Goal: Task Accomplishment & Management: Use online tool/utility

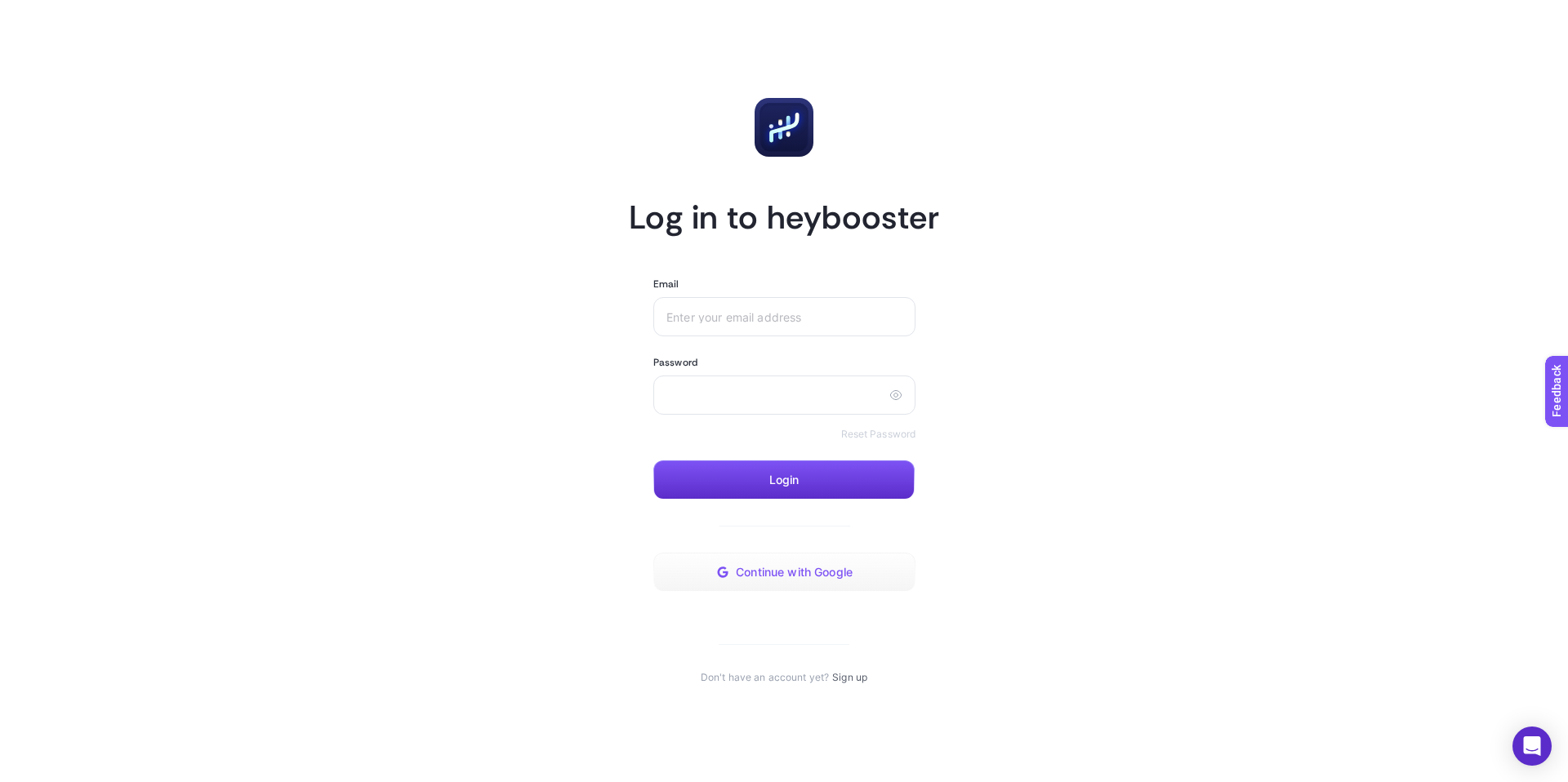
click at [785, 563] on button "Continue with Google" at bounding box center [784, 572] width 262 height 39
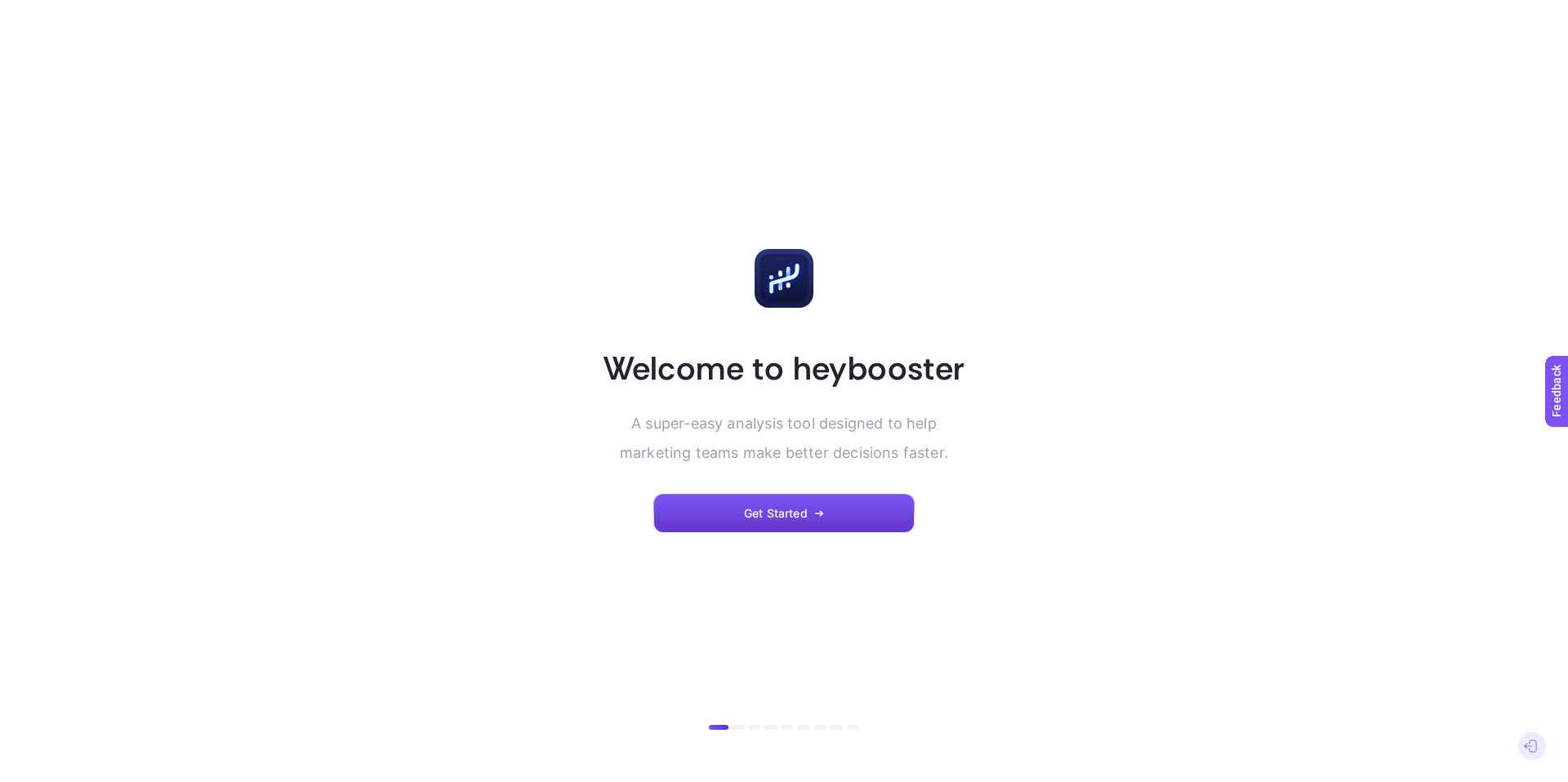
click at [766, 524] on button "Get Started" at bounding box center [783, 513] width 261 height 39
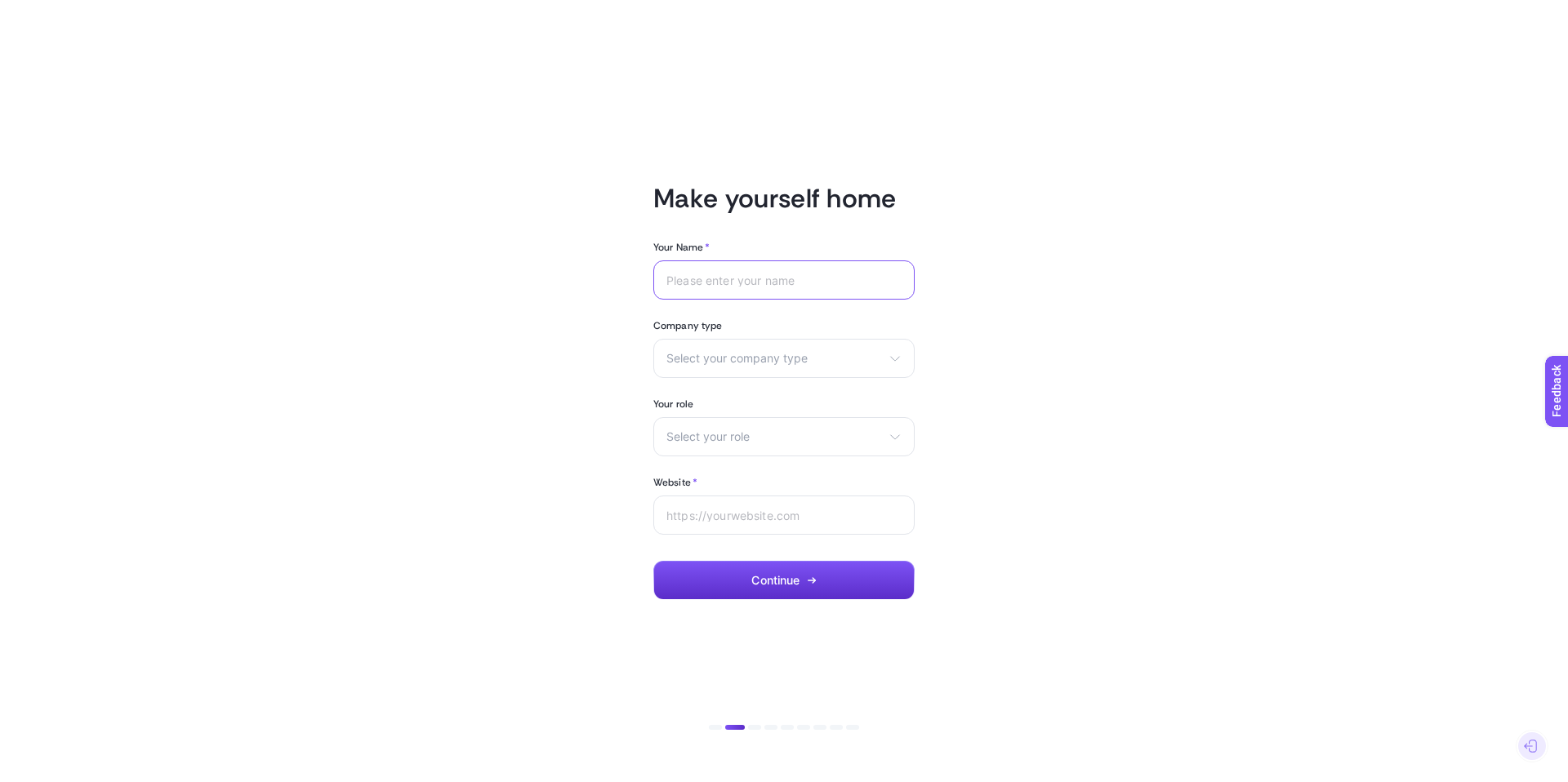
click at [777, 283] on input "Your Name *" at bounding box center [783, 280] width 235 height 13
type input "I"
type input "Ozan"
click at [774, 360] on span "Select your company type" at bounding box center [774, 358] width 216 height 13
click at [722, 415] on li "Agency" at bounding box center [784, 423] width 253 height 26
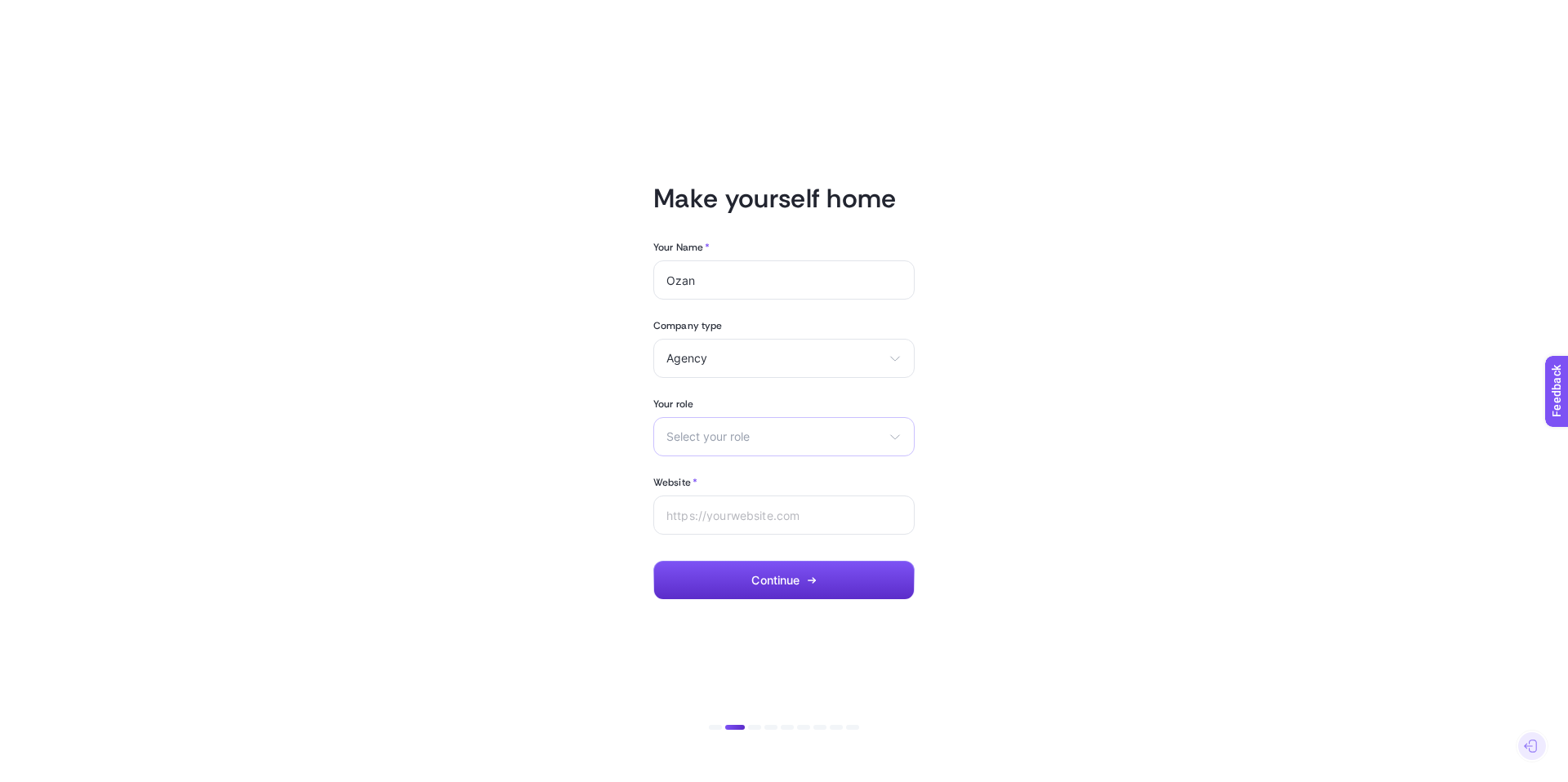
click at [728, 439] on span "Select your role" at bounding box center [774, 437] width 216 height 13
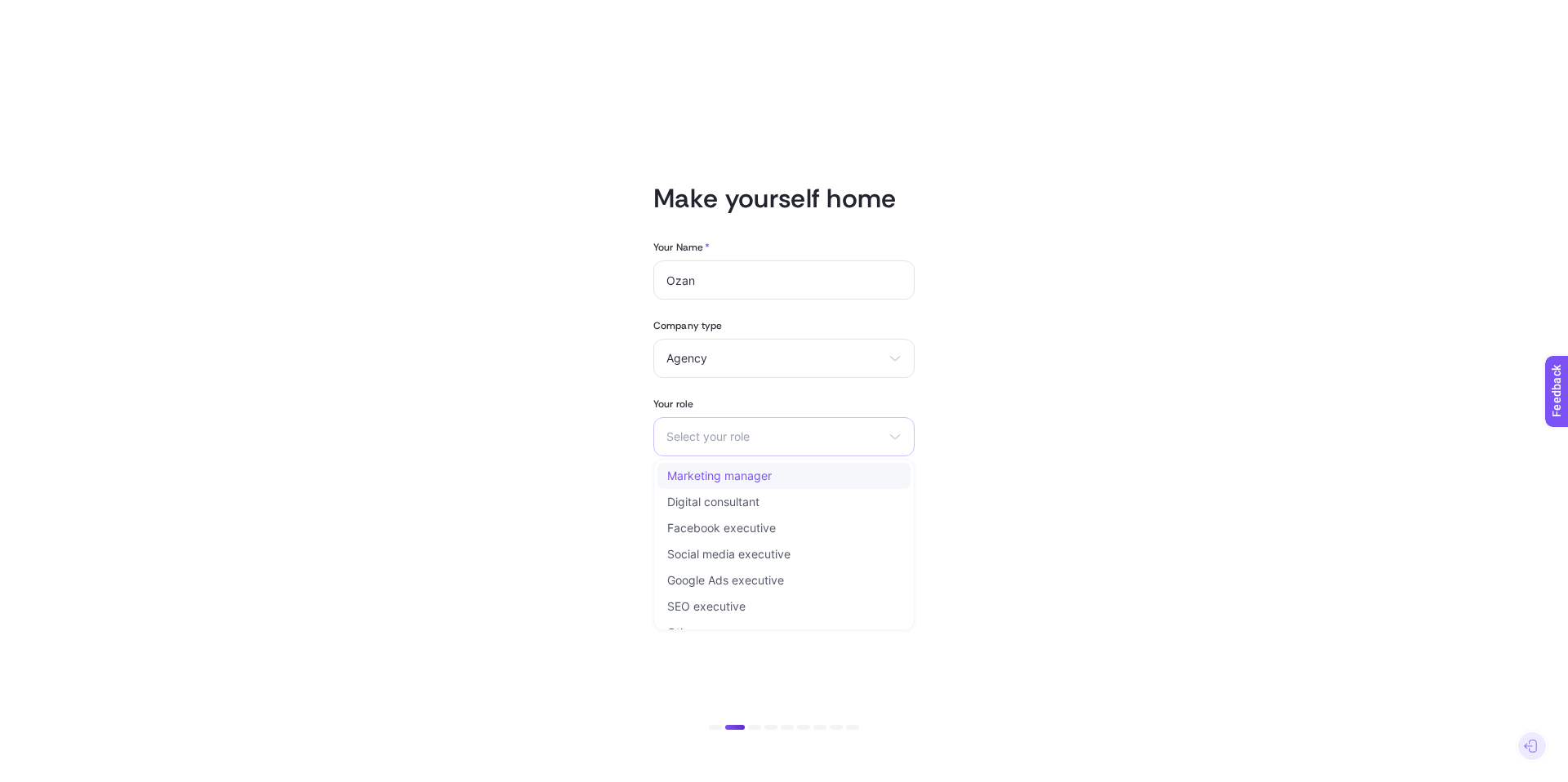
click at [730, 467] on li "Marketing manager" at bounding box center [784, 475] width 253 height 26
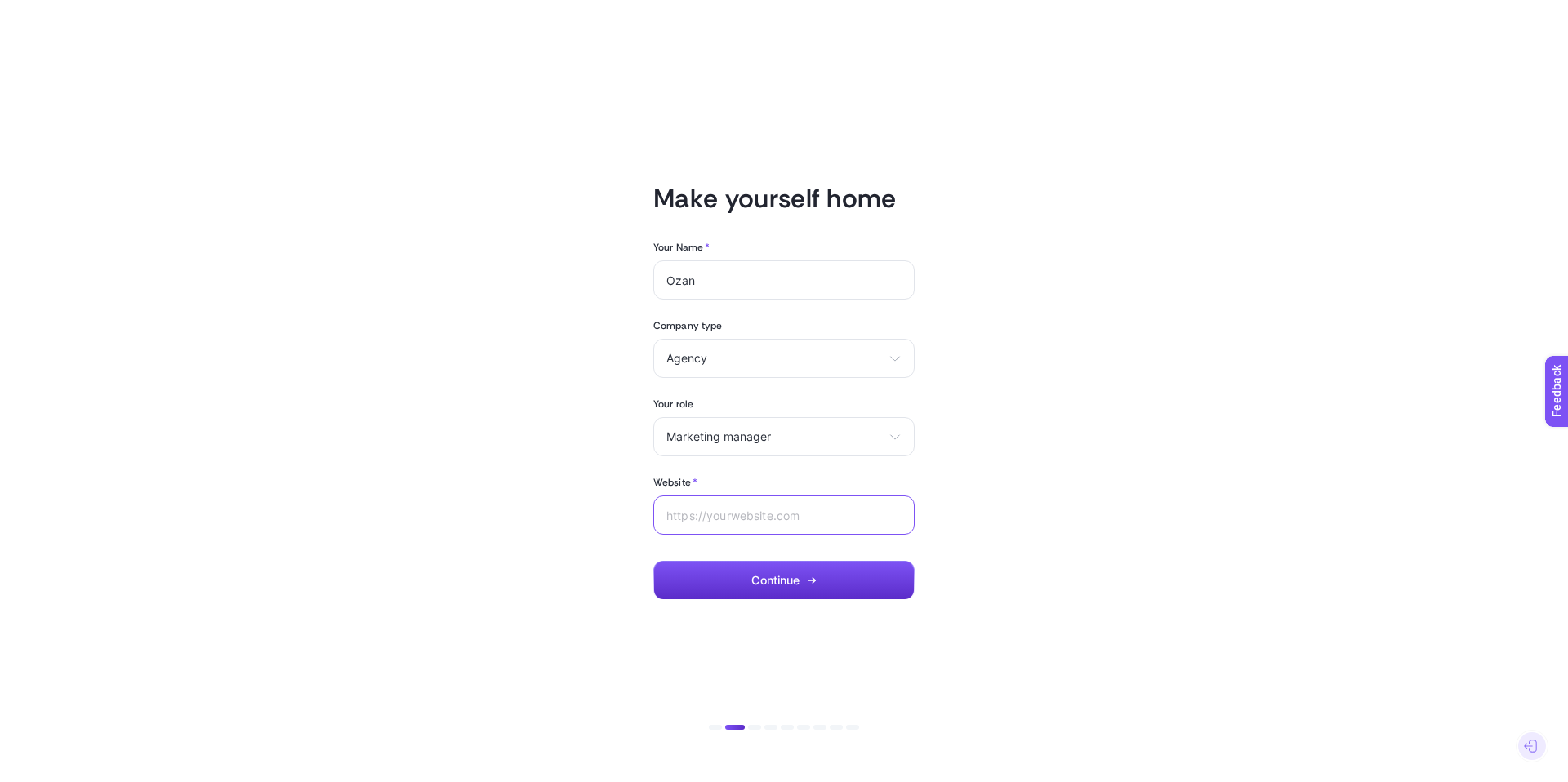
click at [743, 515] on input "Website *" at bounding box center [783, 515] width 235 height 13
type input "[DOMAIN_NAME]"
click at [834, 577] on button "Continue" at bounding box center [783, 580] width 261 height 39
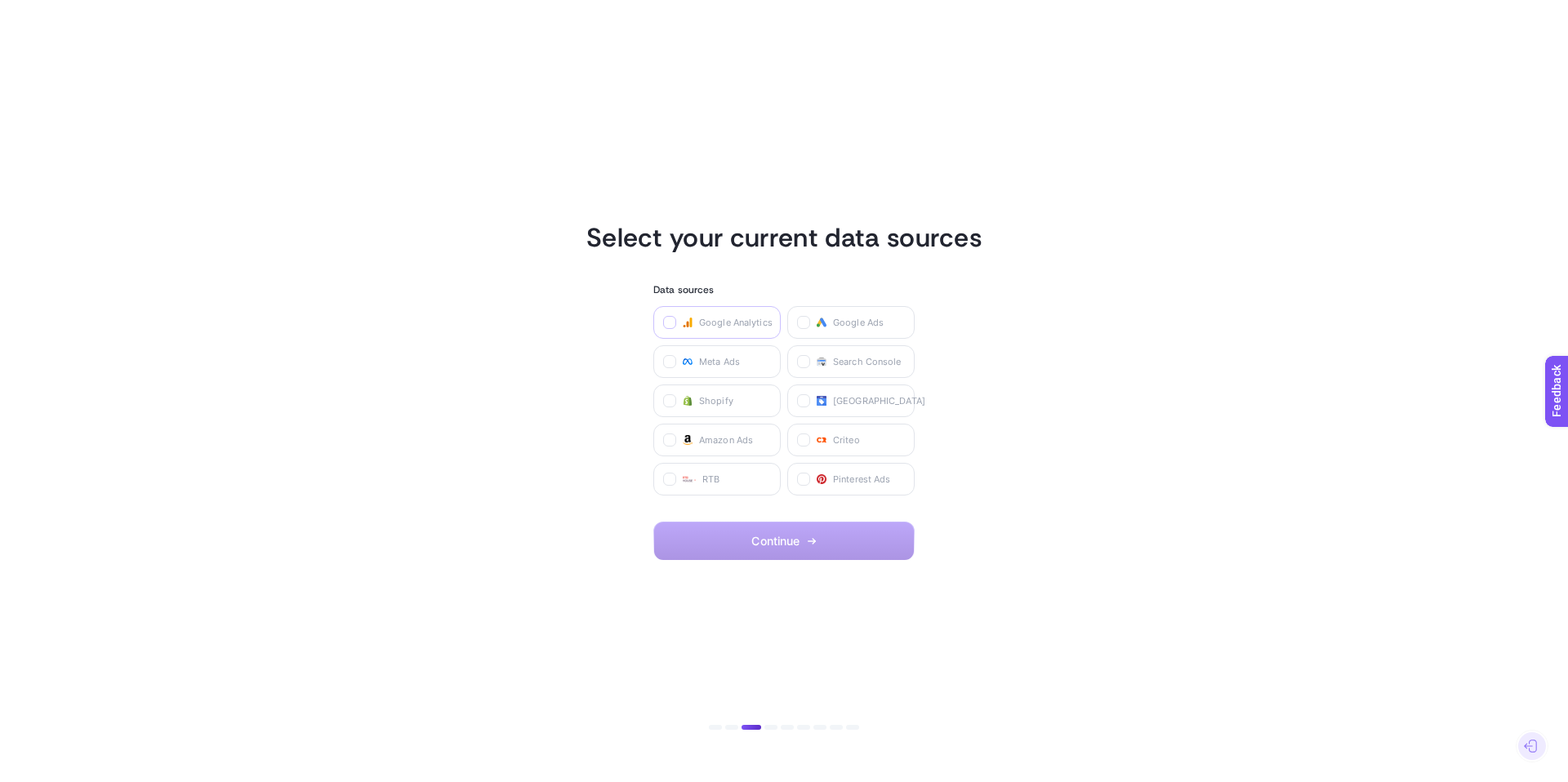
click at [671, 319] on icon at bounding box center [670, 323] width 9 height 9
click at [0, 0] on Analytics "checkbox" at bounding box center [0, 0] width 0 height 0
click at [667, 402] on icon at bounding box center [670, 401] width 9 height 9
click at [0, 0] on input "checkbox" at bounding box center [0, 0] width 0 height 0
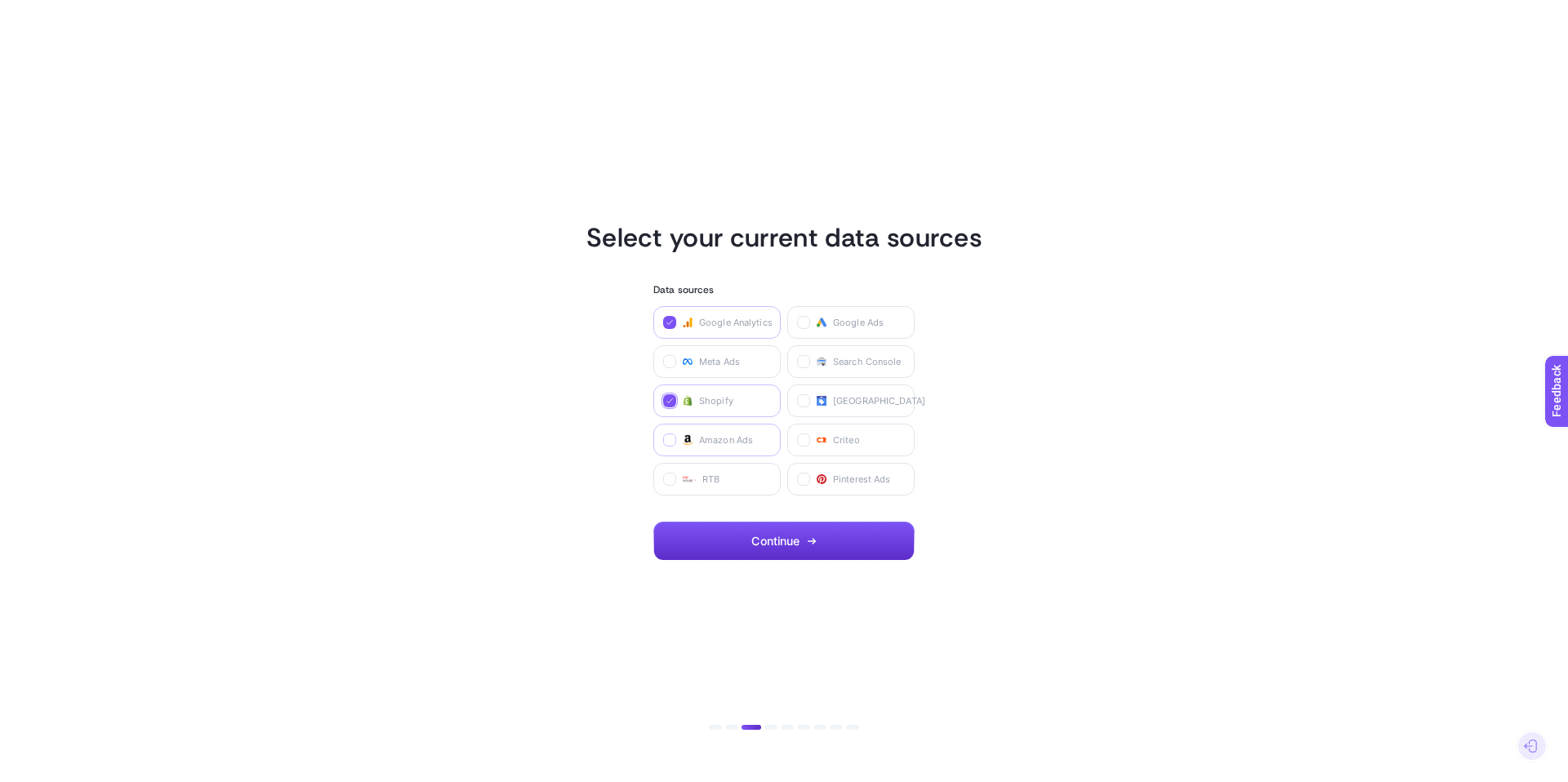
click at [666, 441] on icon at bounding box center [670, 441] width 9 height 9
click at [0, 0] on Ads "checkbox" at bounding box center [0, 0] width 0 height 0
click at [800, 359] on icon at bounding box center [804, 362] width 9 height 9
click at [0, 0] on Console "checkbox" at bounding box center [0, 0] width 0 height 0
click at [803, 392] on label "Merchant Center" at bounding box center [851, 401] width 127 height 32
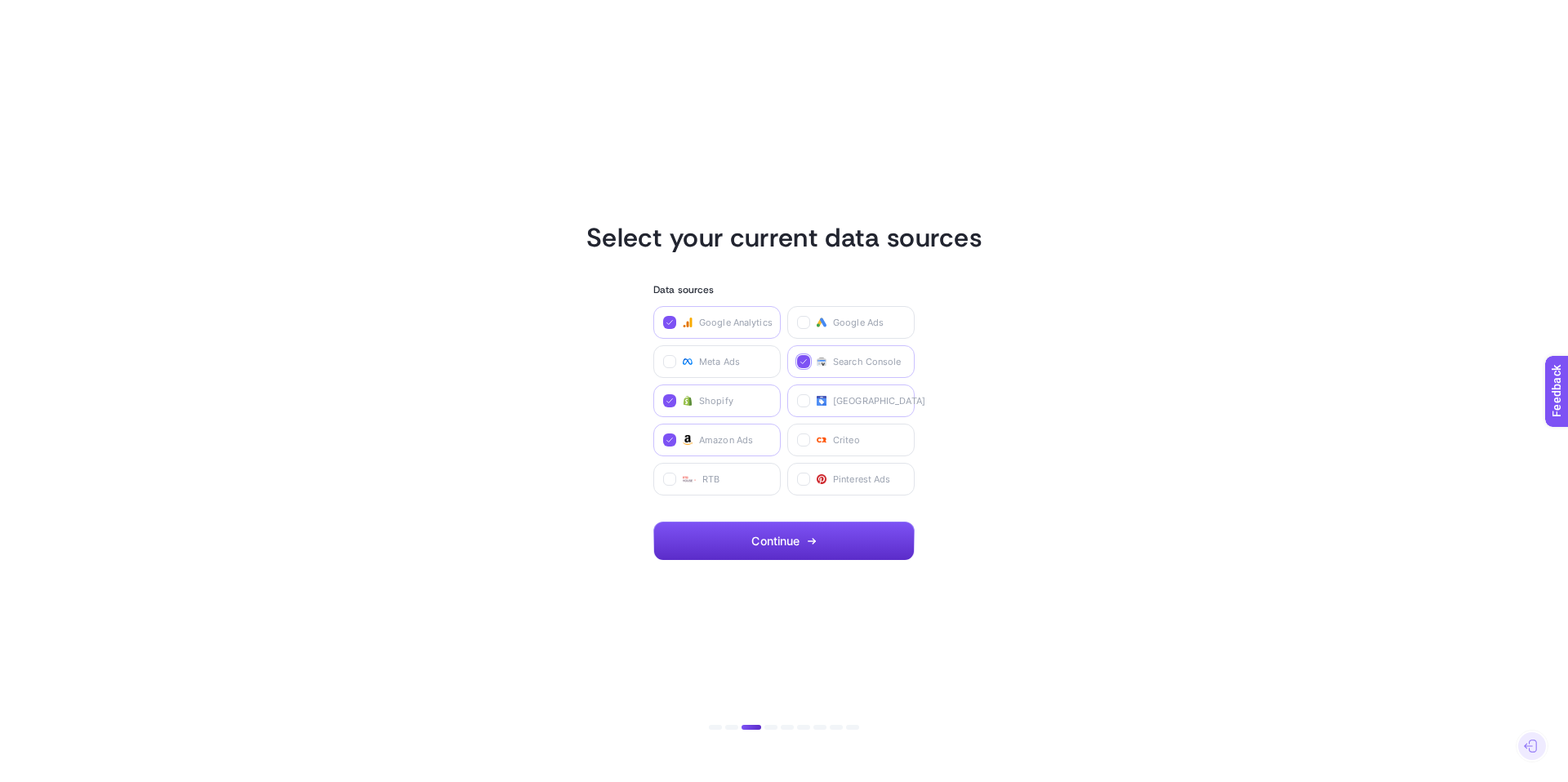
click at [0, 0] on Center "checkbox" at bounding box center [0, 0] width 0 height 0
click at [824, 320] on icon at bounding box center [821, 322] width 10 height 10
click at [0, 0] on Ads "checkbox" at bounding box center [0, 0] width 0 height 0
click at [816, 541] on icon "button" at bounding box center [812, 542] width 10 height 10
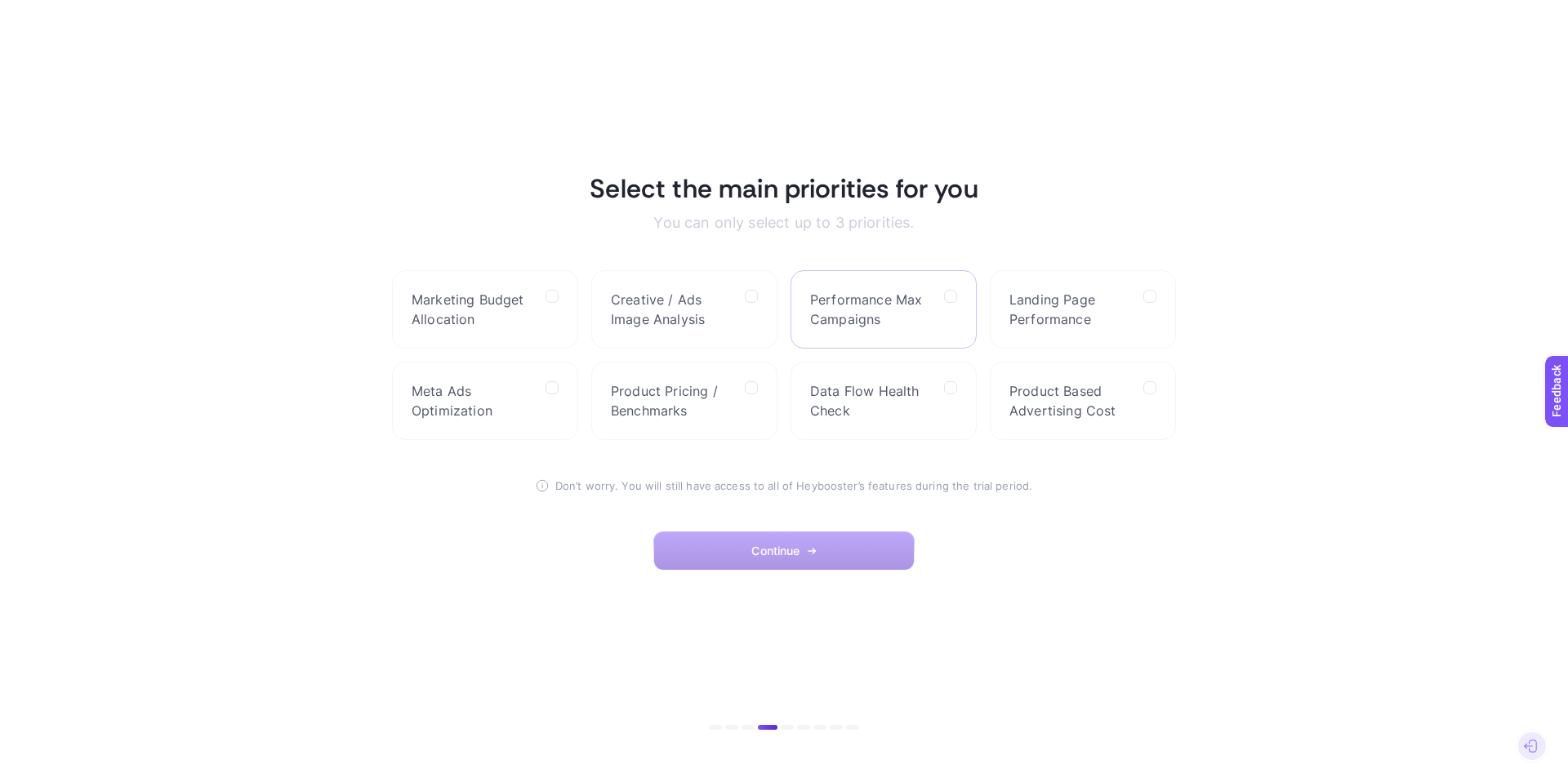
click at [945, 309] on div at bounding box center [950, 309] width 13 height 39
click at [0, 0] on Campaigns "checkbox" at bounding box center [0, 0] width 0 height 0
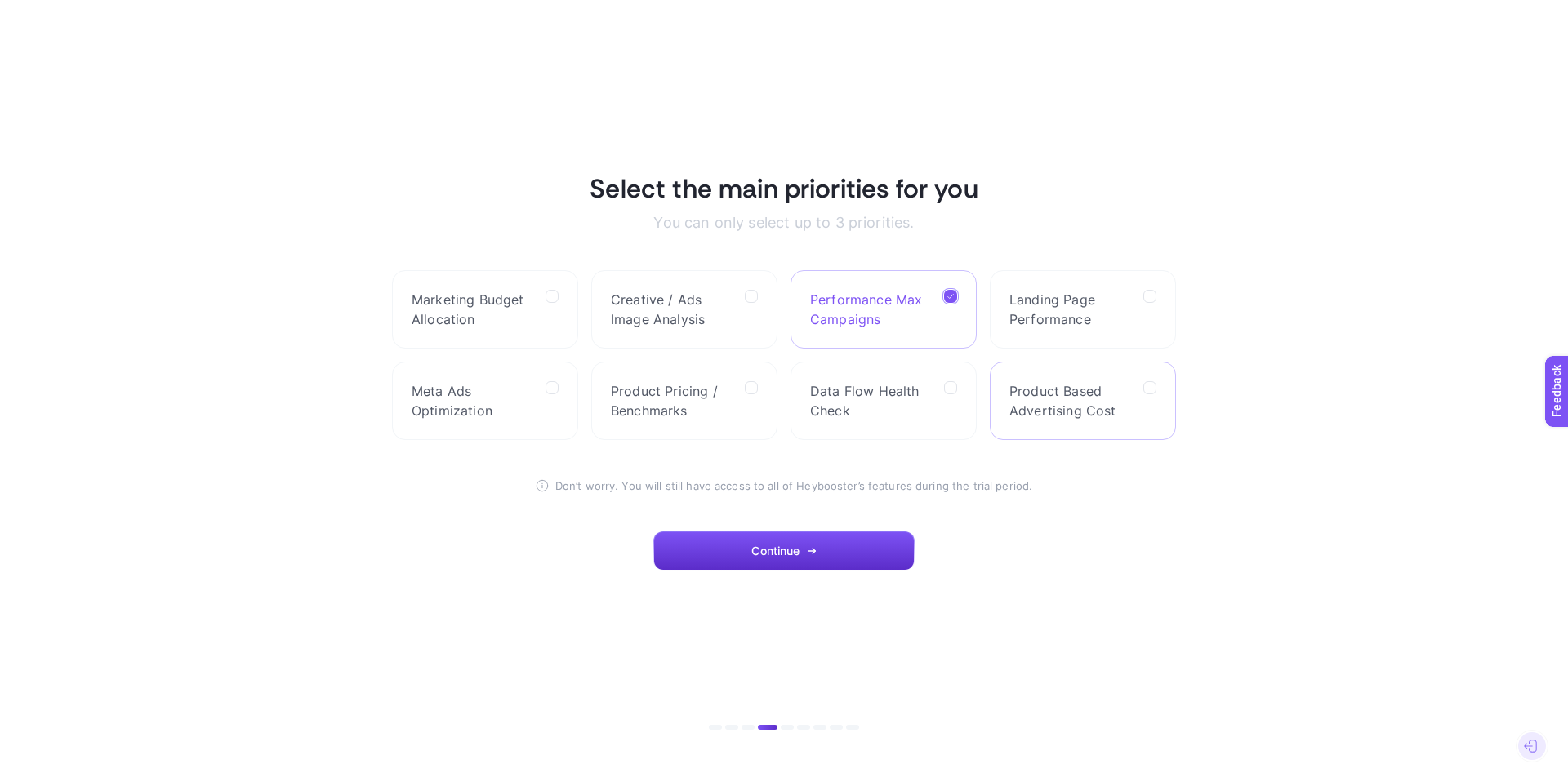
click at [1075, 396] on span "Product Based Advertising Cost" at bounding box center [1069, 400] width 121 height 39
click at [0, 0] on Cost "checkbox" at bounding box center [0, 0] width 0 height 0
click at [522, 321] on span "Marketing Budget Allocation" at bounding box center [471, 309] width 121 height 39
click at [0, 0] on Allocation "checkbox" at bounding box center [0, 0] width 0 height 0
click at [799, 544] on span "Continue" at bounding box center [774, 551] width 48 height 13
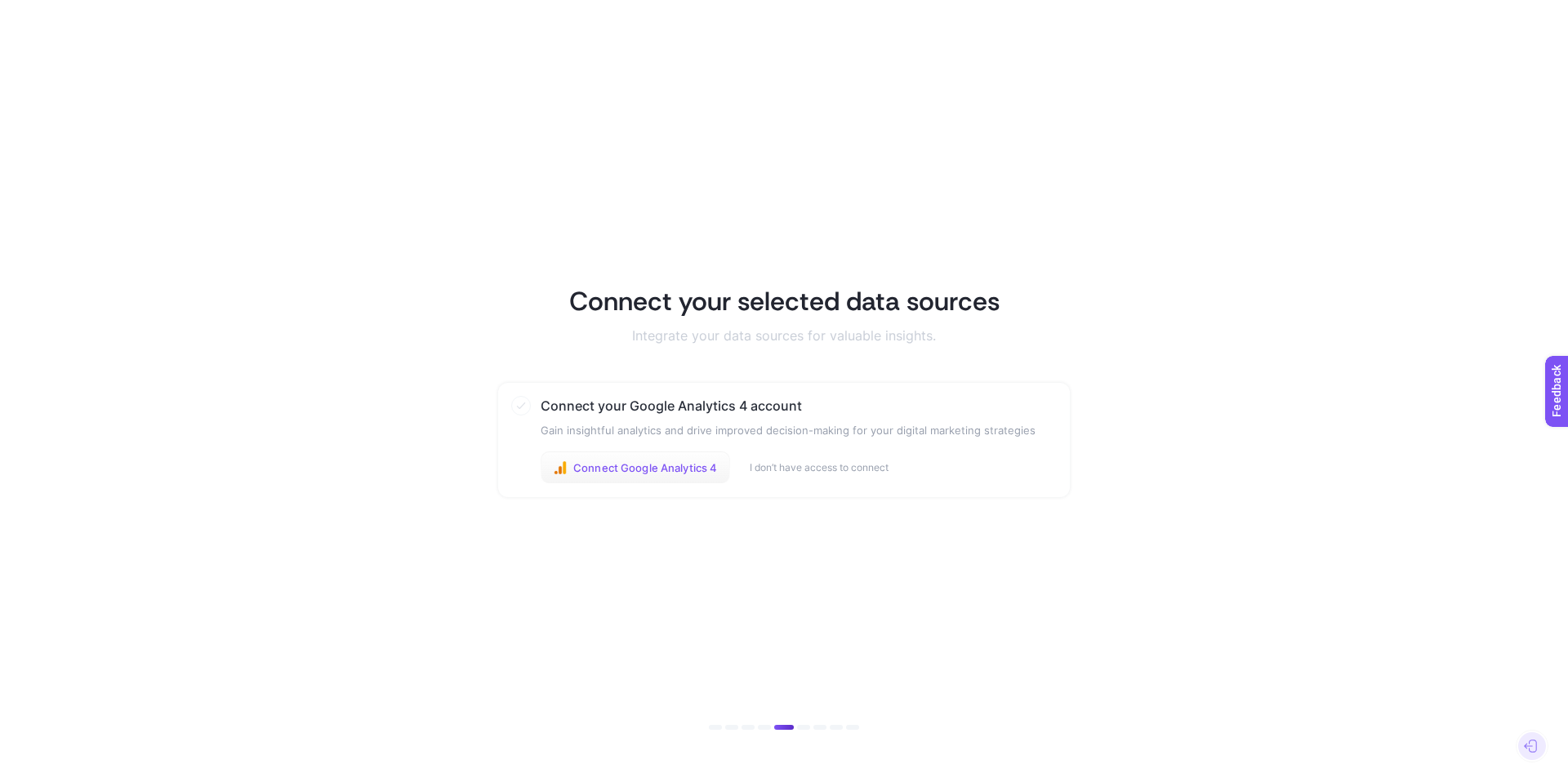
click at [646, 470] on span "Connect Google Analytics 4" at bounding box center [644, 467] width 143 height 13
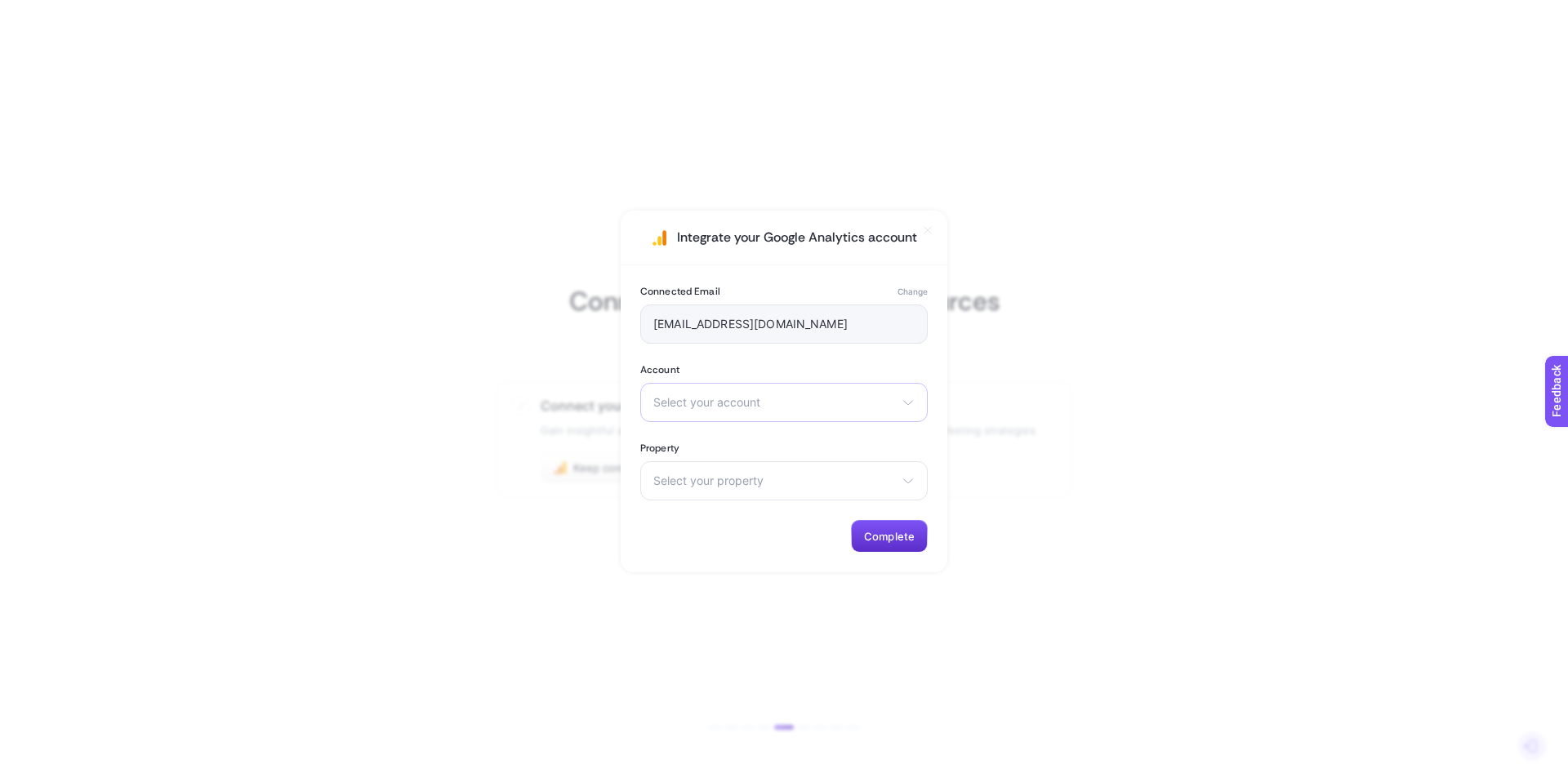
click at [747, 397] on span "Select your account" at bounding box center [774, 403] width 241 height 13
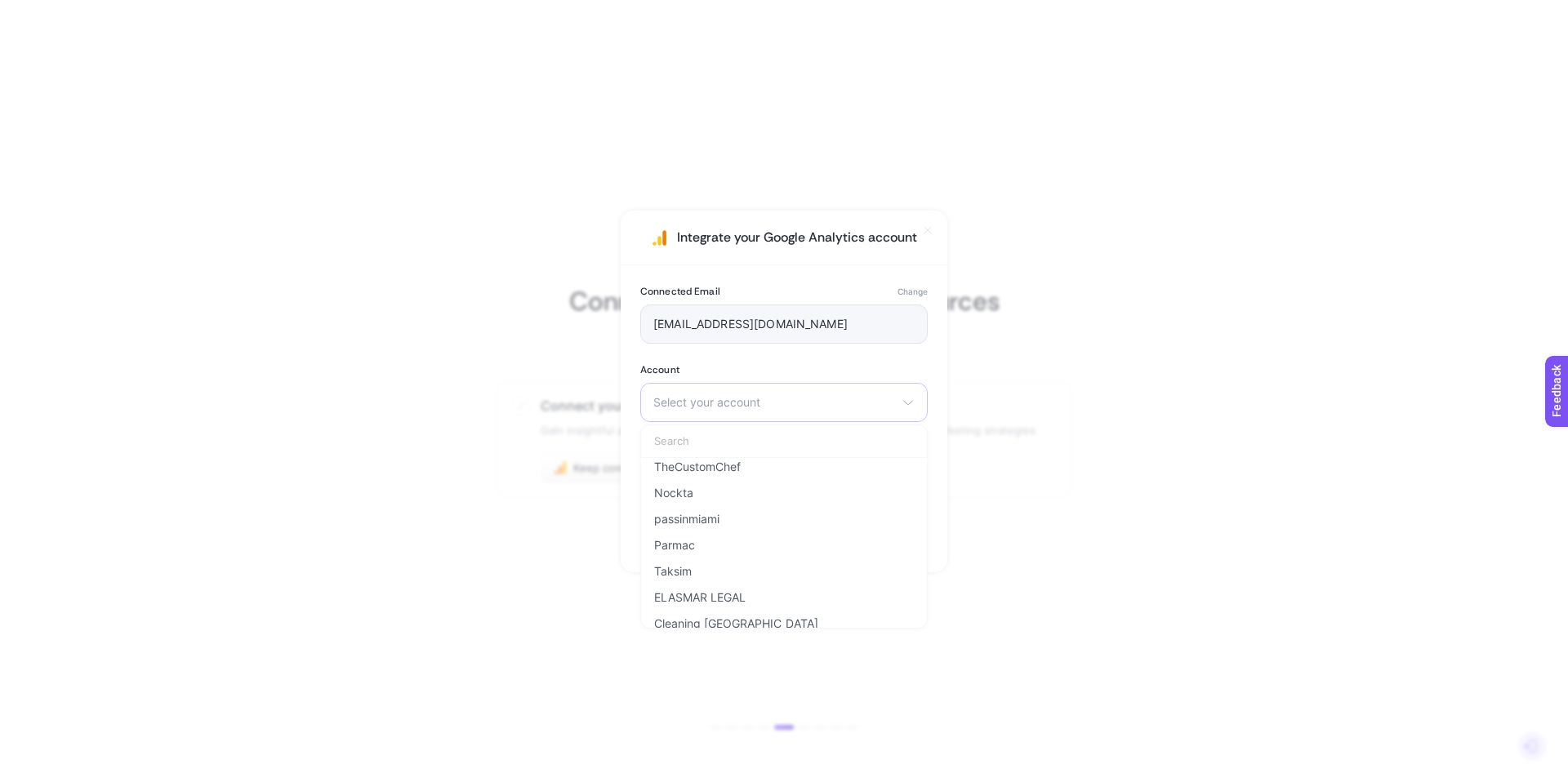
scroll to position [111, 0]
click at [738, 466] on span "TheCustomChef" at bounding box center [697, 467] width 86 height 13
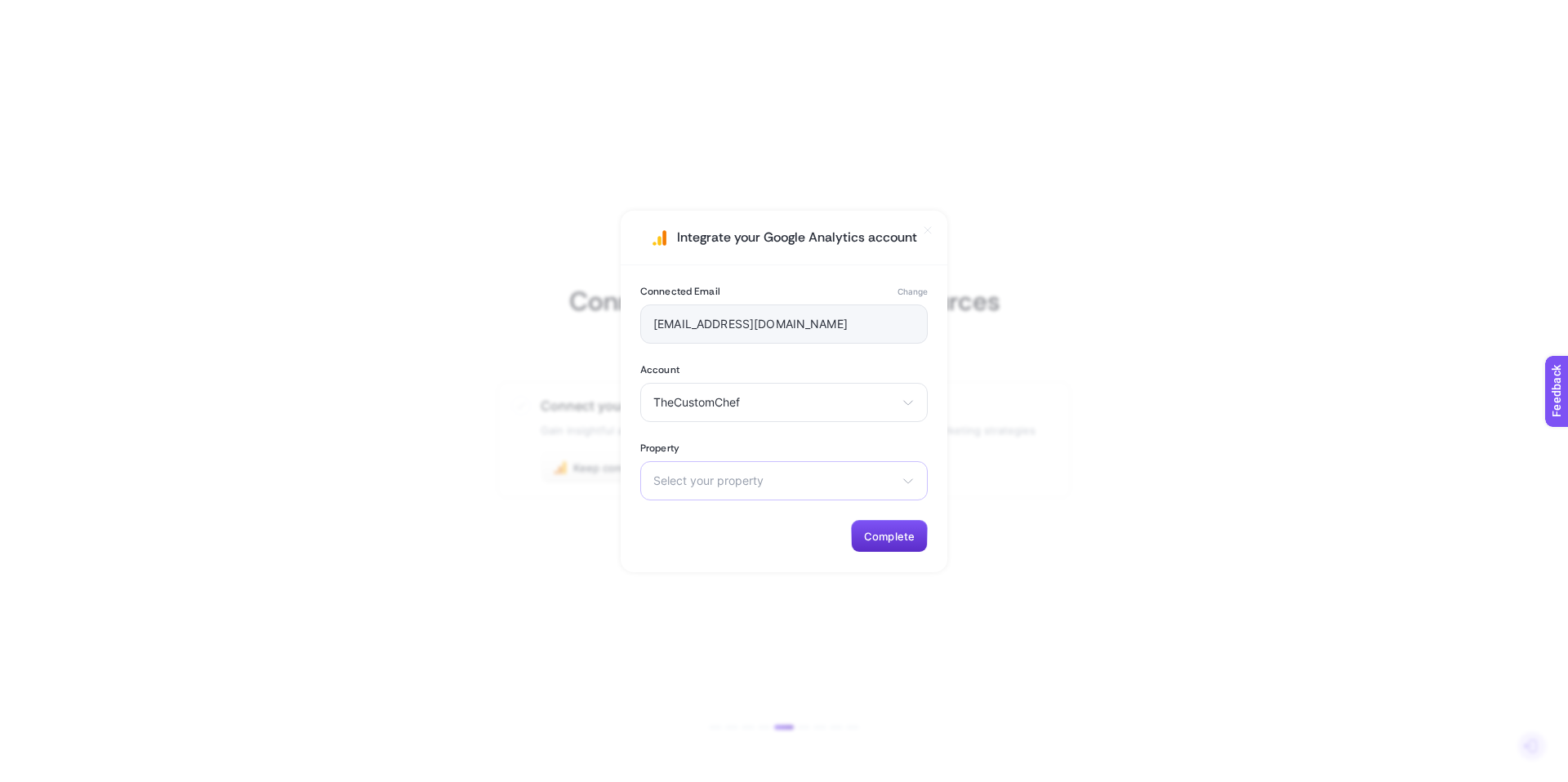
click at [758, 485] on span "Select your property" at bounding box center [774, 481] width 241 height 13
click at [756, 562] on li "The Custom Chef CA" at bounding box center [784, 552] width 279 height 26
click at [885, 533] on span "Complete" at bounding box center [889, 537] width 50 height 13
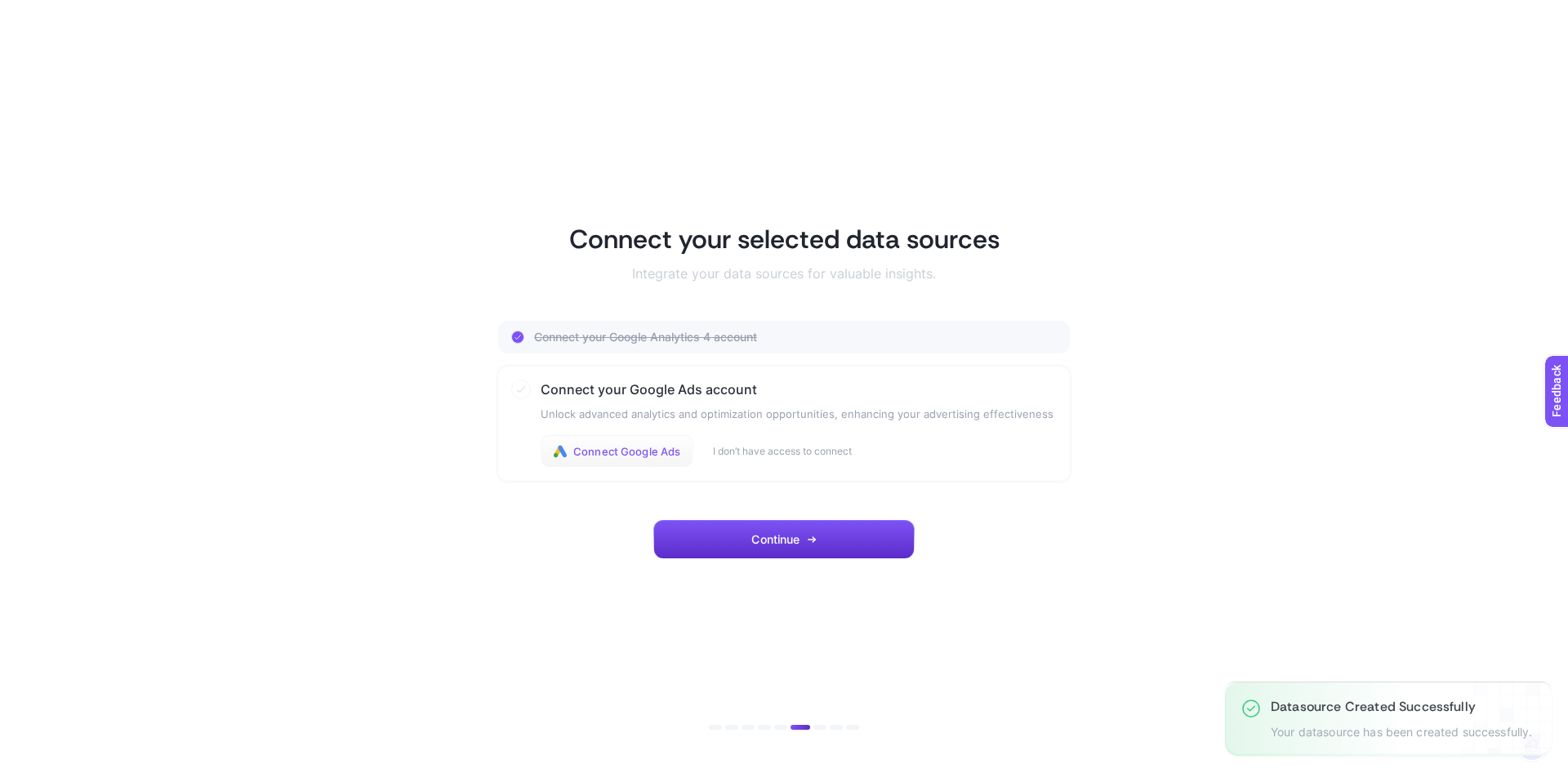
click at [623, 450] on span "Connect Google Ads" at bounding box center [626, 451] width 107 height 13
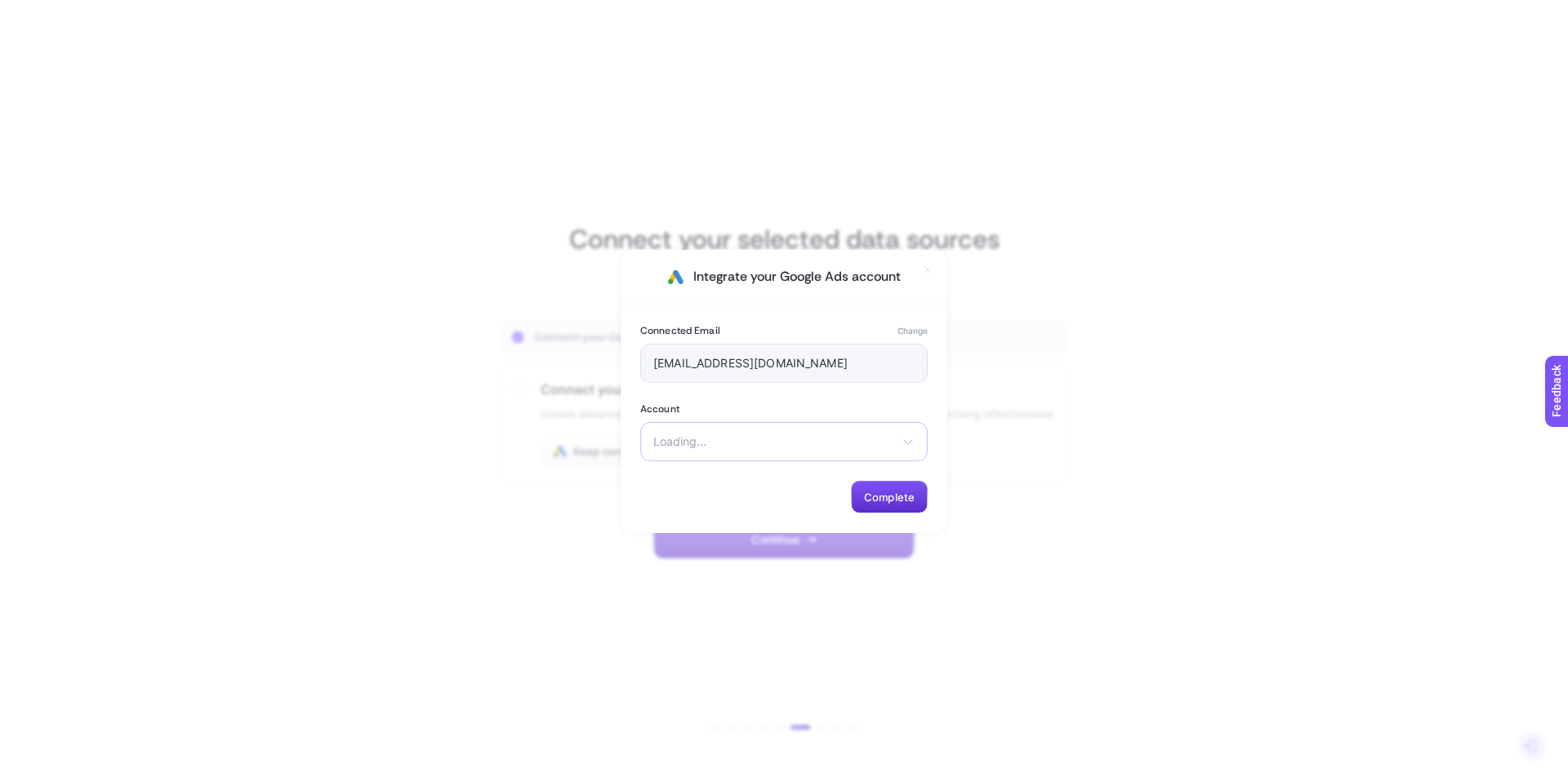
click at [689, 440] on span "Loading..." at bounding box center [774, 442] width 241 height 13
click at [728, 429] on div "Loading... There are no matching options available." at bounding box center [784, 441] width 287 height 39
click at [786, 435] on span "Select your account" at bounding box center [774, 442] width 241 height 13
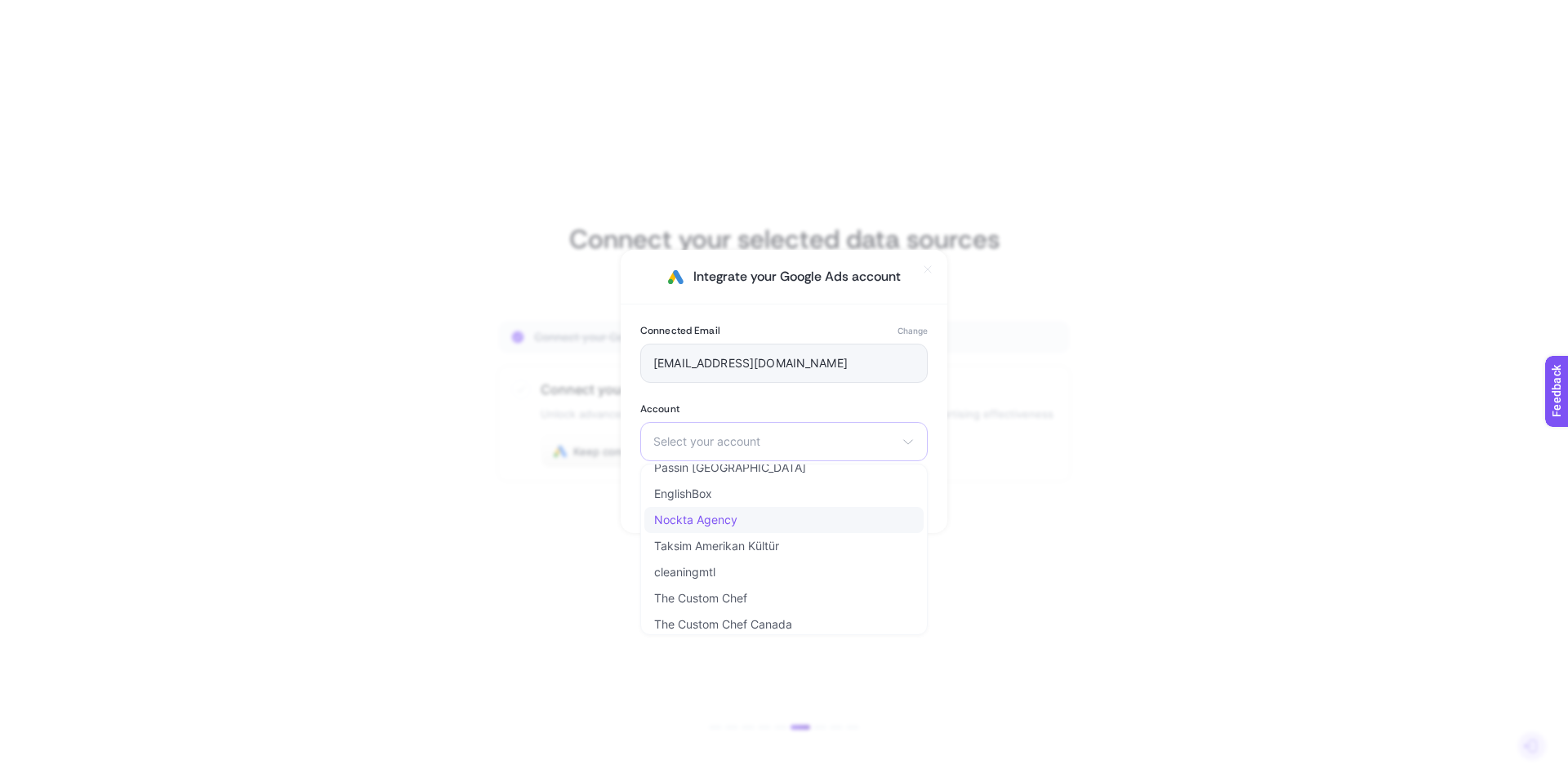
scroll to position [72, 0]
click at [754, 623] on span "The Custom Chef Canada" at bounding box center [722, 619] width 138 height 13
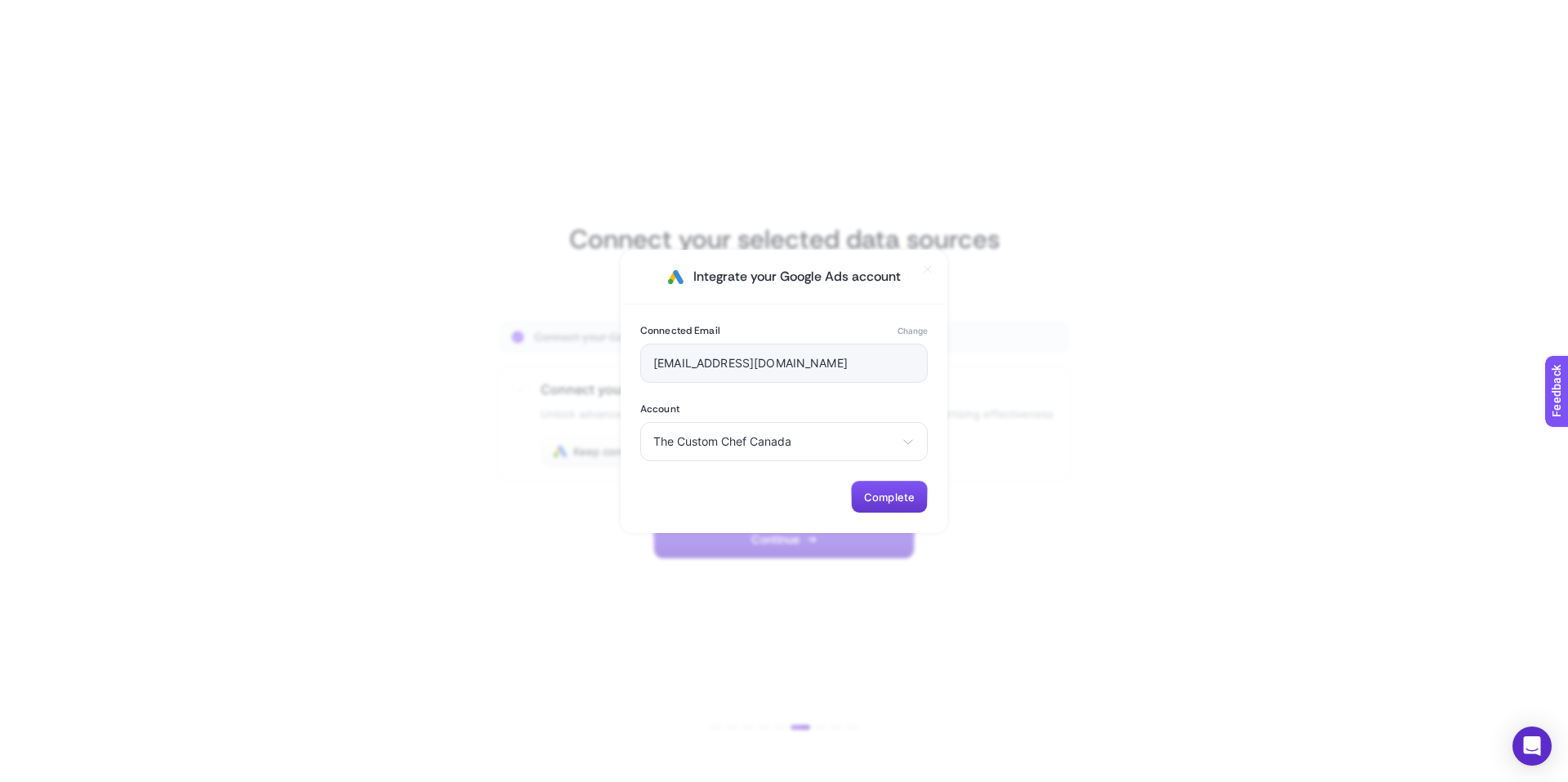
click at [876, 497] on span "Complete" at bounding box center [889, 497] width 50 height 13
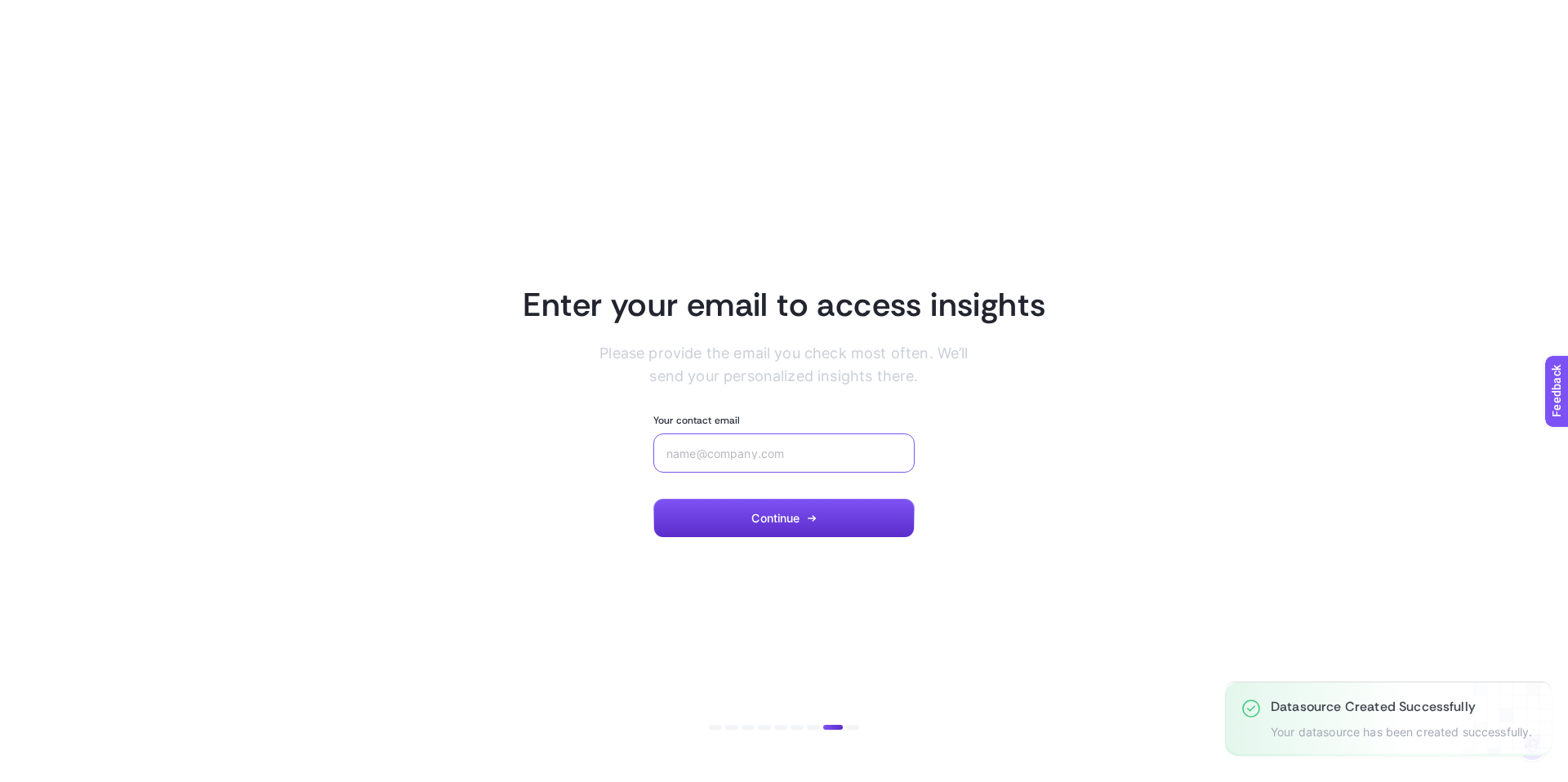
click at [795, 455] on input "Your contact email" at bounding box center [783, 453] width 235 height 13
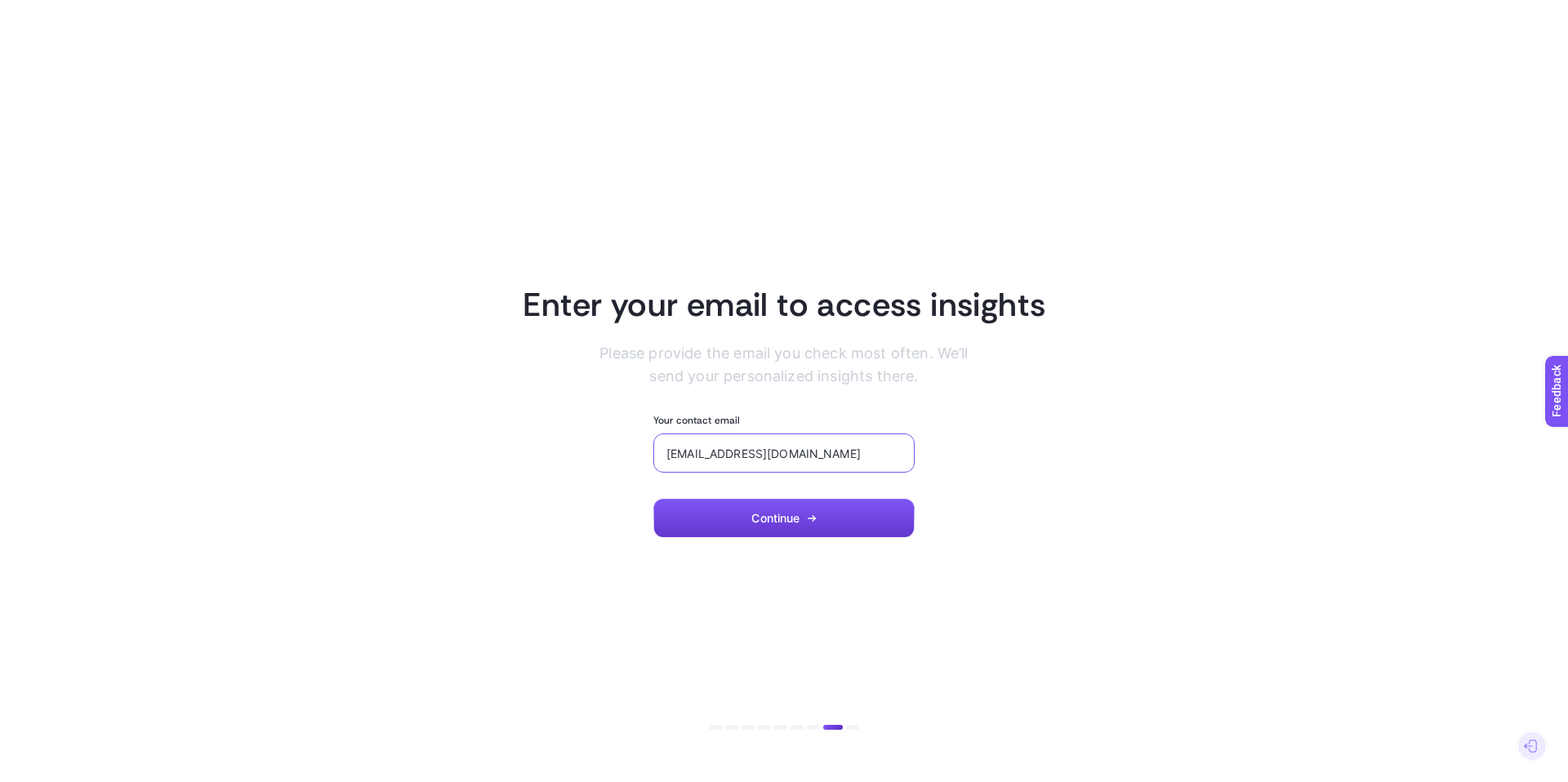
type input "[EMAIL_ADDRESS][DOMAIN_NAME]"
click at [814, 518] on icon "button" at bounding box center [813, 518] width 3 height 5
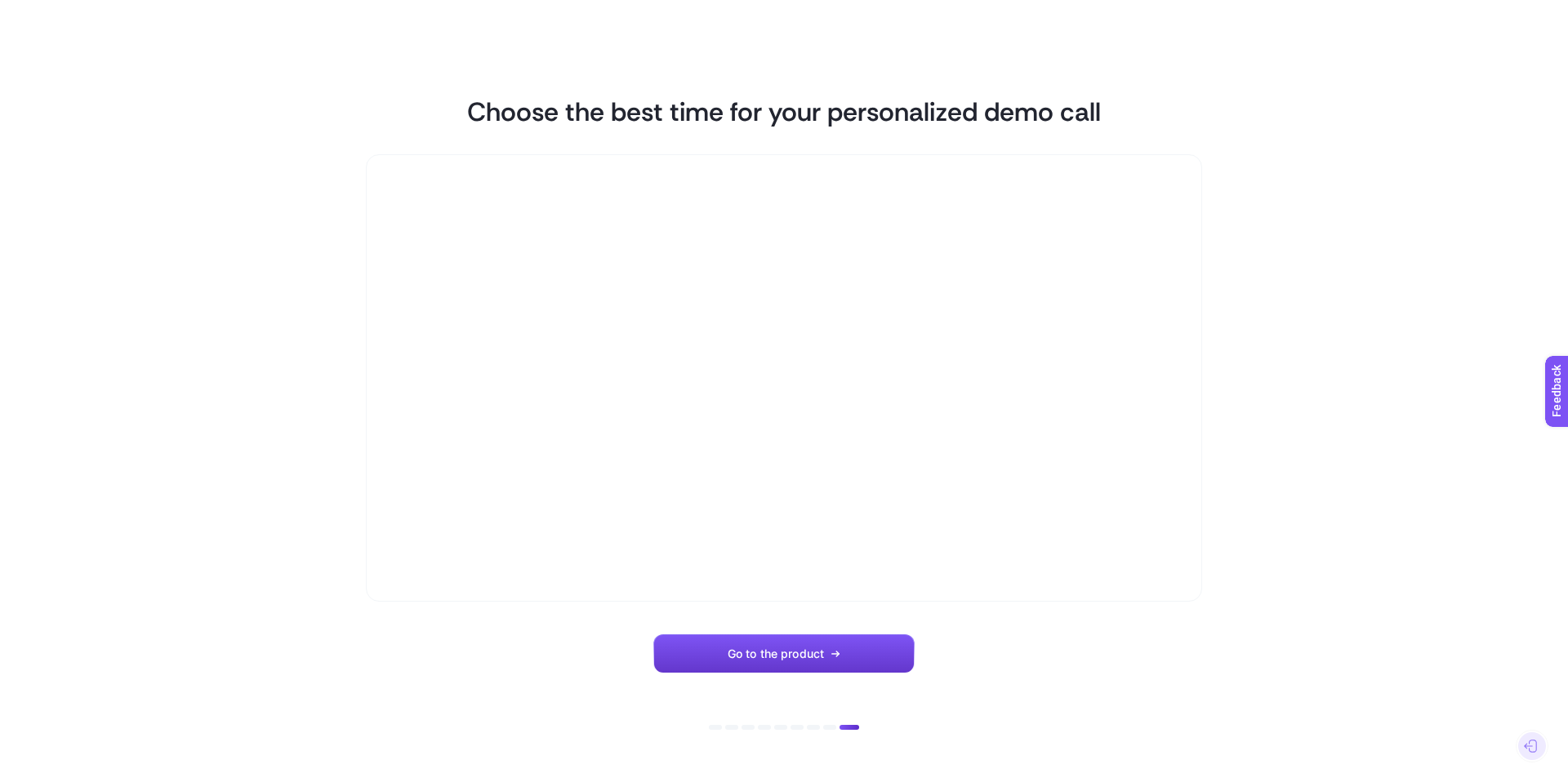
click at [799, 653] on span "Go to the product" at bounding box center [775, 654] width 96 height 13
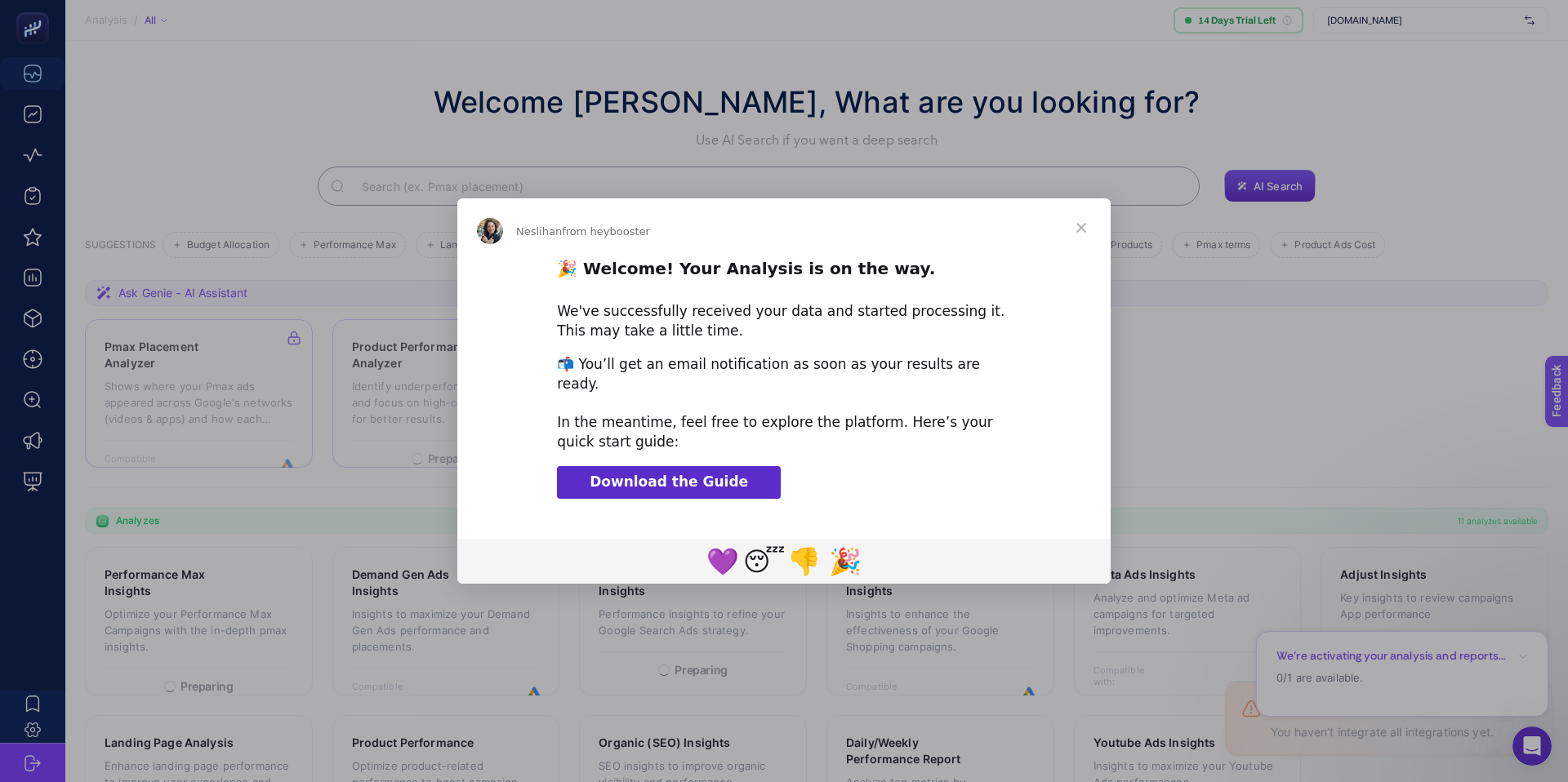
click at [1081, 243] on span "Close" at bounding box center [1081, 228] width 59 height 59
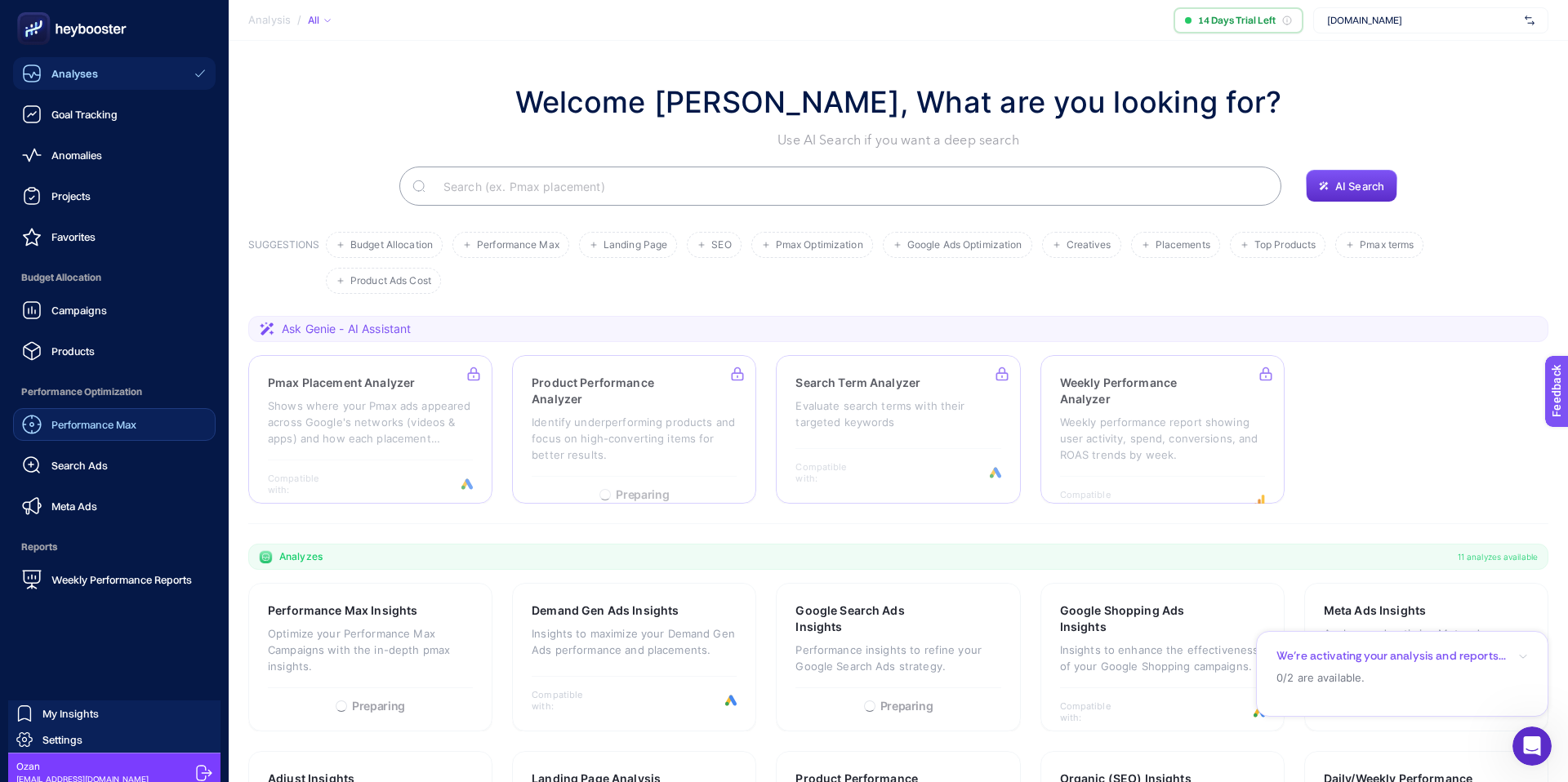
click at [114, 425] on span "Performance Max" at bounding box center [93, 425] width 85 height 13
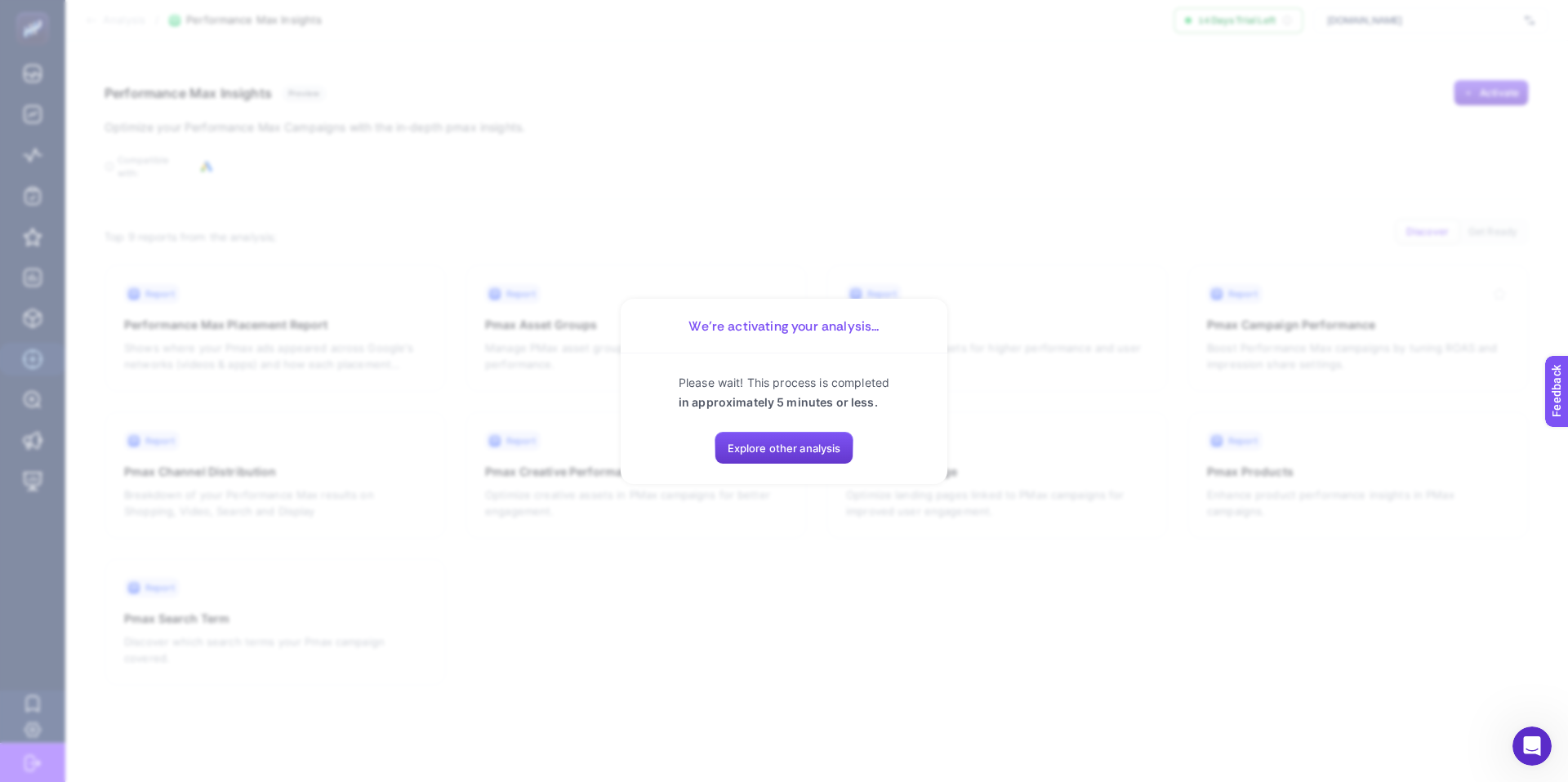
click at [803, 449] on span "Explore other analysis" at bounding box center [784, 448] width 113 height 13
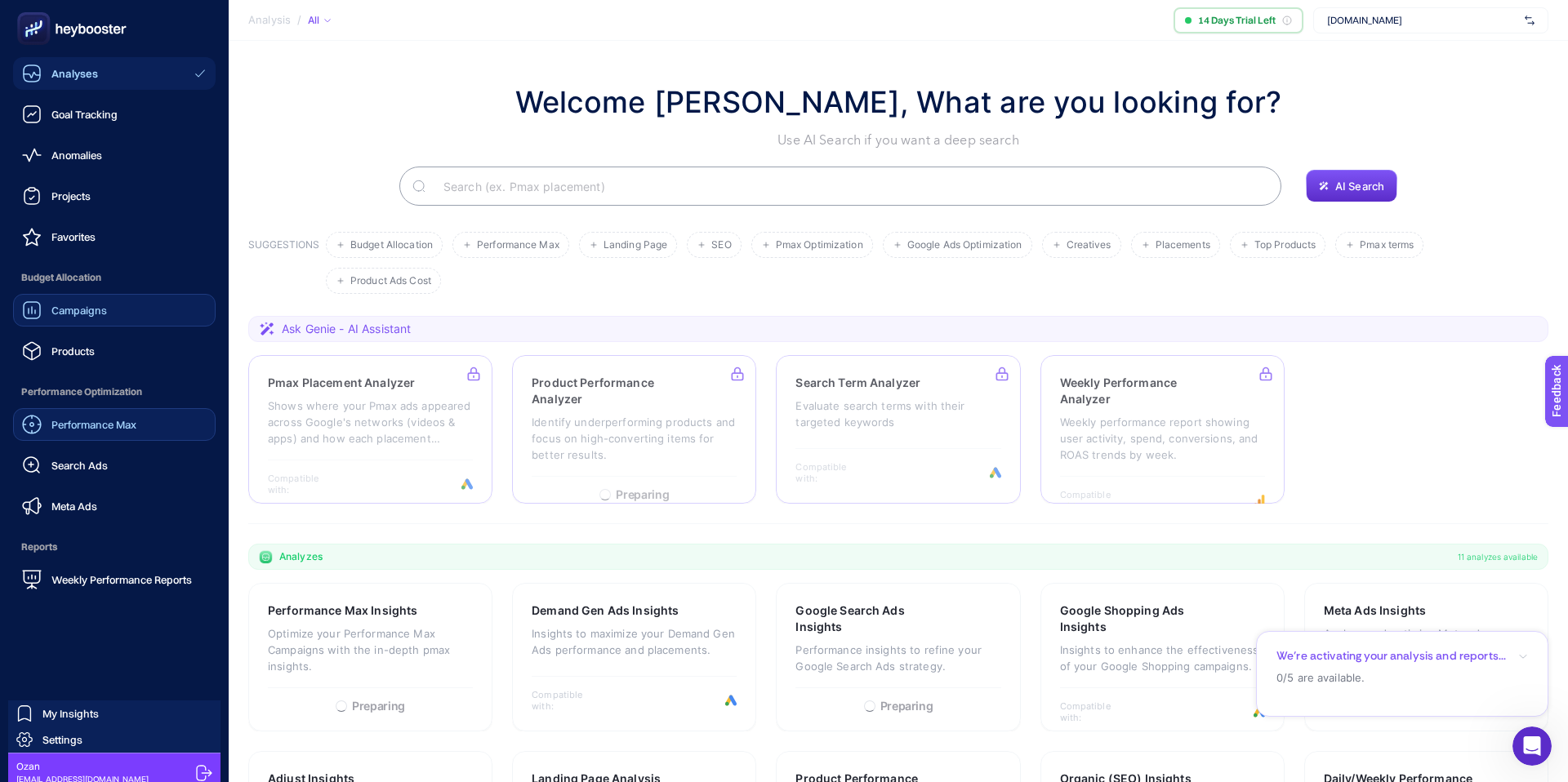
click at [84, 316] on span "Campaigns" at bounding box center [79, 311] width 55 height 13
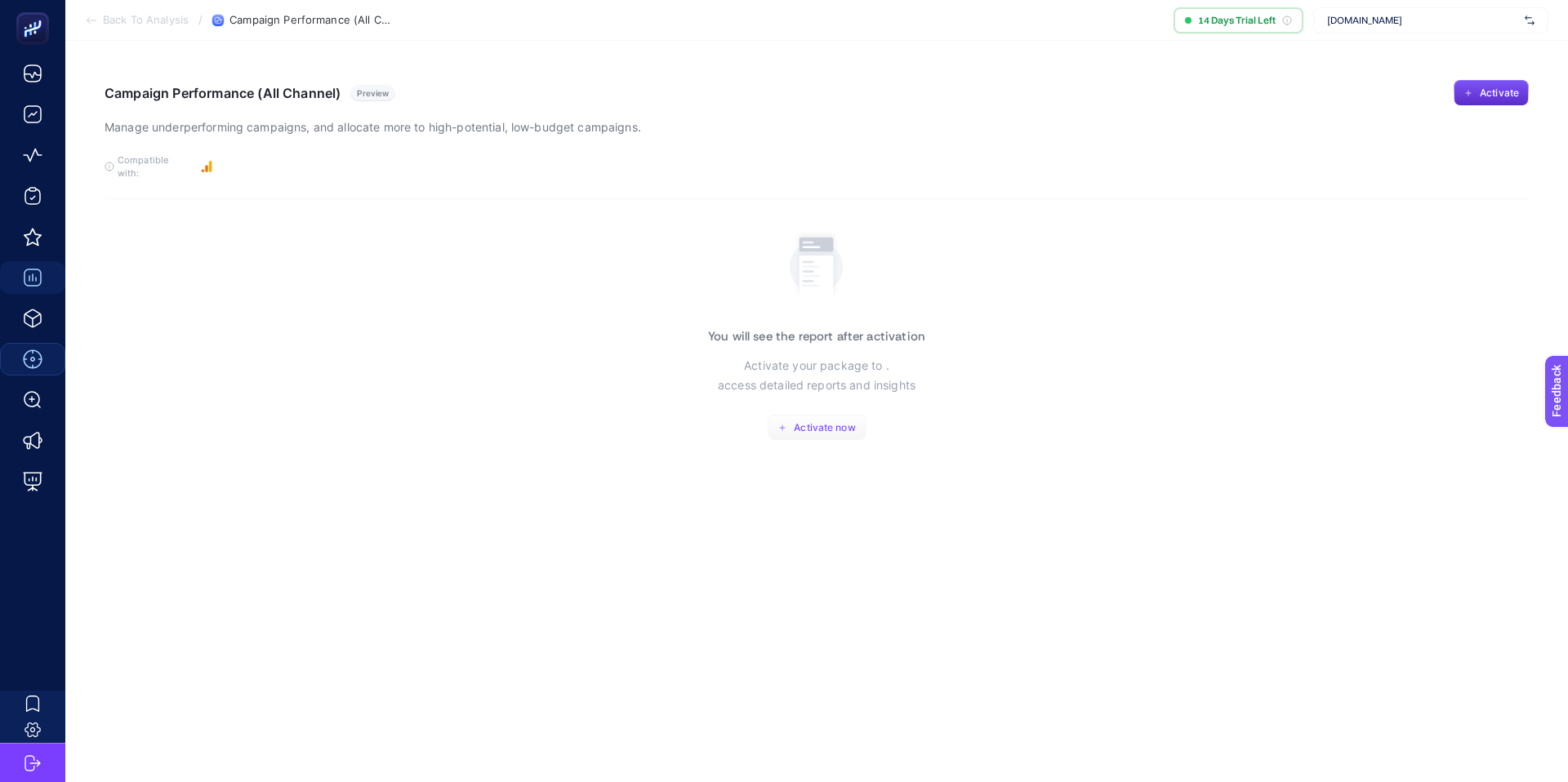
click at [825, 421] on span "Activate now" at bounding box center [824, 428] width 61 height 13
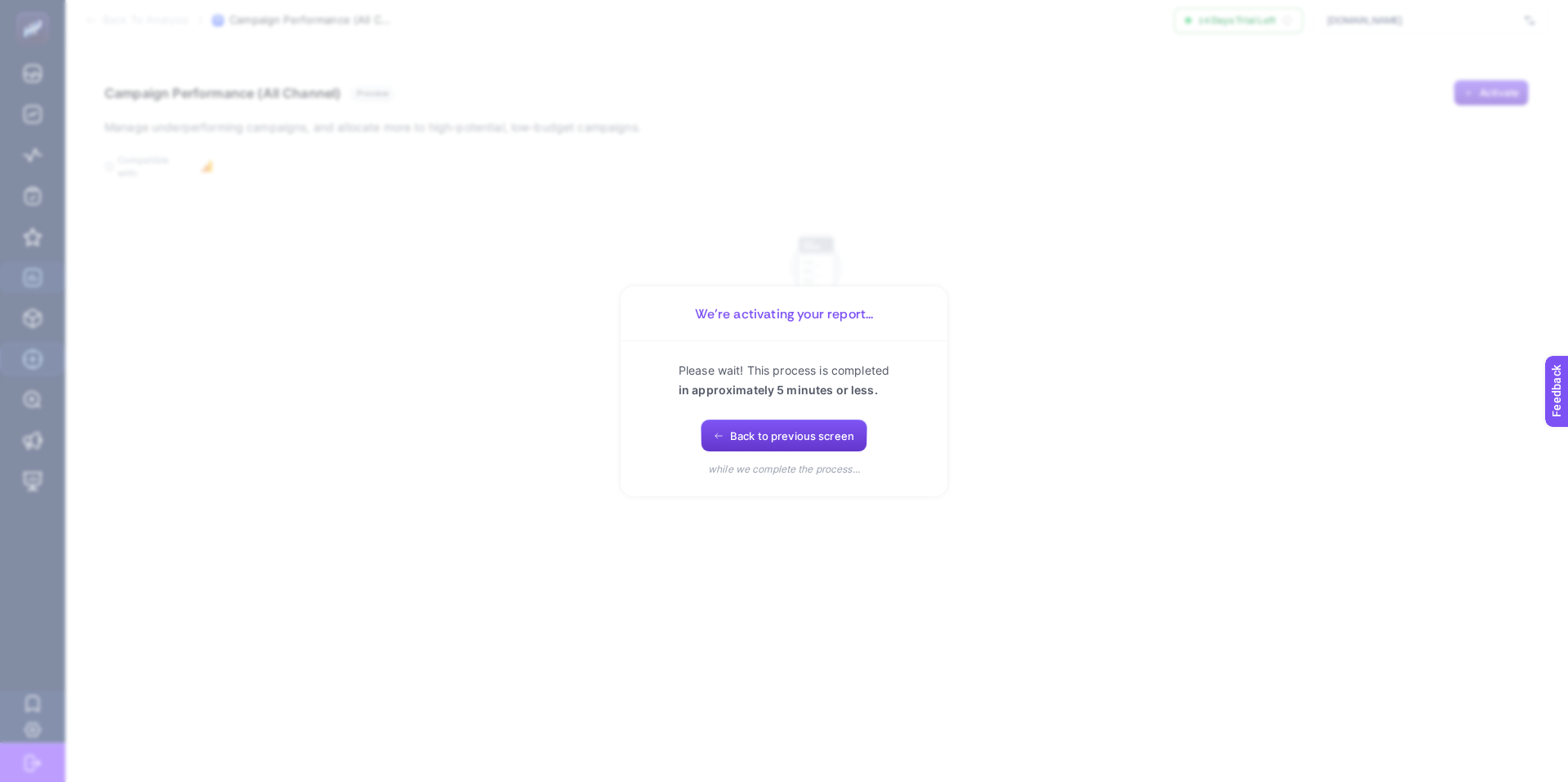
click at [797, 443] on button "Back to previous screen" at bounding box center [783, 436] width 166 height 32
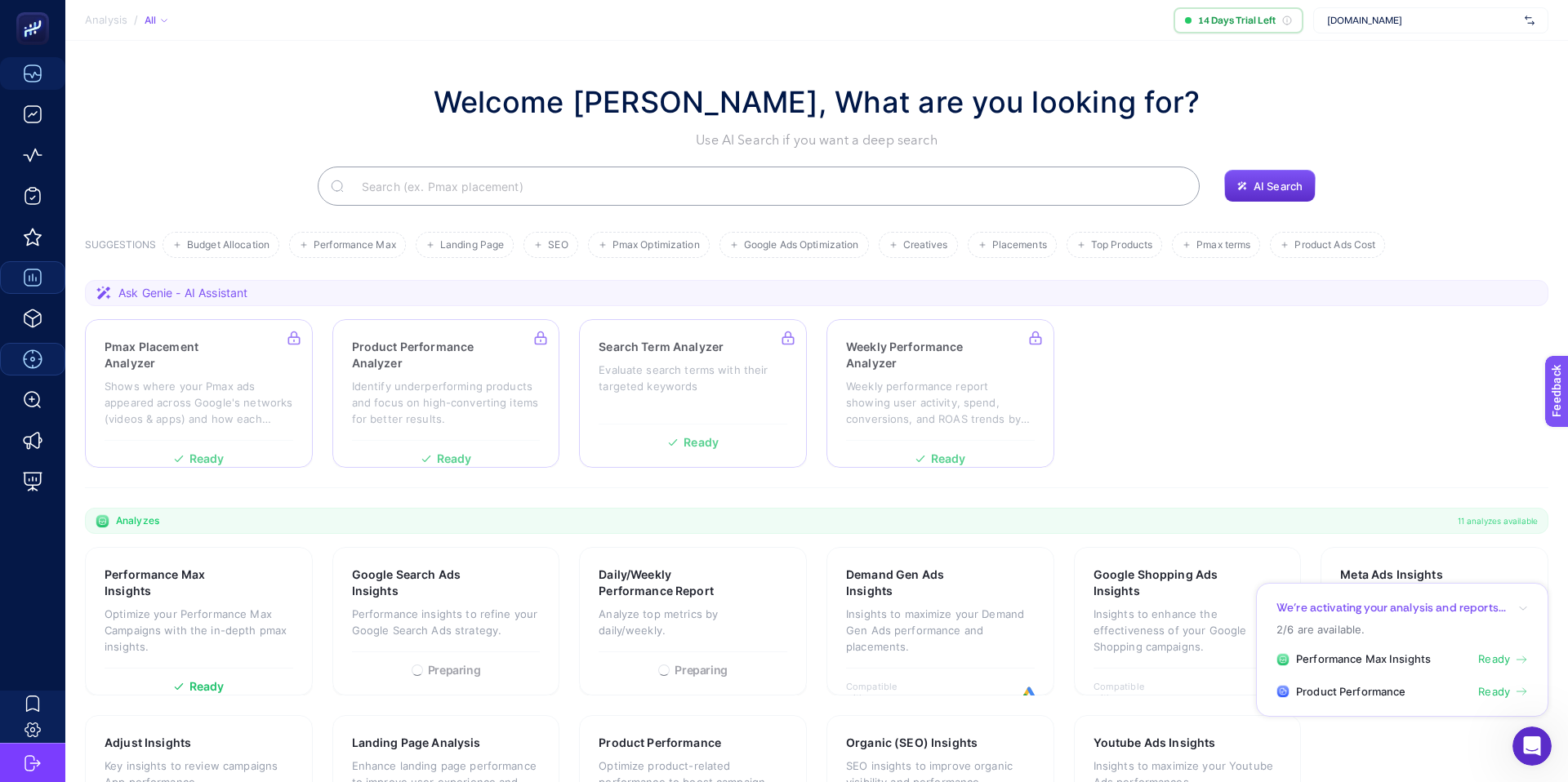
click at [1500, 658] on span "Ready" at bounding box center [1494, 659] width 32 height 16
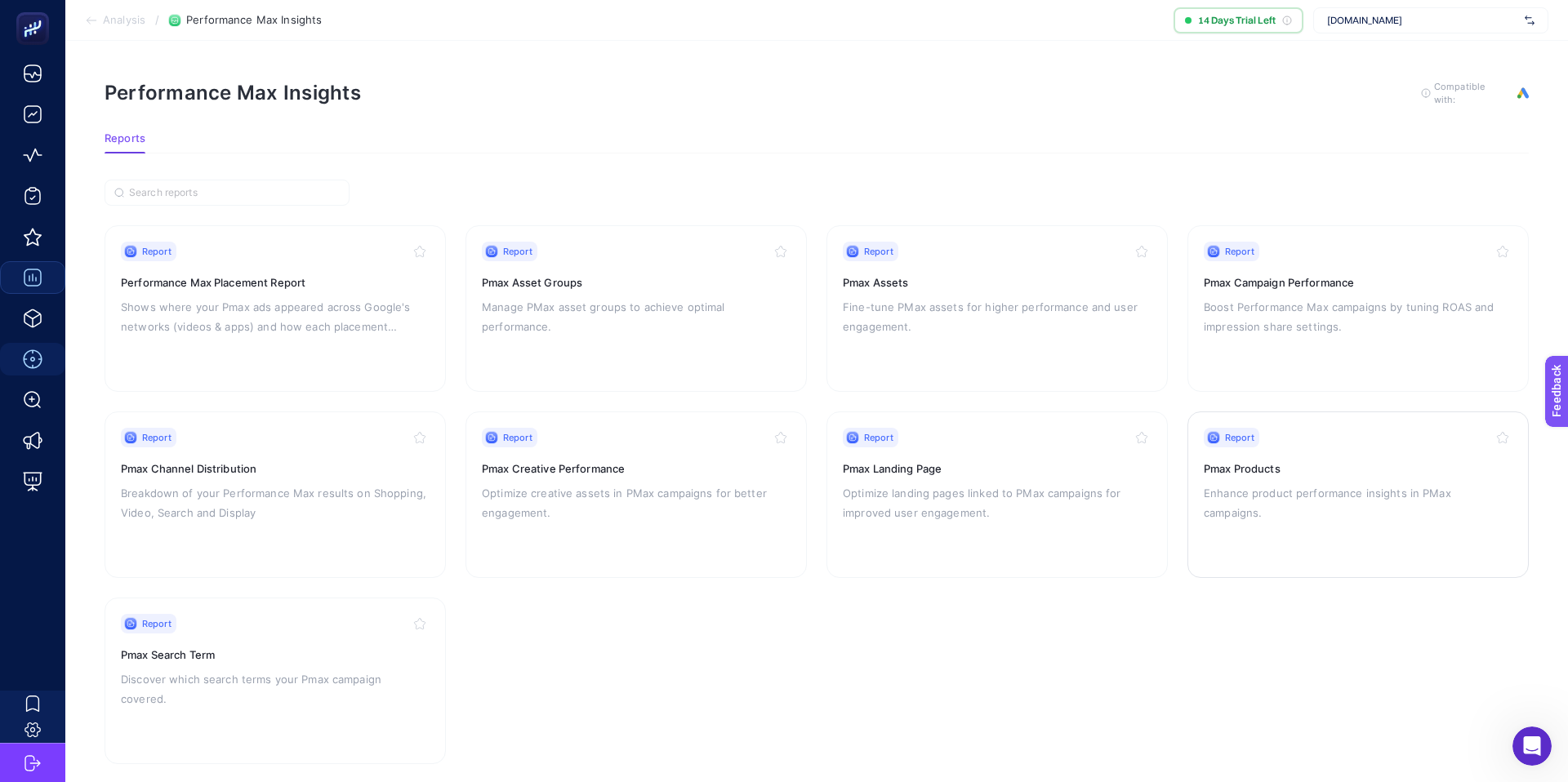
click at [1282, 519] on div "Report Pmax Products Enhance product performance insights in PMax campaigns." at bounding box center [1357, 494] width 309 height 134
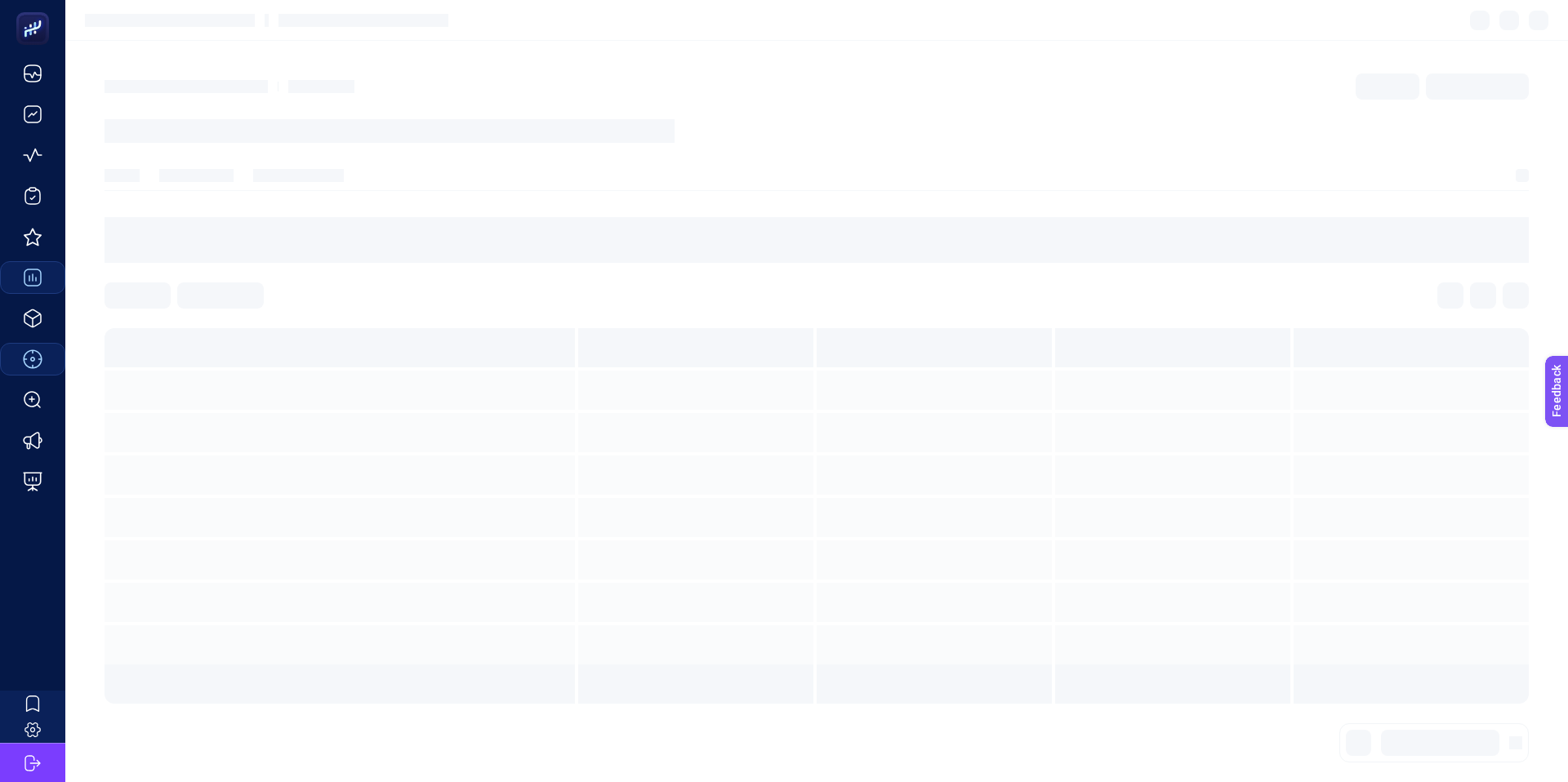
click at [1282, 519] on div at bounding box center [1172, 517] width 235 height 39
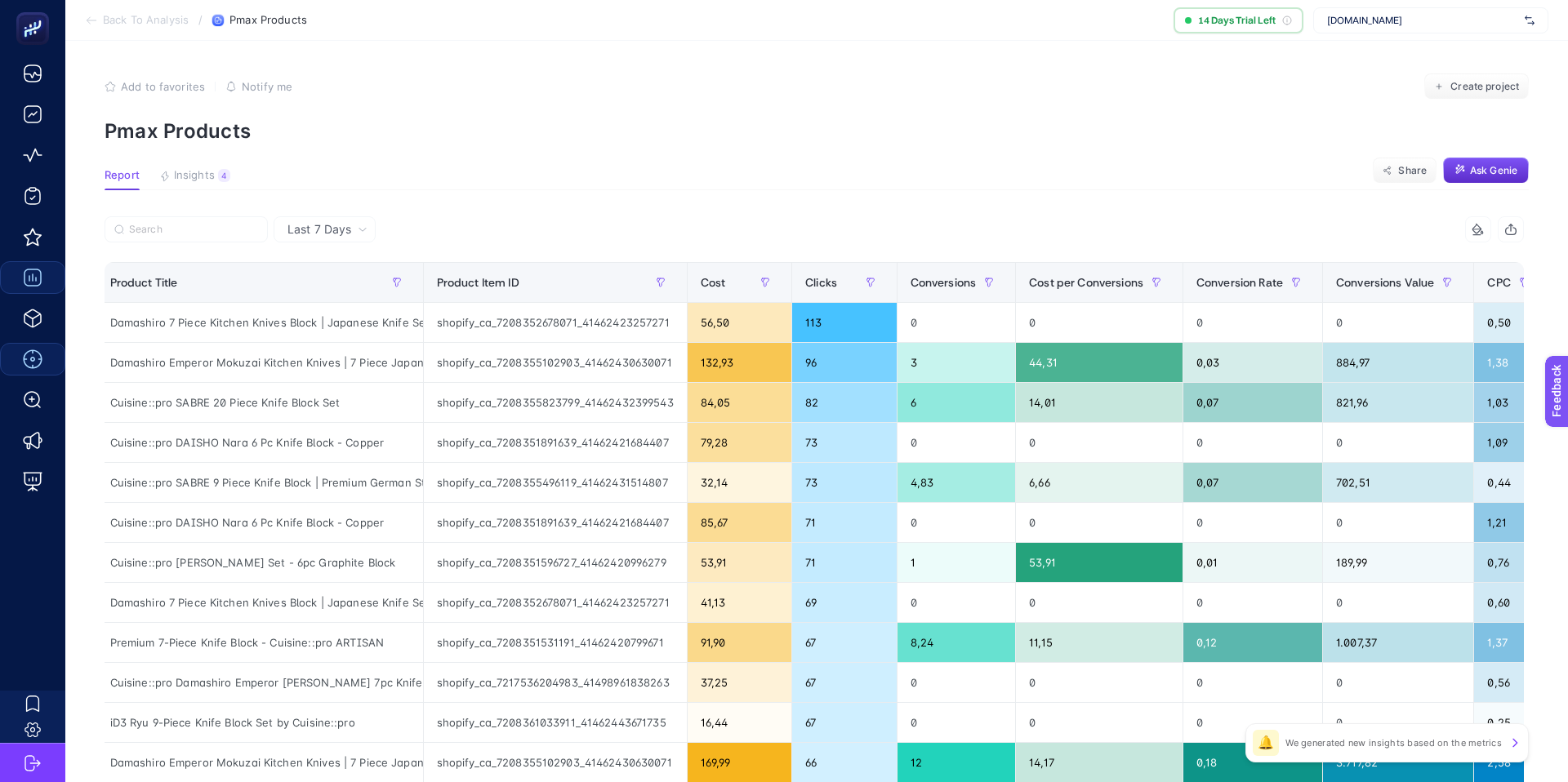
click at [196, 177] on span "Insights" at bounding box center [194, 176] width 41 height 13
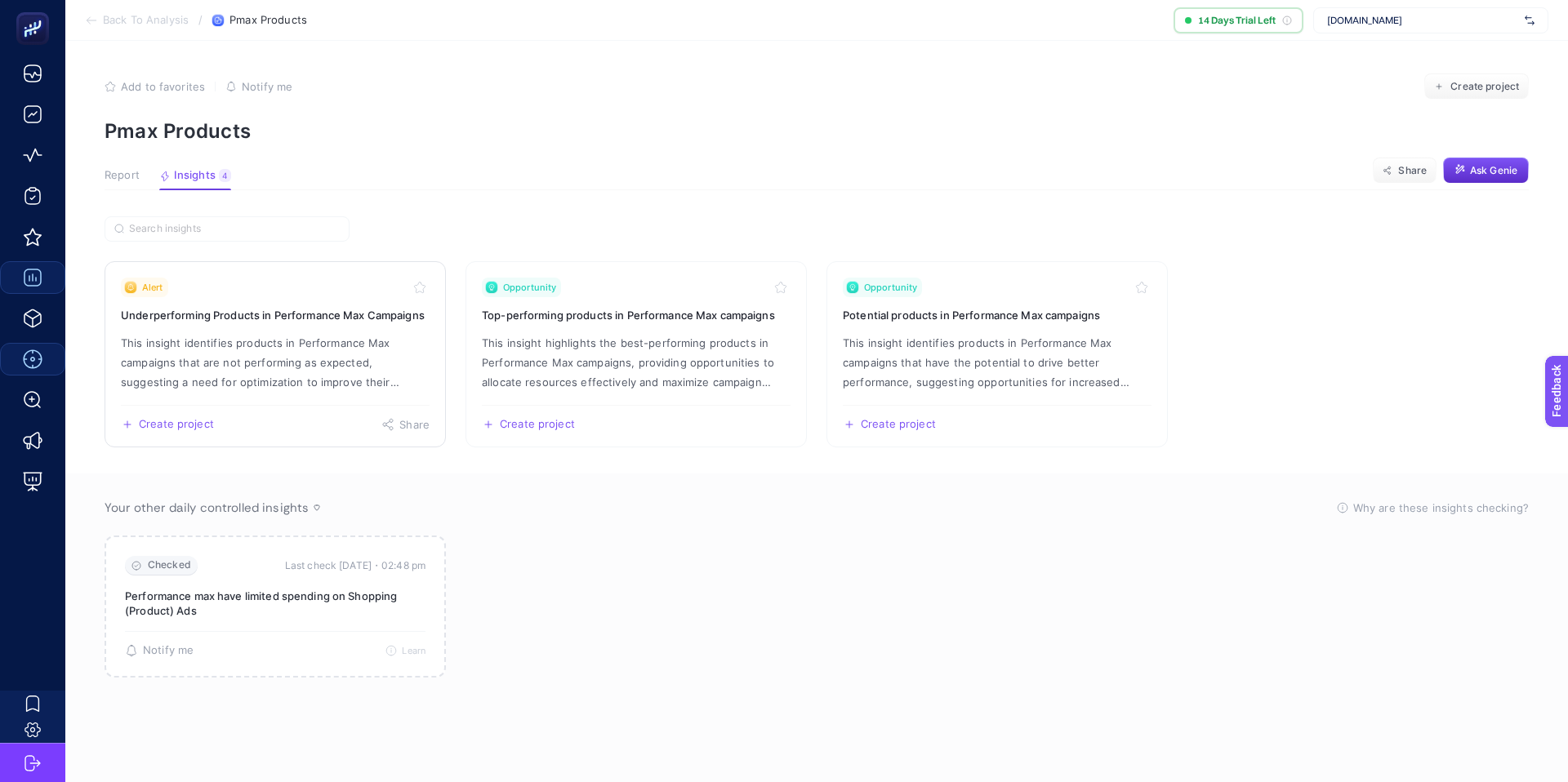
click at [294, 324] on link "Alert Underperforming Products in Performance Max Campaigns This insight identi…" at bounding box center [275, 354] width 341 height 186
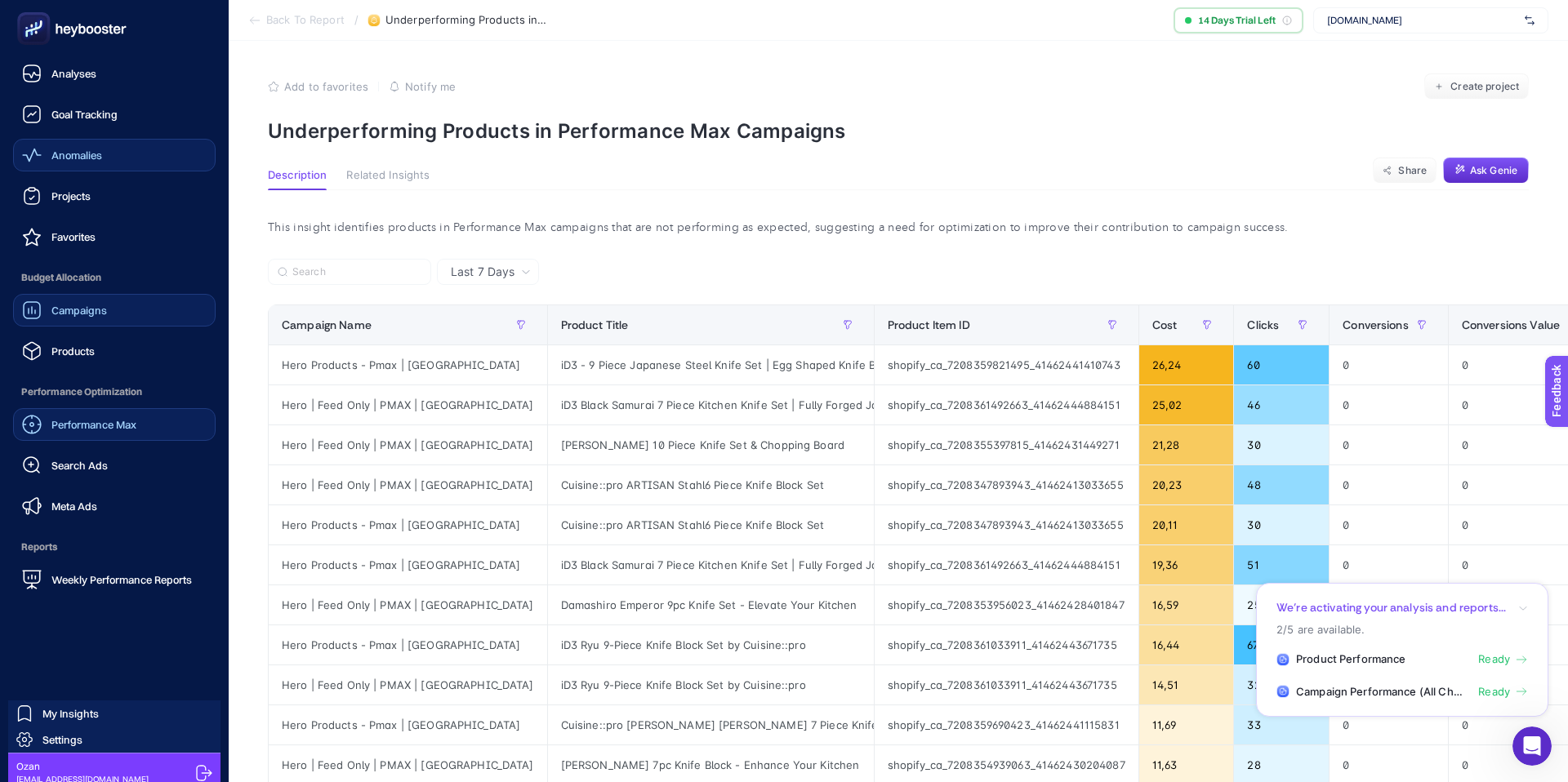
click at [73, 163] on div "Anomalies" at bounding box center [62, 155] width 80 height 20
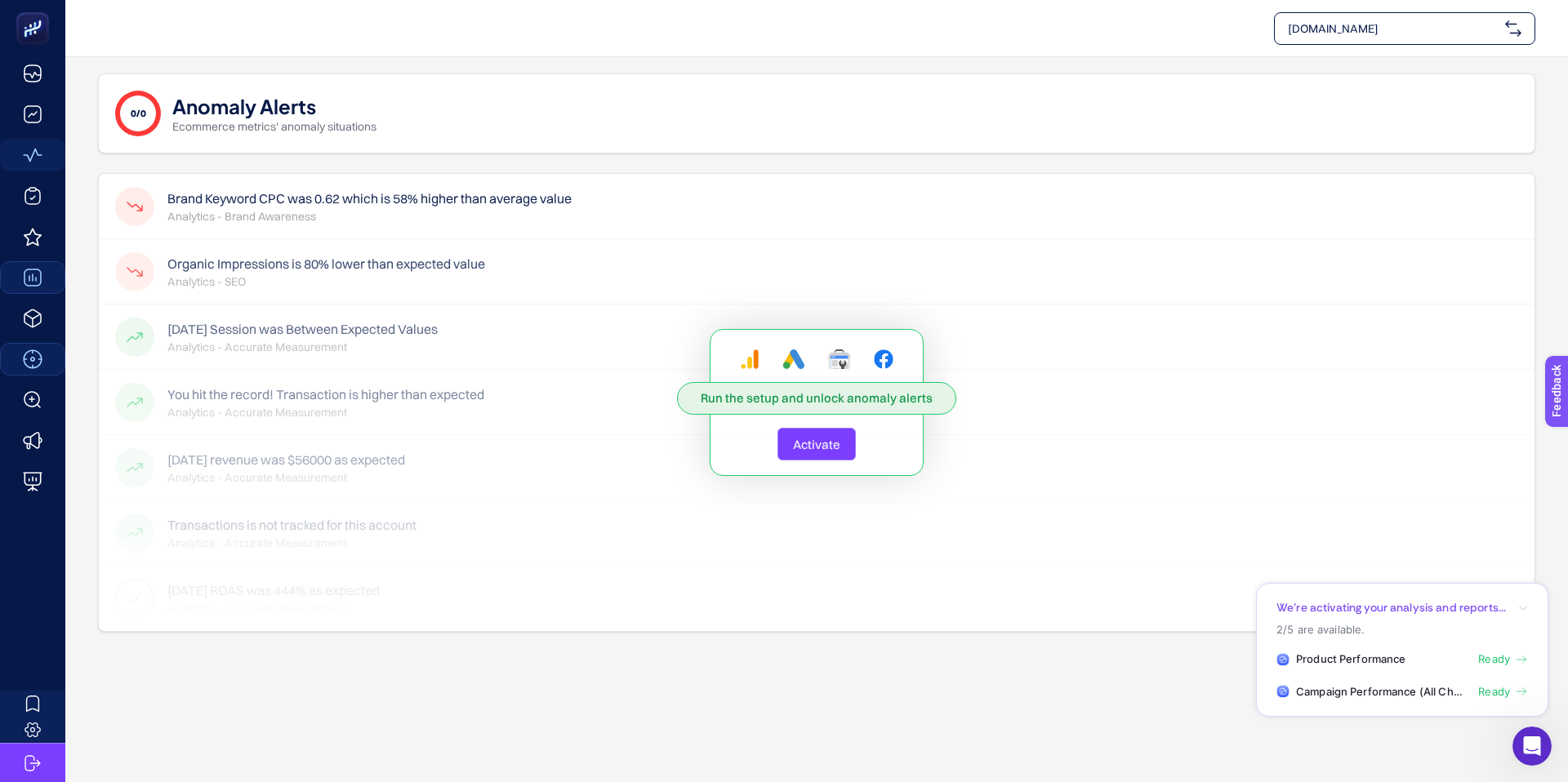
click at [815, 448] on span "Activate" at bounding box center [816, 445] width 48 height 15
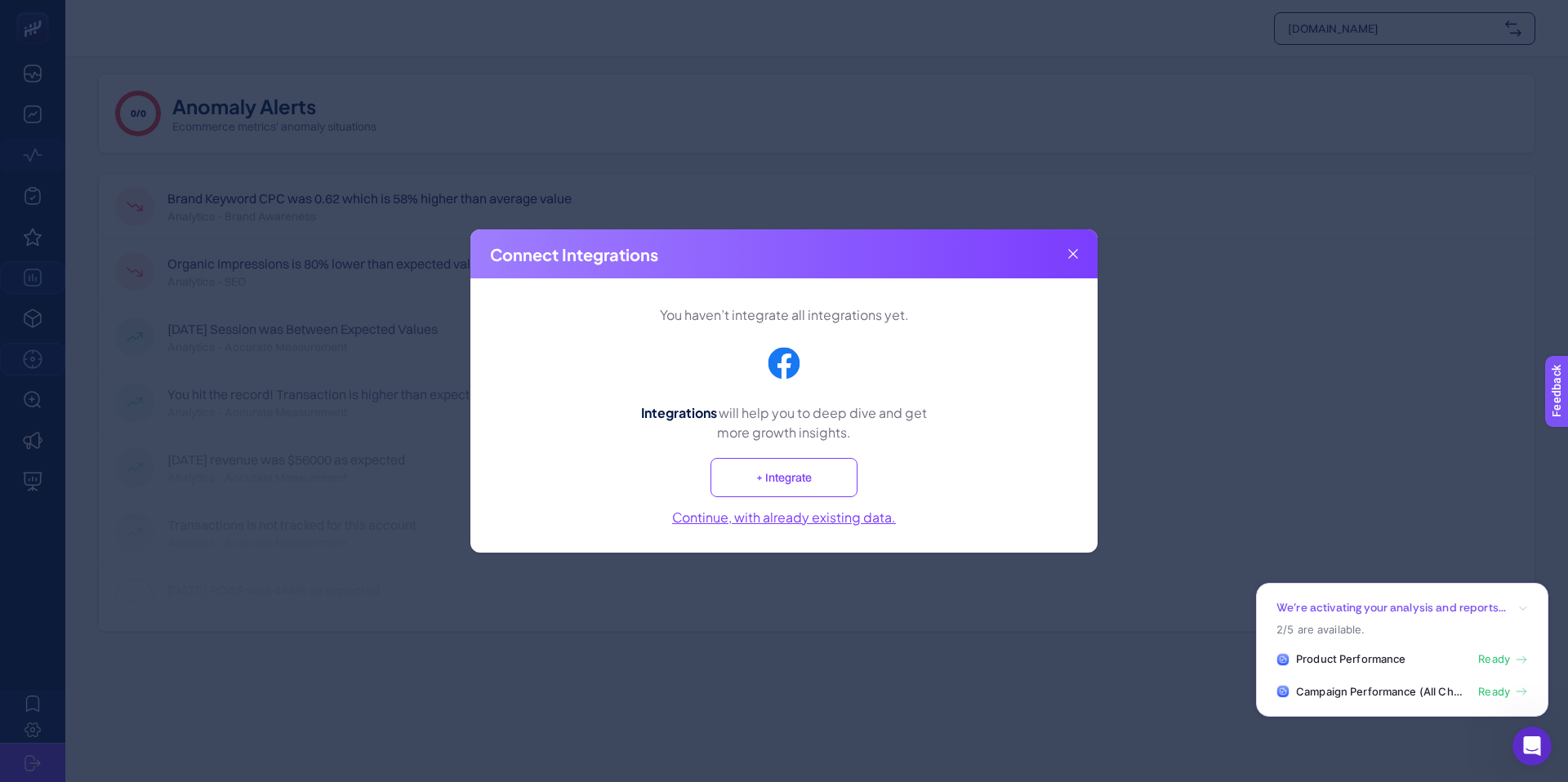
click at [1084, 246] on div "Connect Integrations" at bounding box center [784, 254] width 627 height 49
click at [1081, 249] on div "Connect Integrations" at bounding box center [784, 254] width 627 height 49
click at [1074, 256] on icon at bounding box center [1073, 254] width 10 height 10
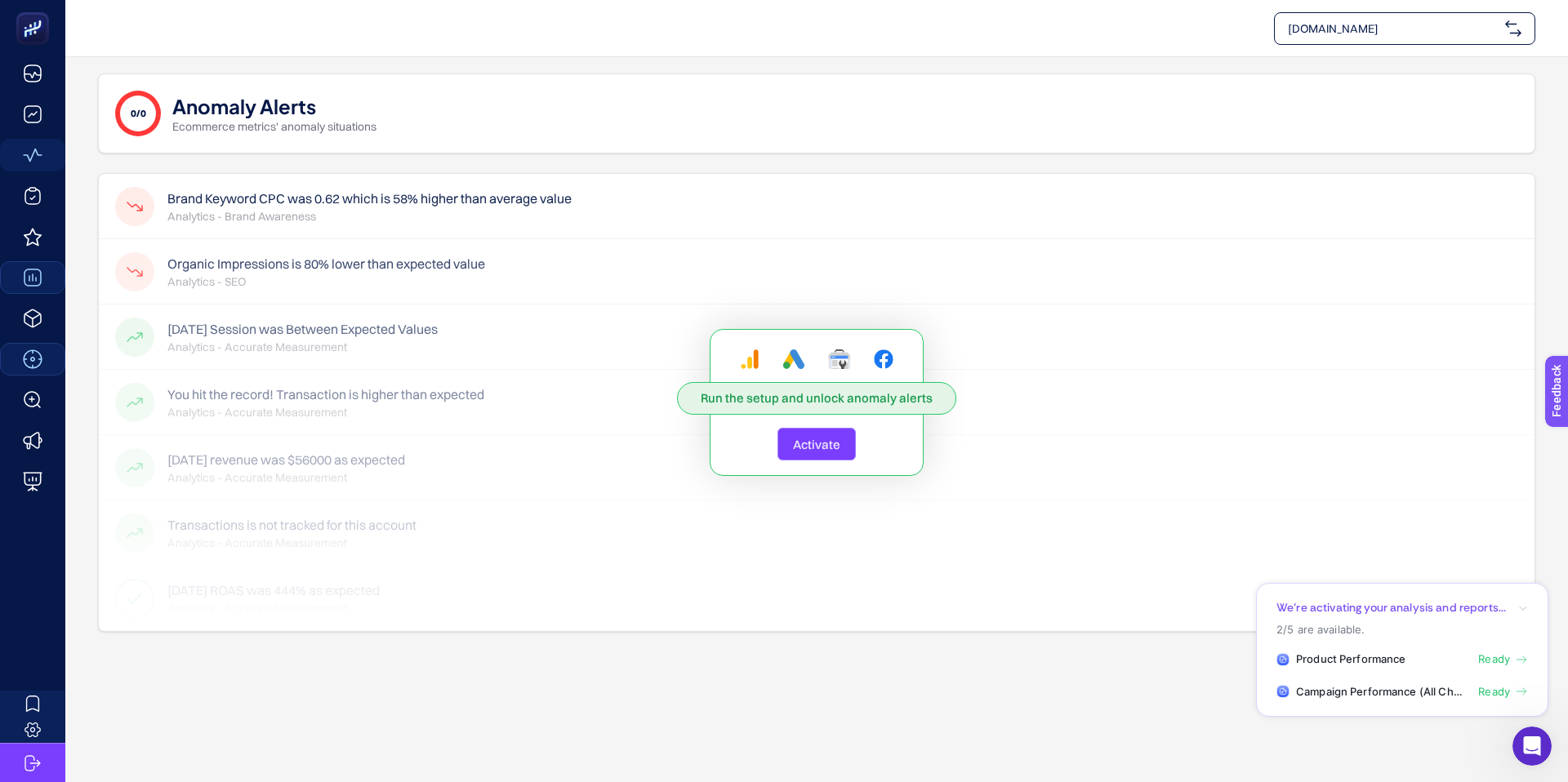
click at [1500, 687] on span "Ready" at bounding box center [1494, 692] width 32 height 16
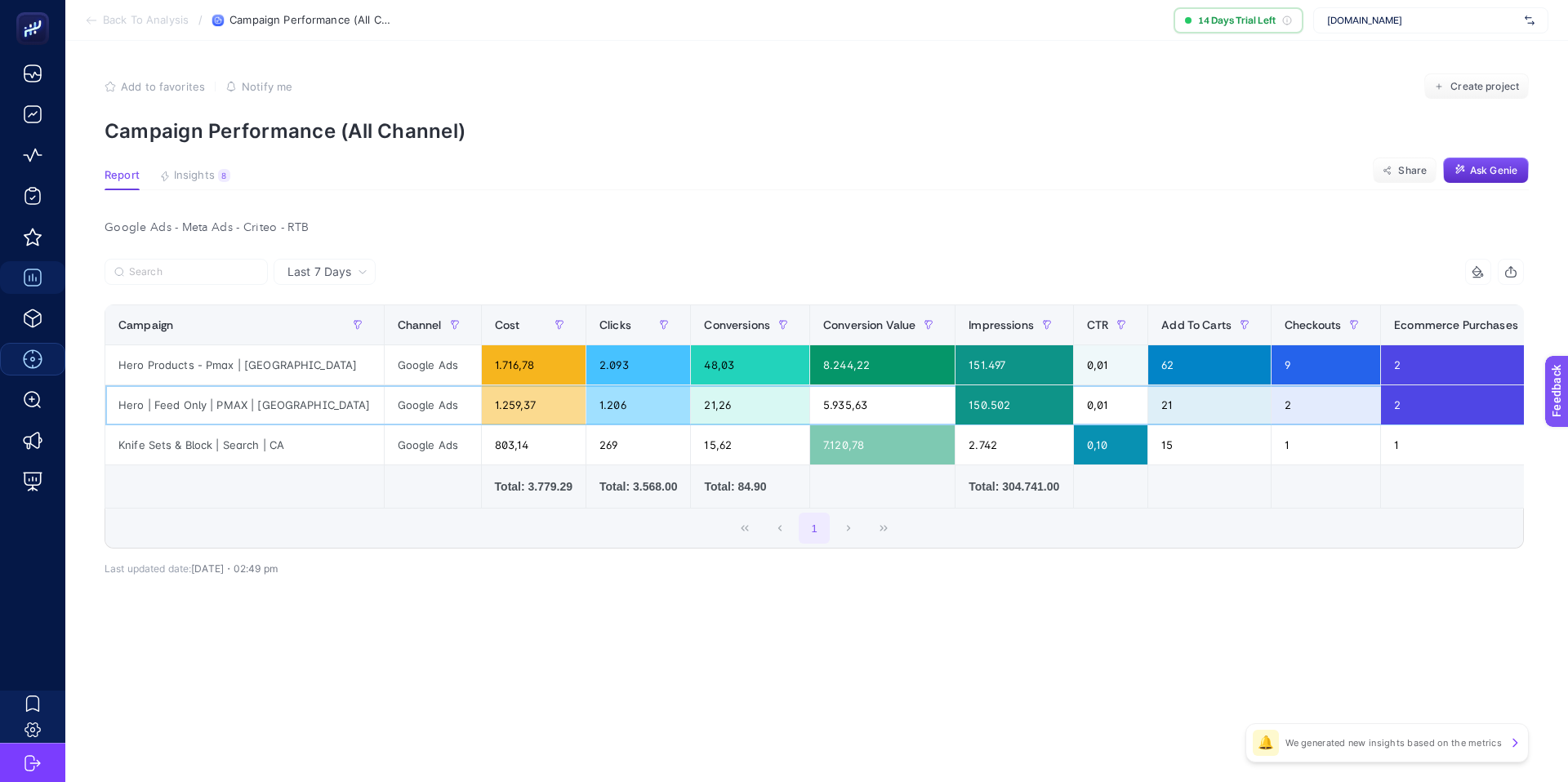
click at [228, 402] on div "Hero | Feed Only | PMAX | CA" at bounding box center [244, 405] width 278 height 39
click at [200, 177] on span "Insights" at bounding box center [194, 176] width 41 height 13
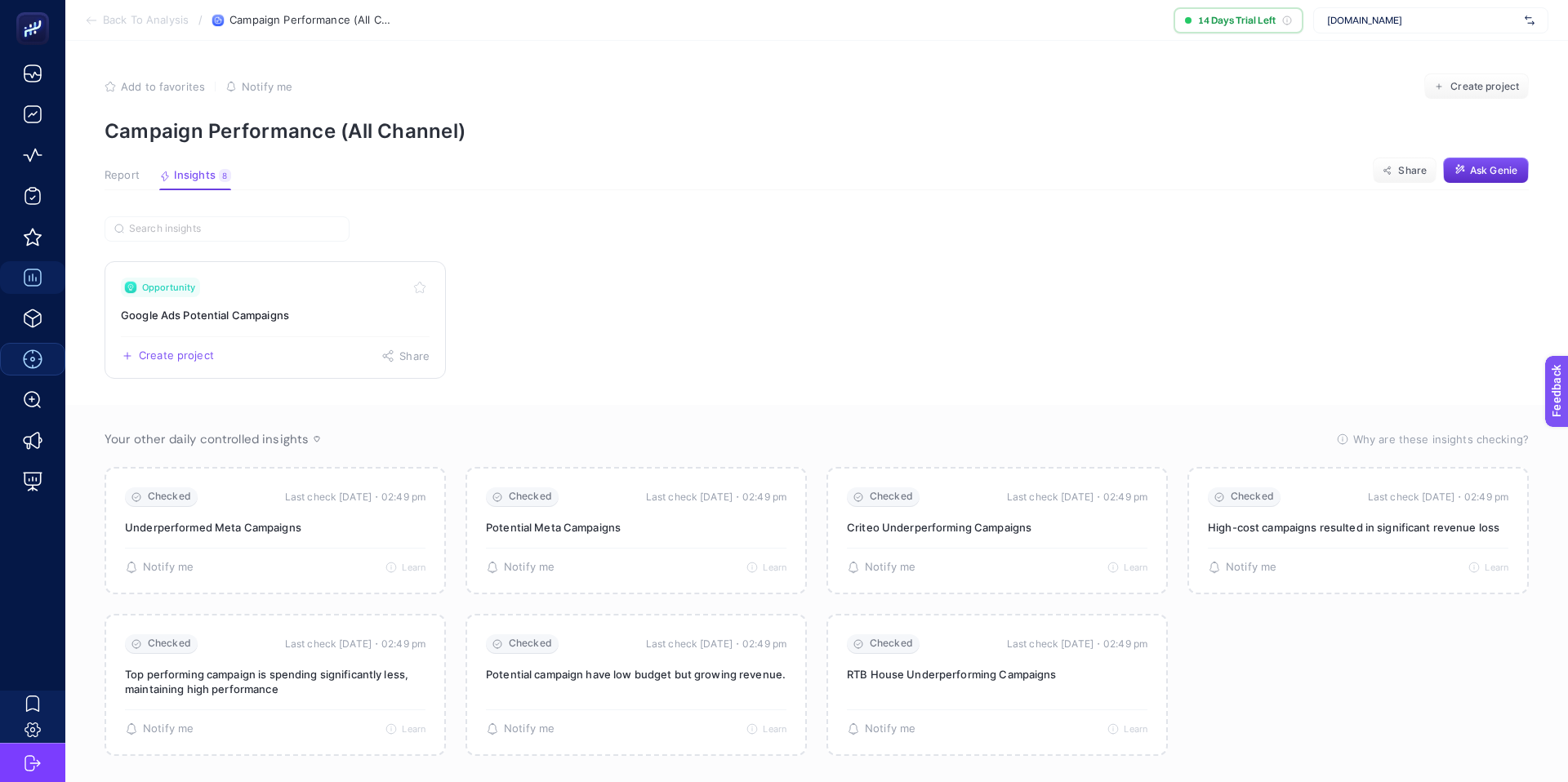
click at [286, 307] on h3 "Google Ads Potential Campaigns" at bounding box center [275, 315] width 309 height 16
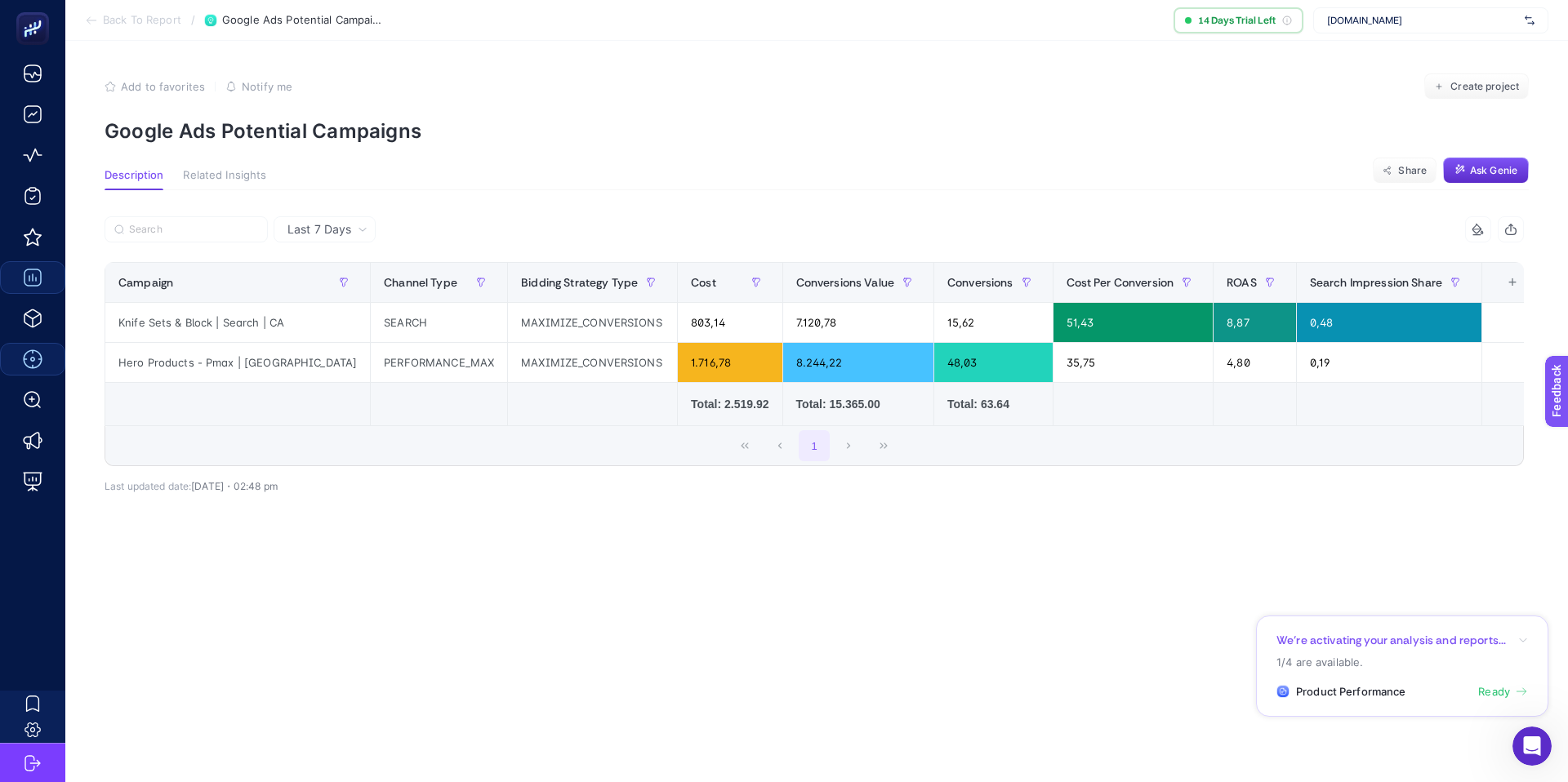
click at [208, 181] on span "Related Insights" at bounding box center [224, 176] width 84 height 13
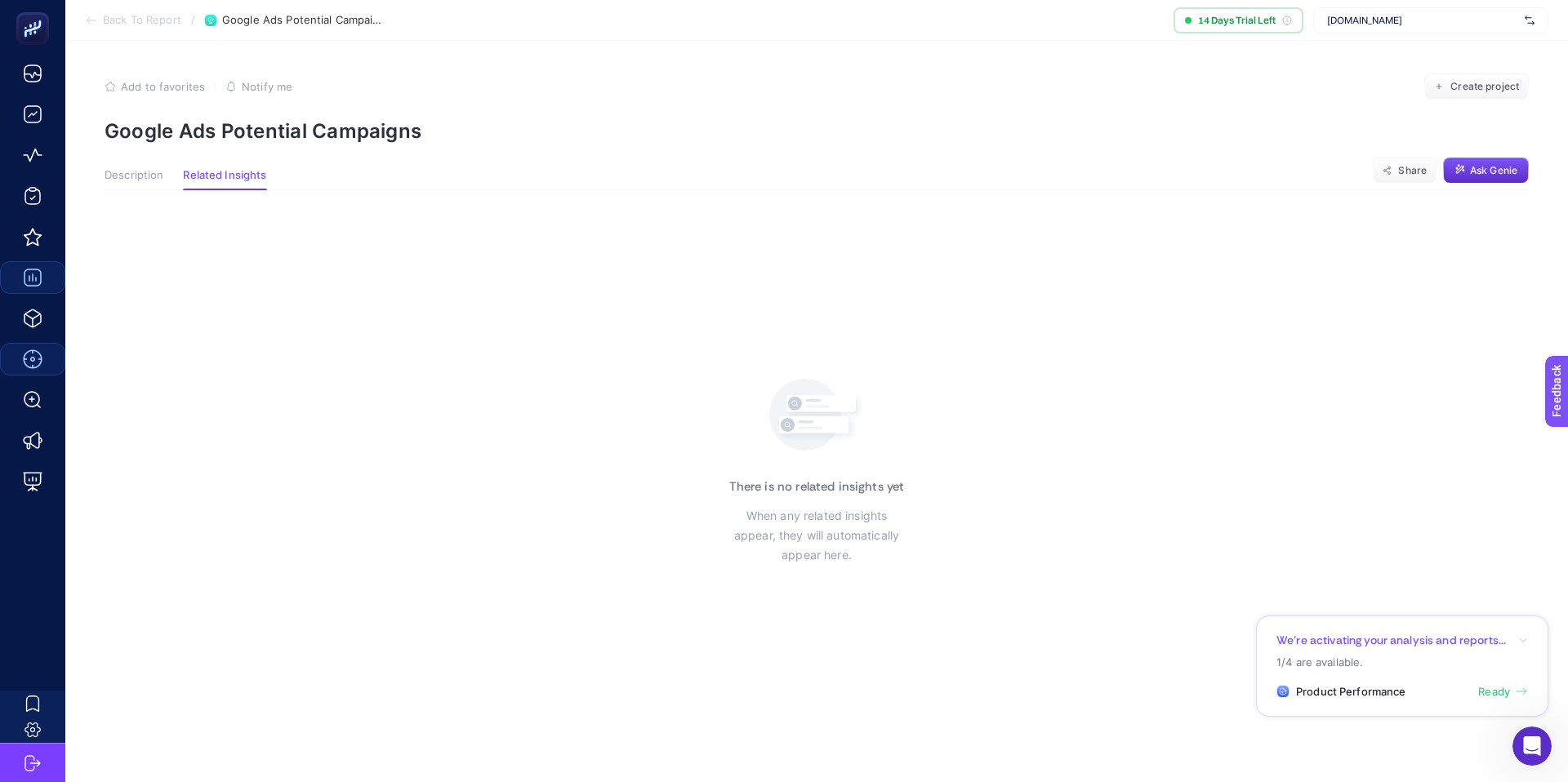
click at [128, 178] on span "Description" at bounding box center [134, 176] width 59 height 13
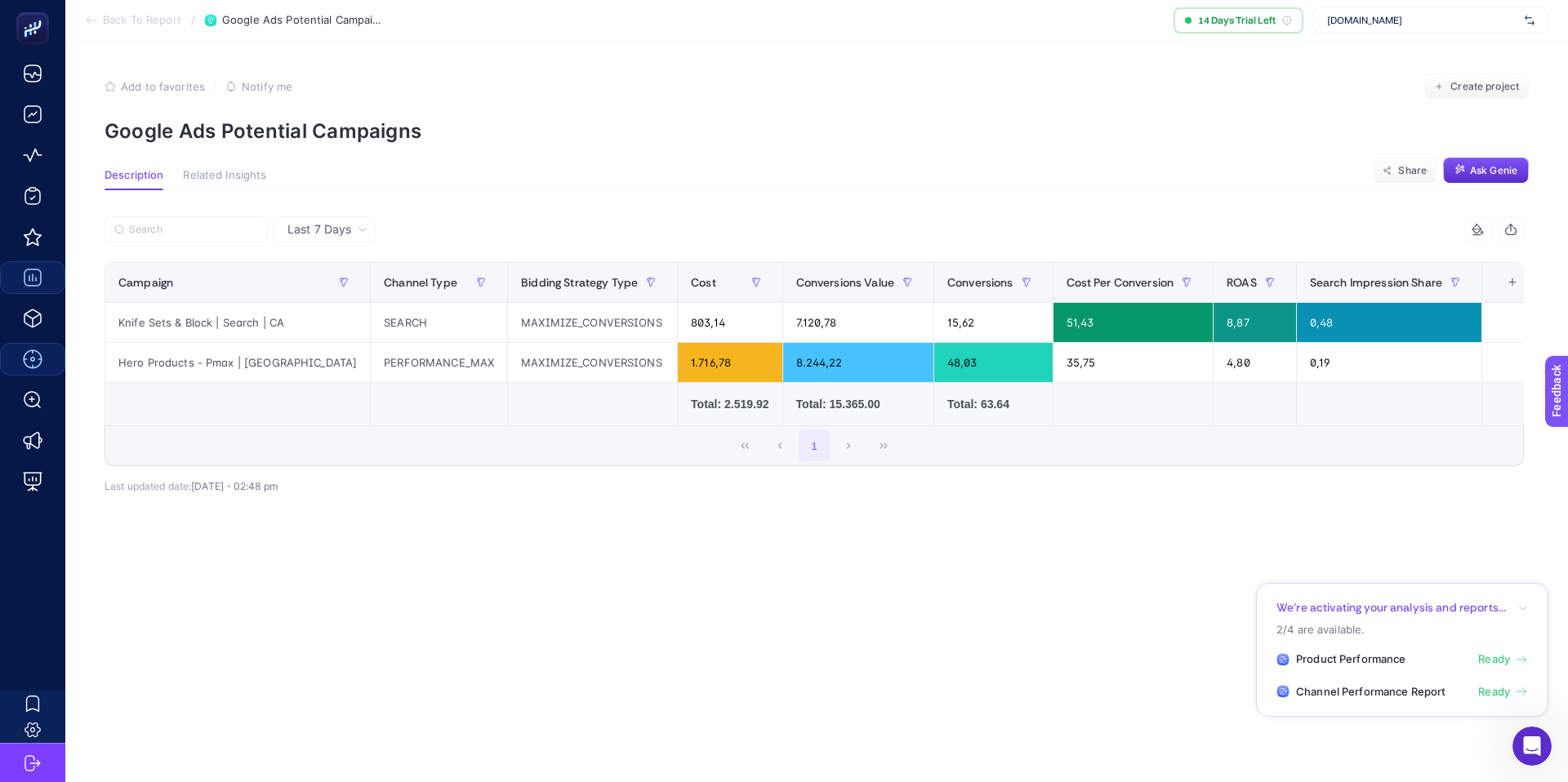
click at [1493, 690] on span "Ready" at bounding box center [1494, 692] width 32 height 16
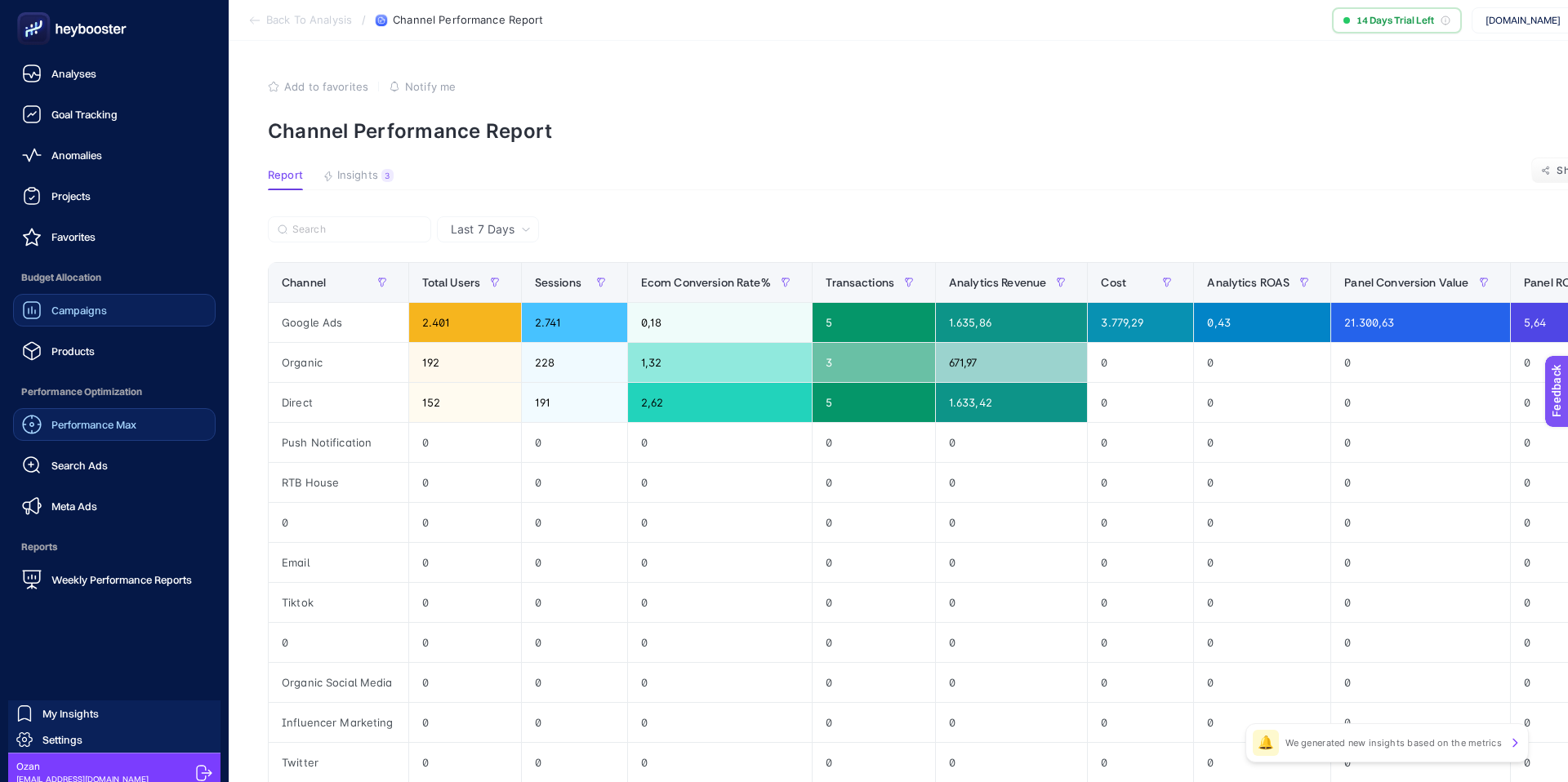
click at [124, 432] on div "Performance Max" at bounding box center [79, 424] width 114 height 20
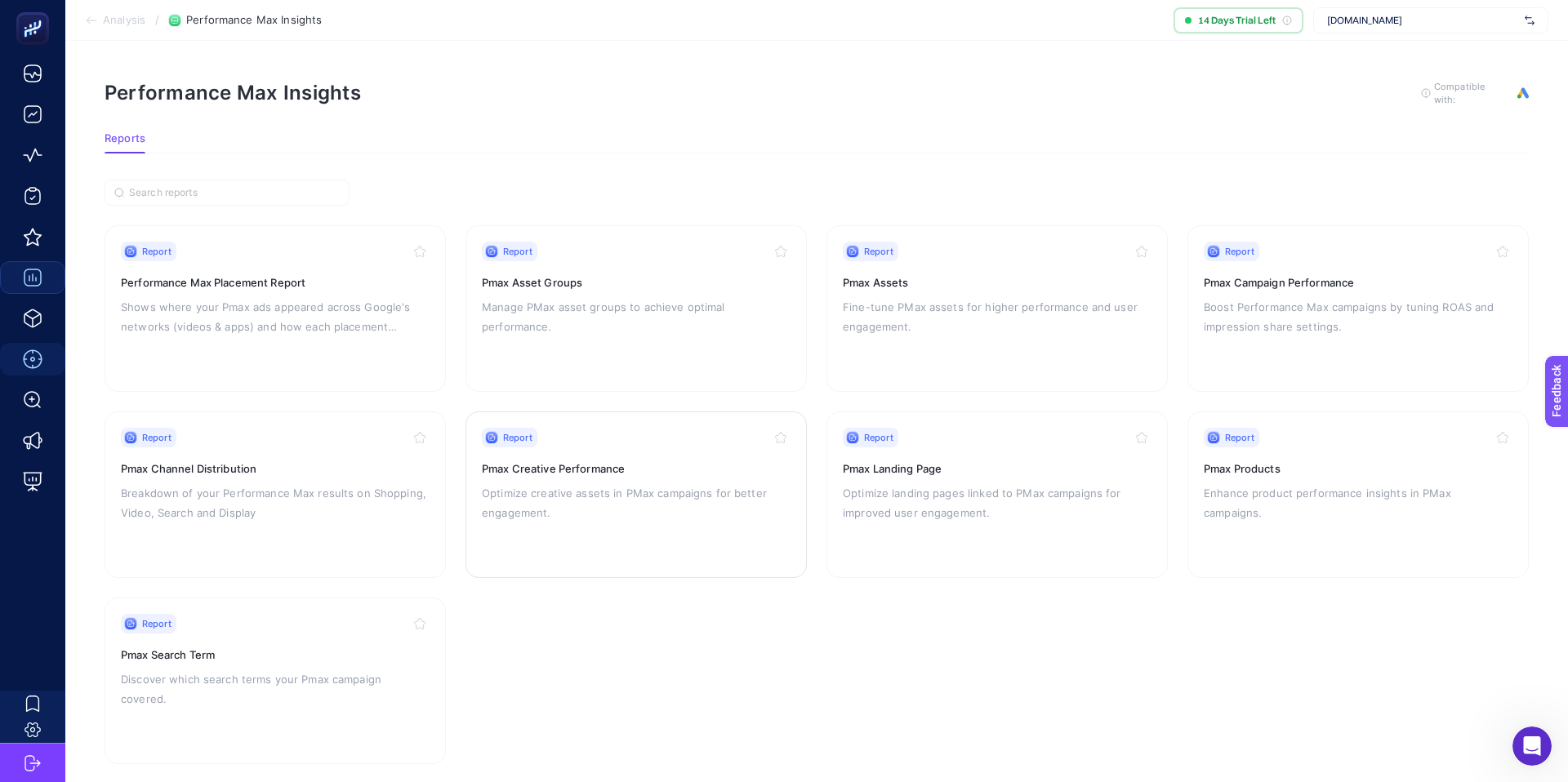
click at [696, 484] on p "Optimize creative assets in PMax campaigns for better engagement." at bounding box center [636, 503] width 309 height 39
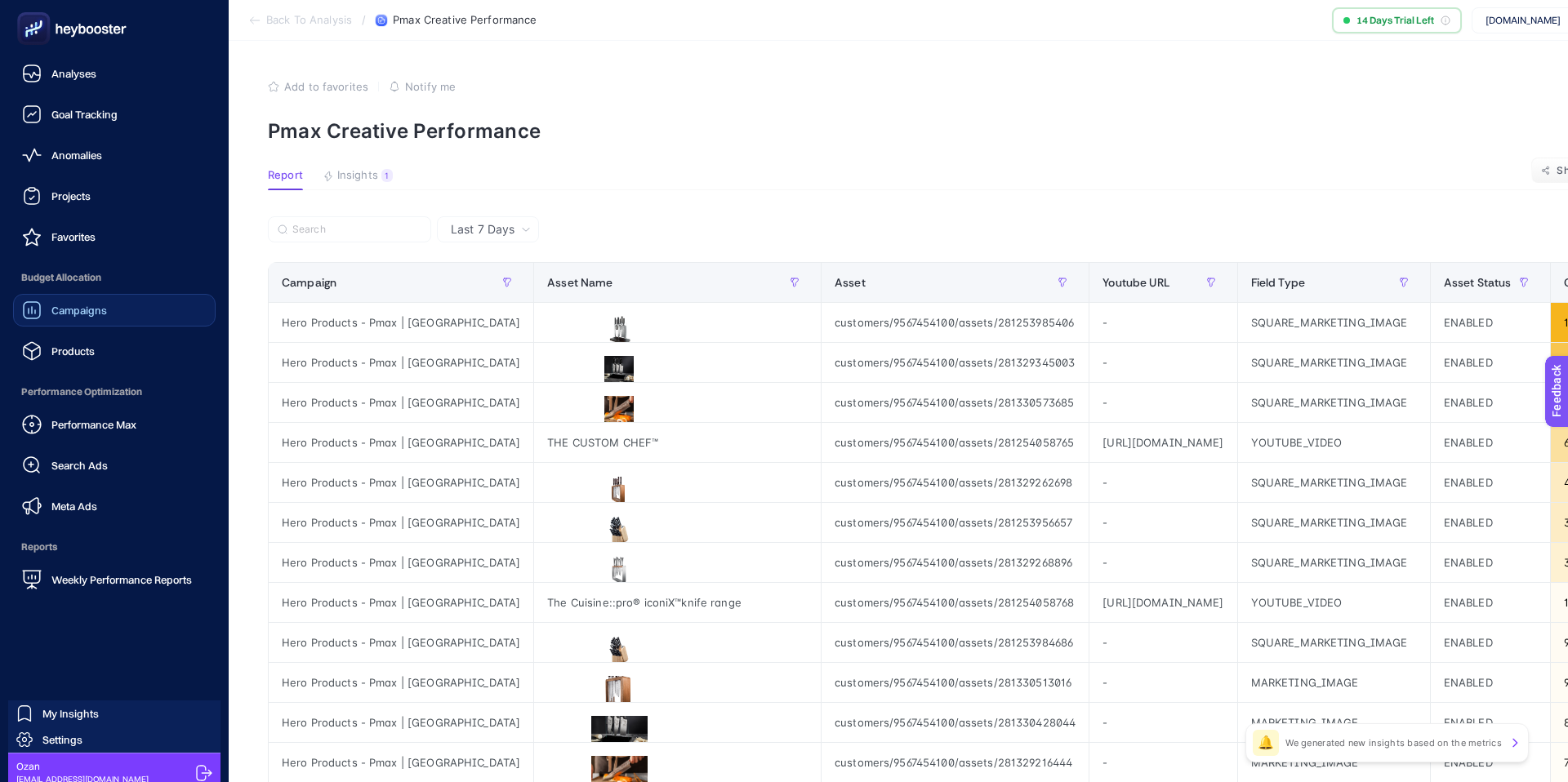
click at [73, 311] on span "Campaigns" at bounding box center [79, 311] width 55 height 13
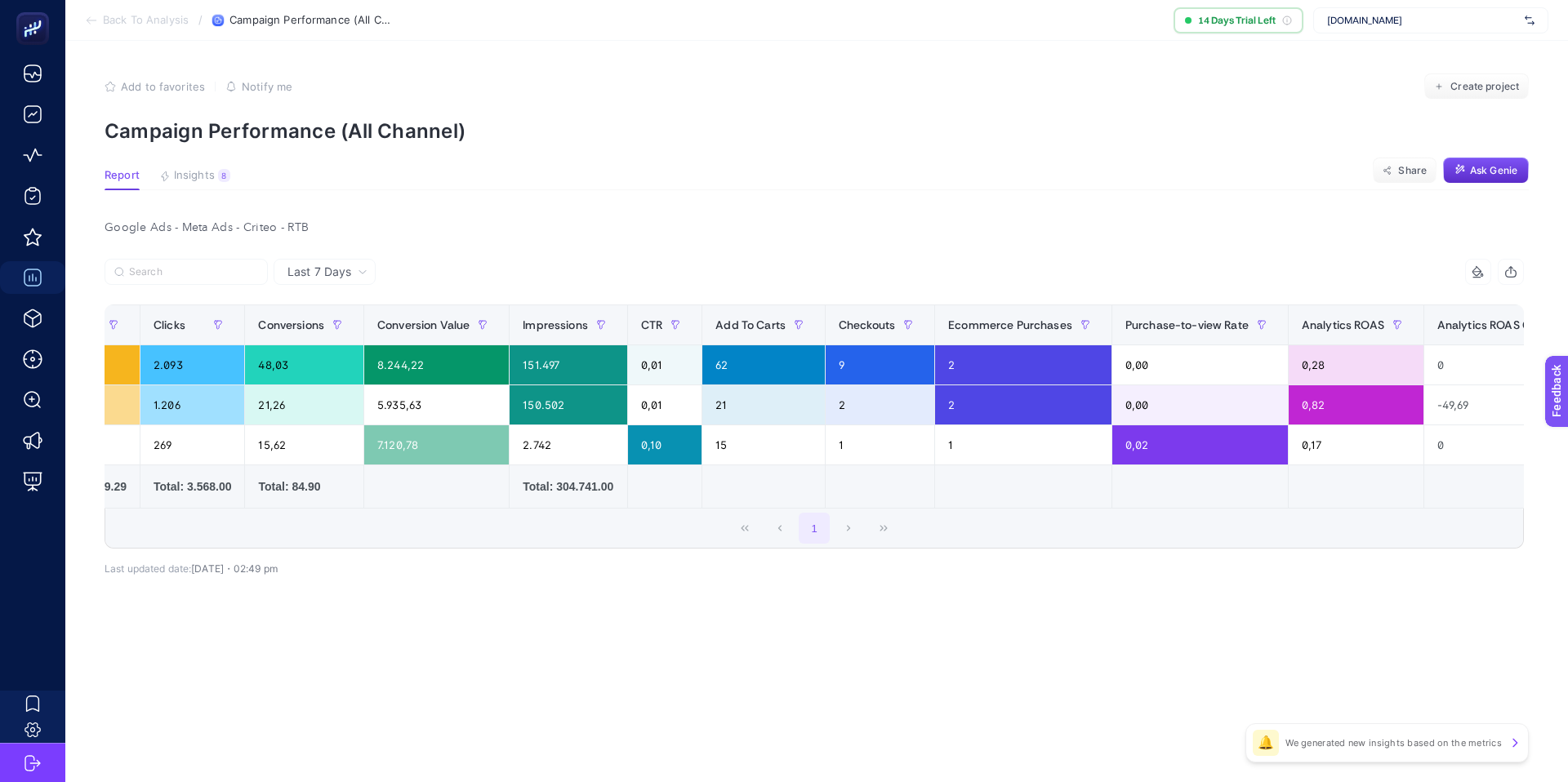
scroll to position [0, 822]
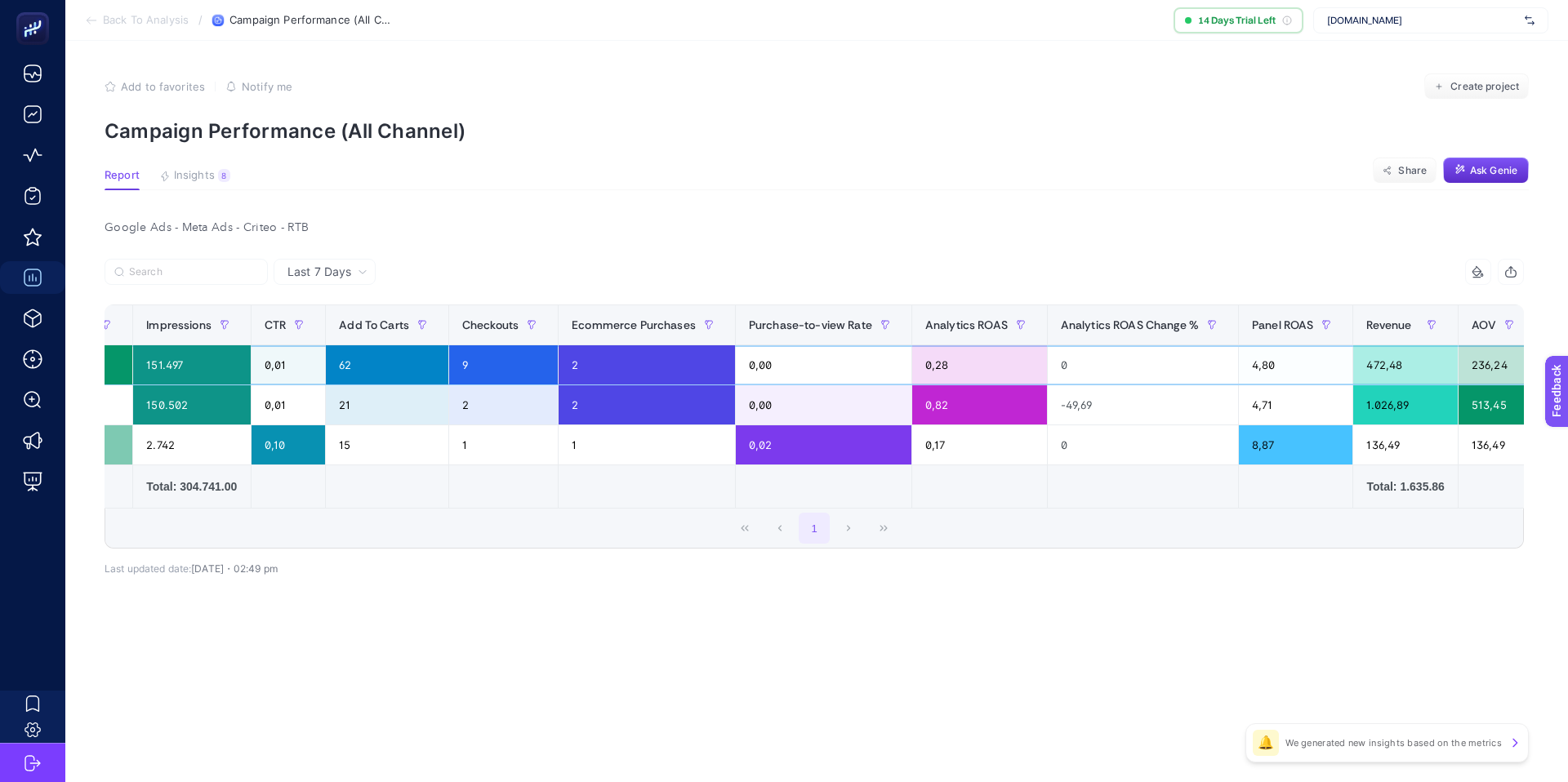
click at [326, 370] on div "62" at bounding box center [387, 364] width 123 height 39
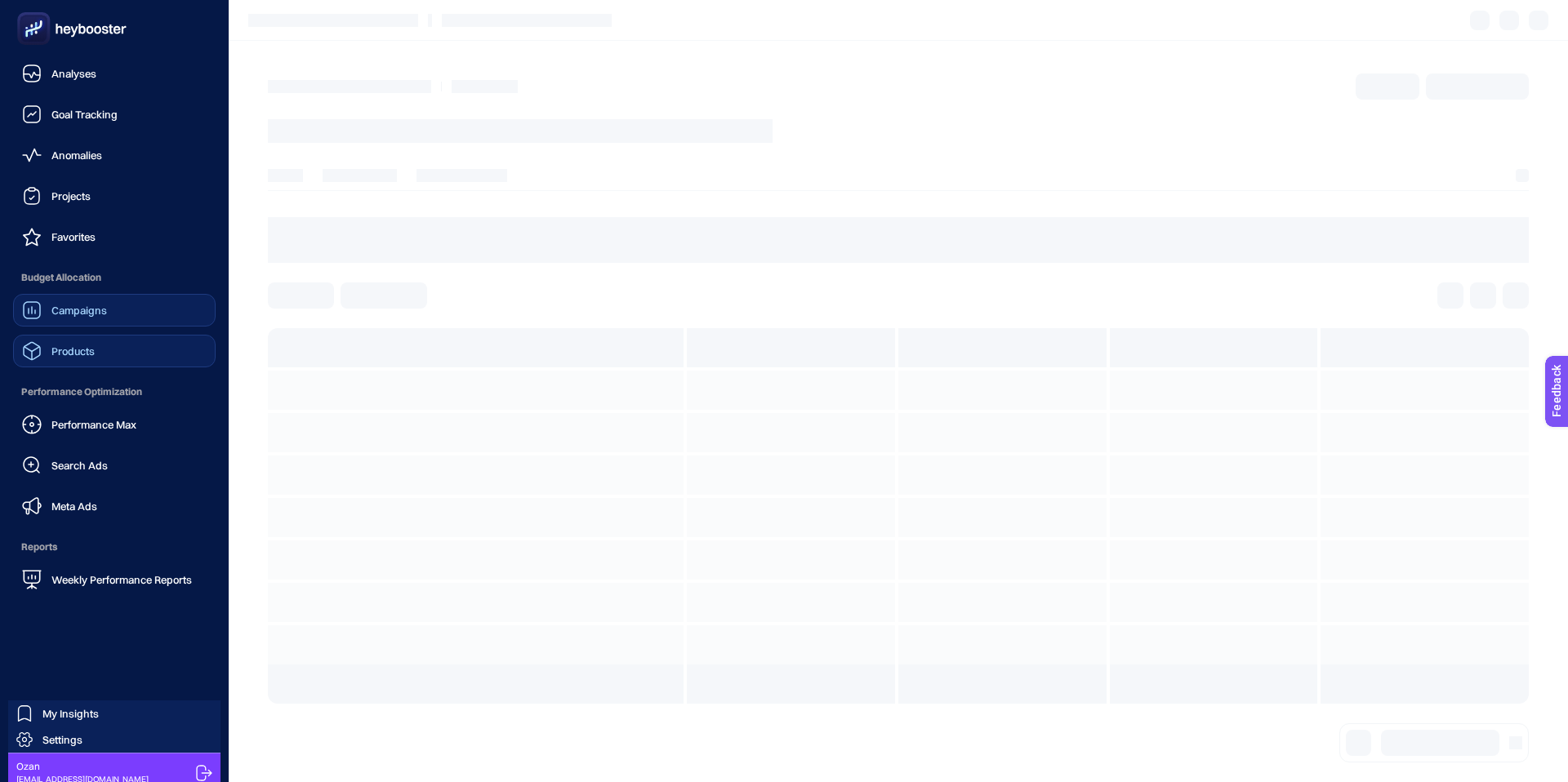
click at [87, 356] on span "Products" at bounding box center [73, 352] width 44 height 13
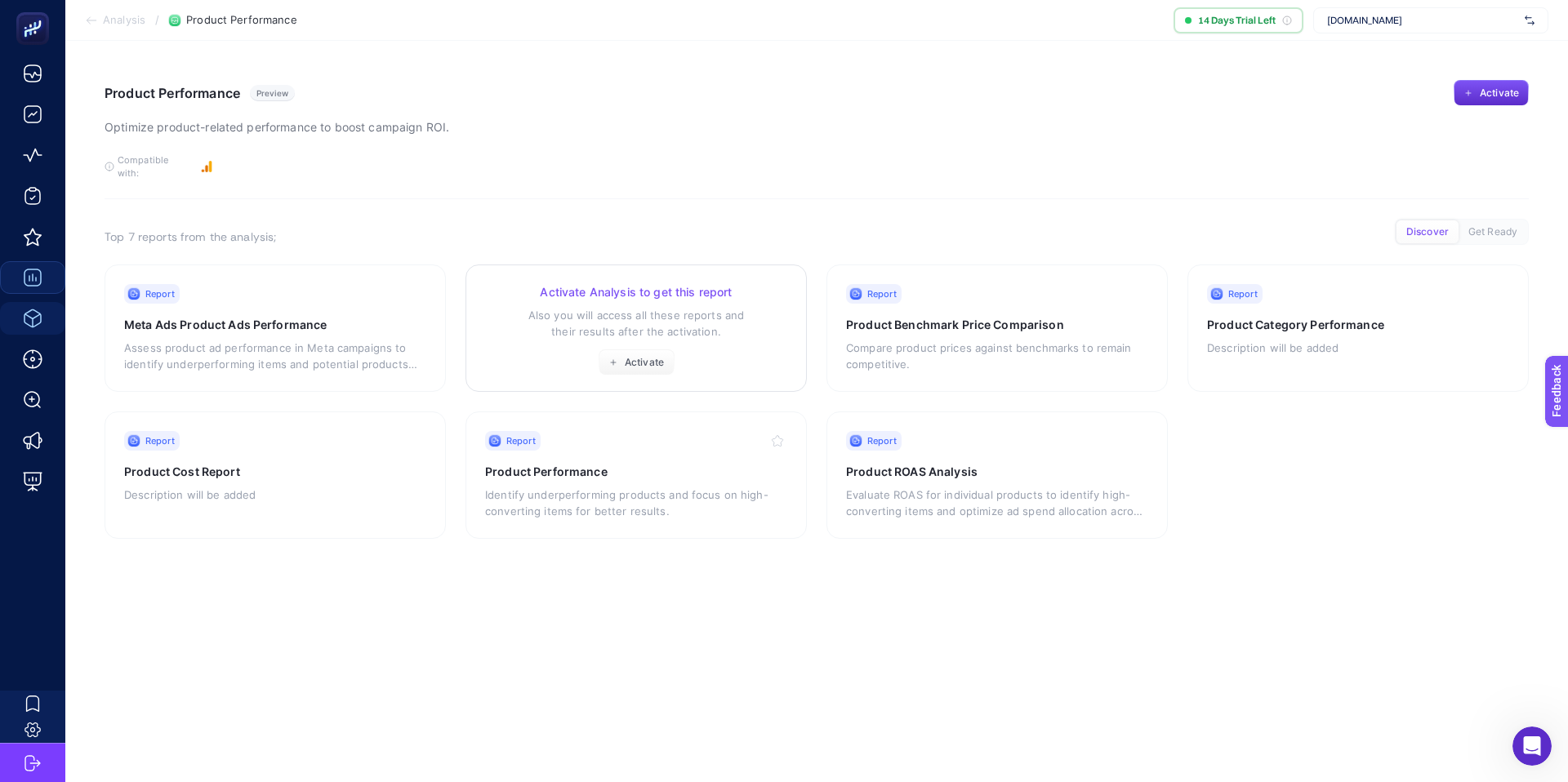
click at [606, 307] on p "Also you will access all these reports and their results after the activation." at bounding box center [636, 323] width 302 height 32
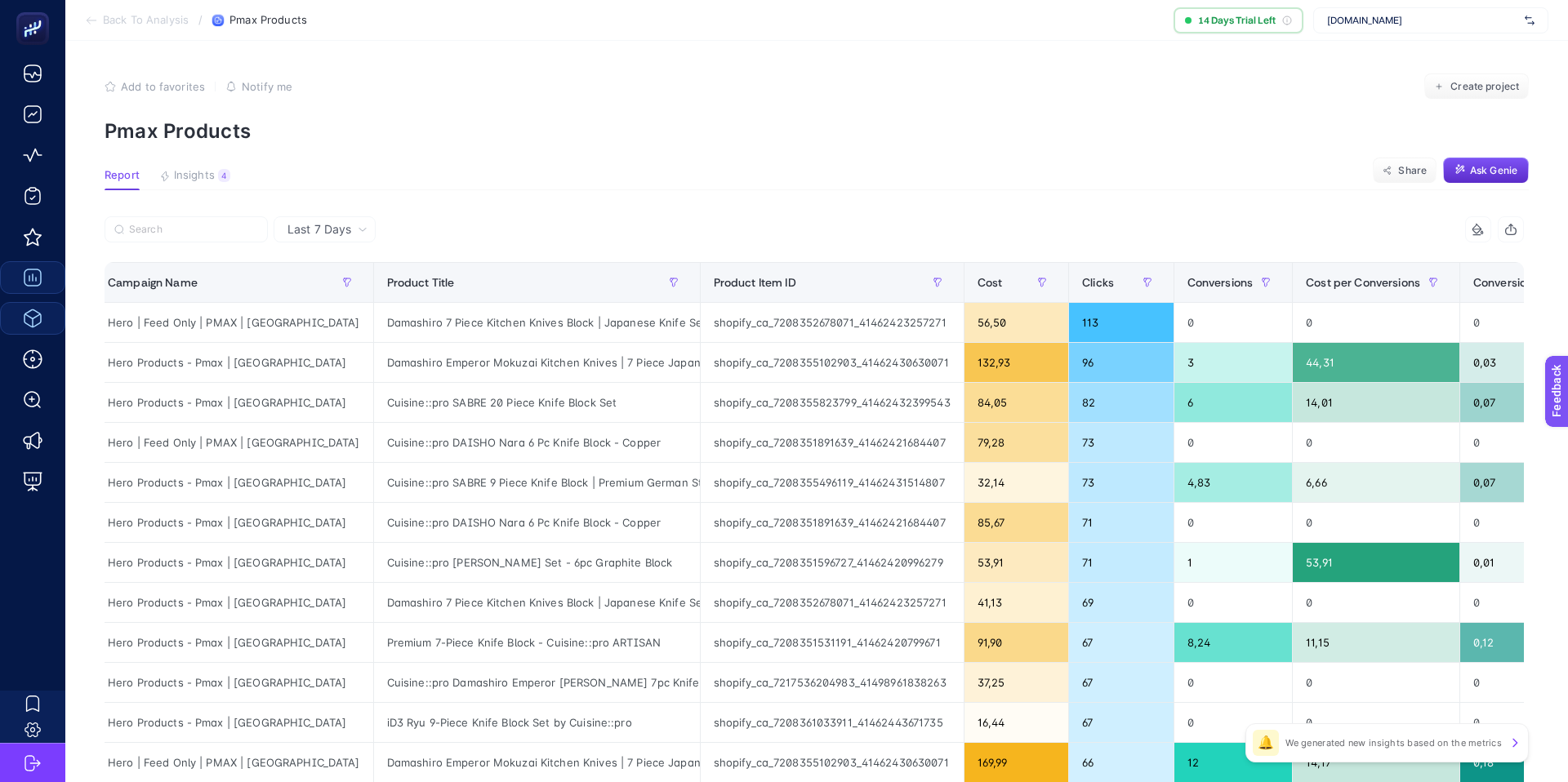
scroll to position [0, 12]
click at [207, 177] on span "Insights" at bounding box center [194, 176] width 41 height 13
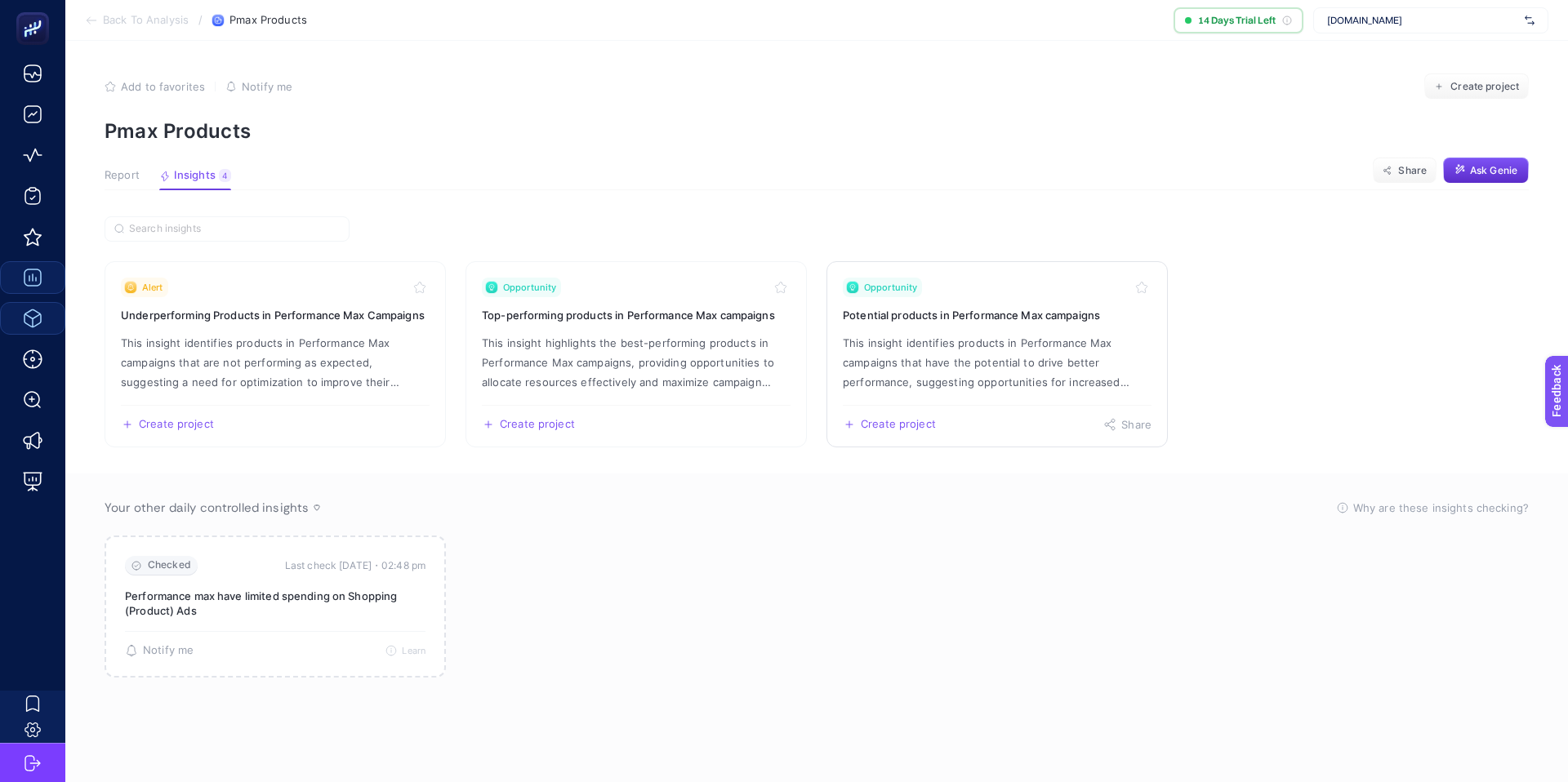
click at [1054, 349] on p "This insight identifies products in Performance Max campaigns that have the pot…" at bounding box center [997, 363] width 309 height 59
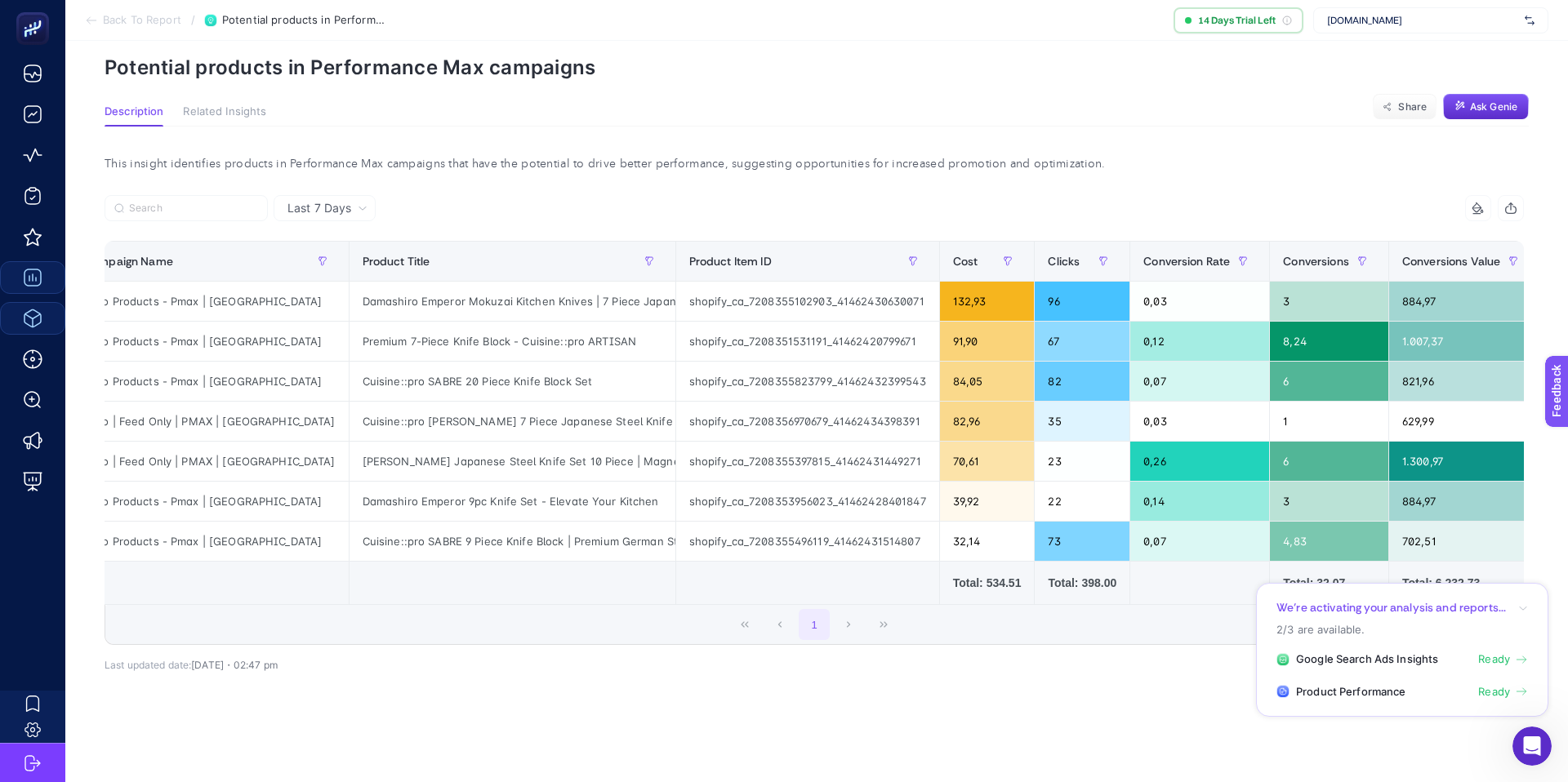
scroll to position [0, 38]
click at [311, 206] on span "Last 7 Days" at bounding box center [318, 208] width 64 height 16
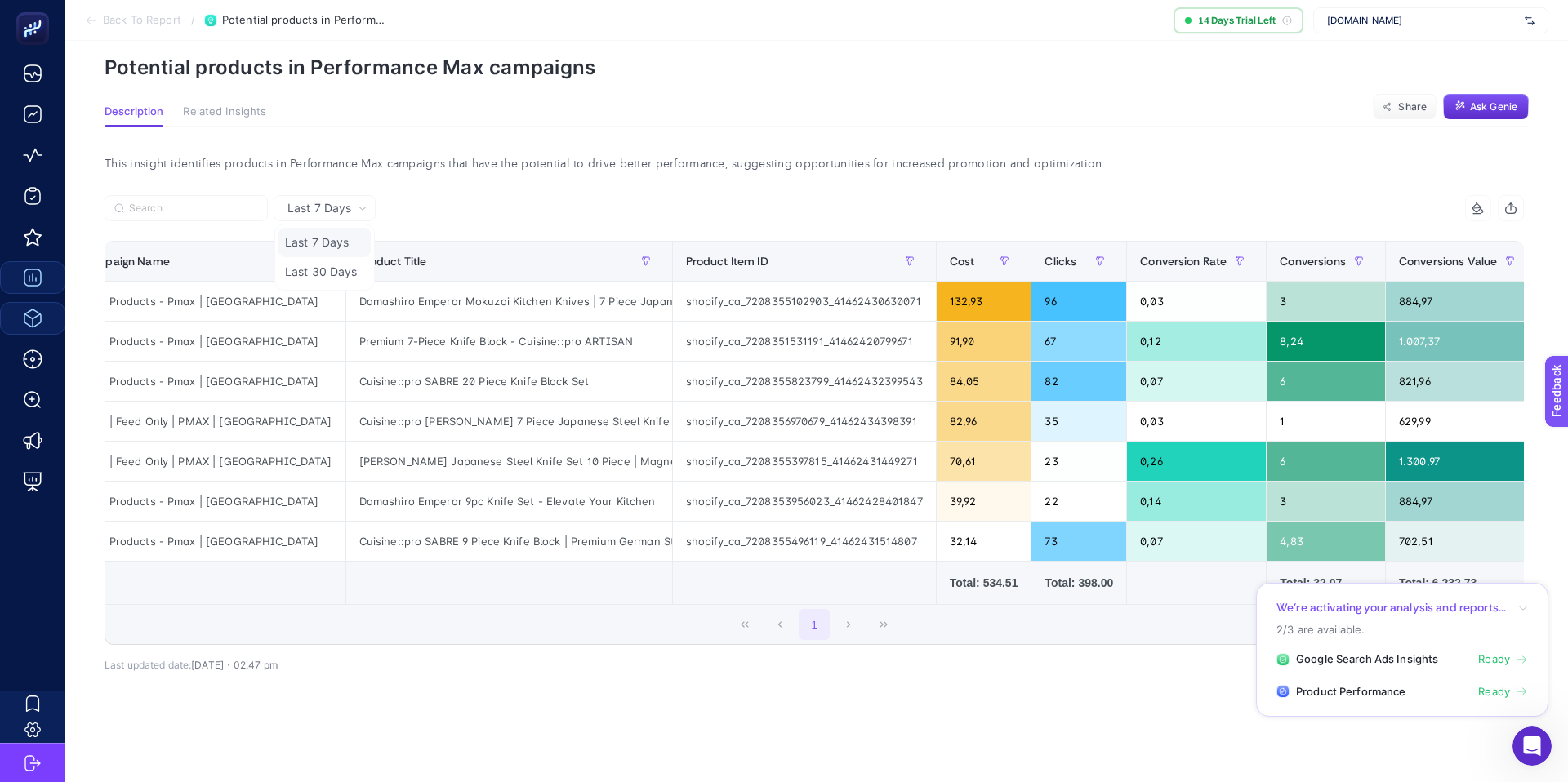
click at [330, 247] on li "Last 7 Days" at bounding box center [324, 242] width 92 height 29
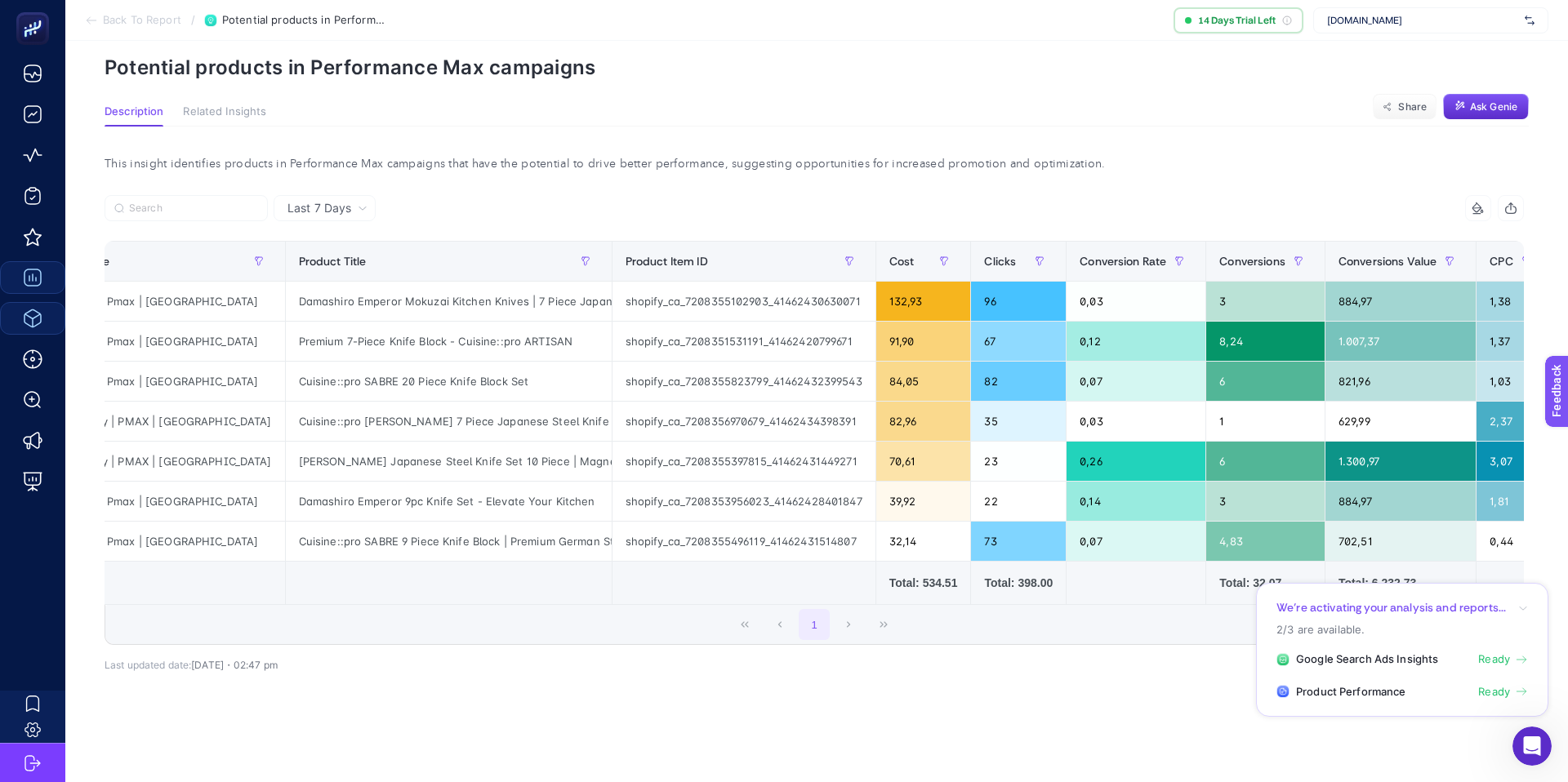
scroll to position [0, 97]
click at [1482, 209] on icon at bounding box center [1478, 208] width 13 height 13
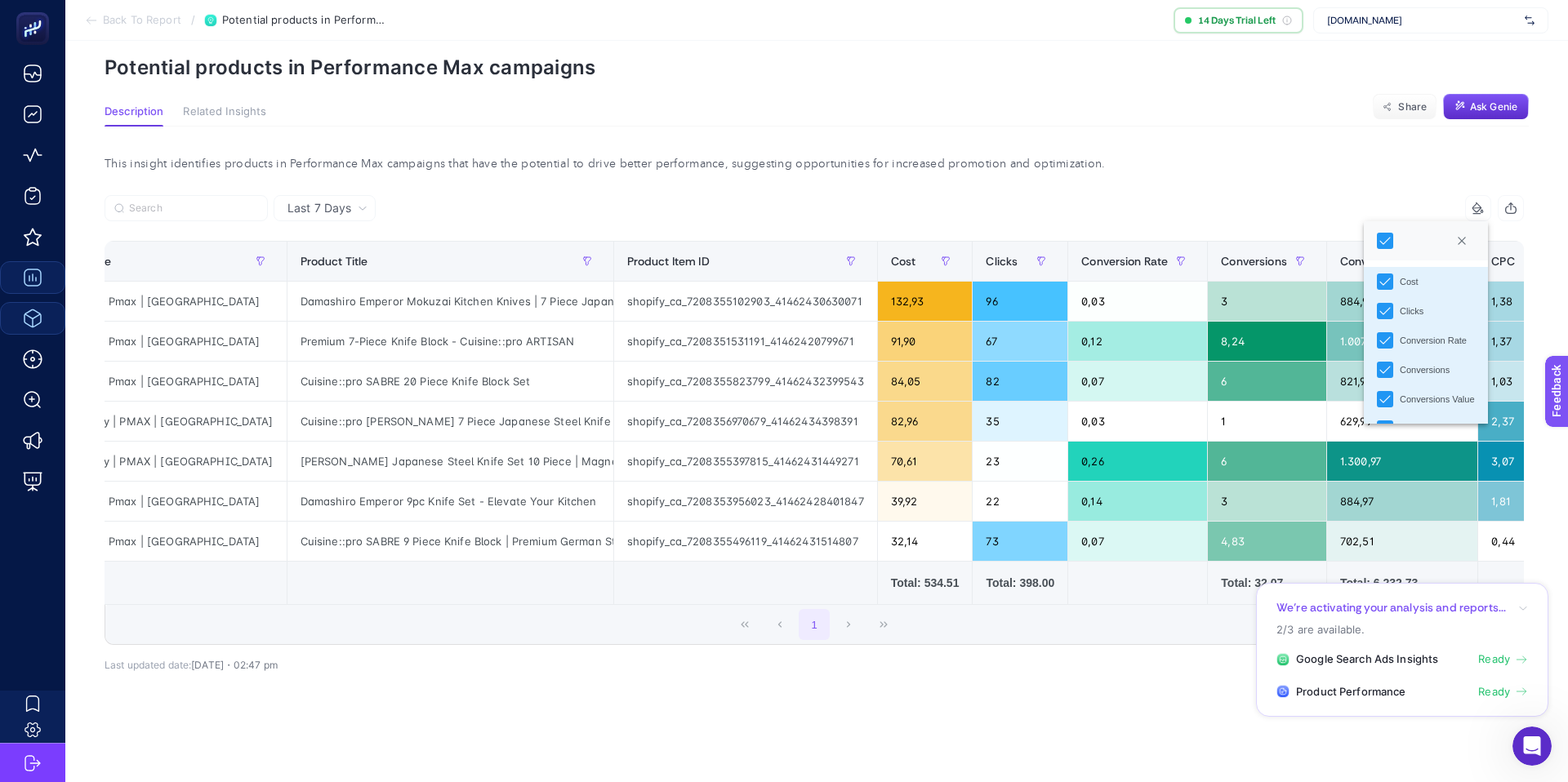
click at [1482, 209] on icon at bounding box center [1478, 208] width 13 height 13
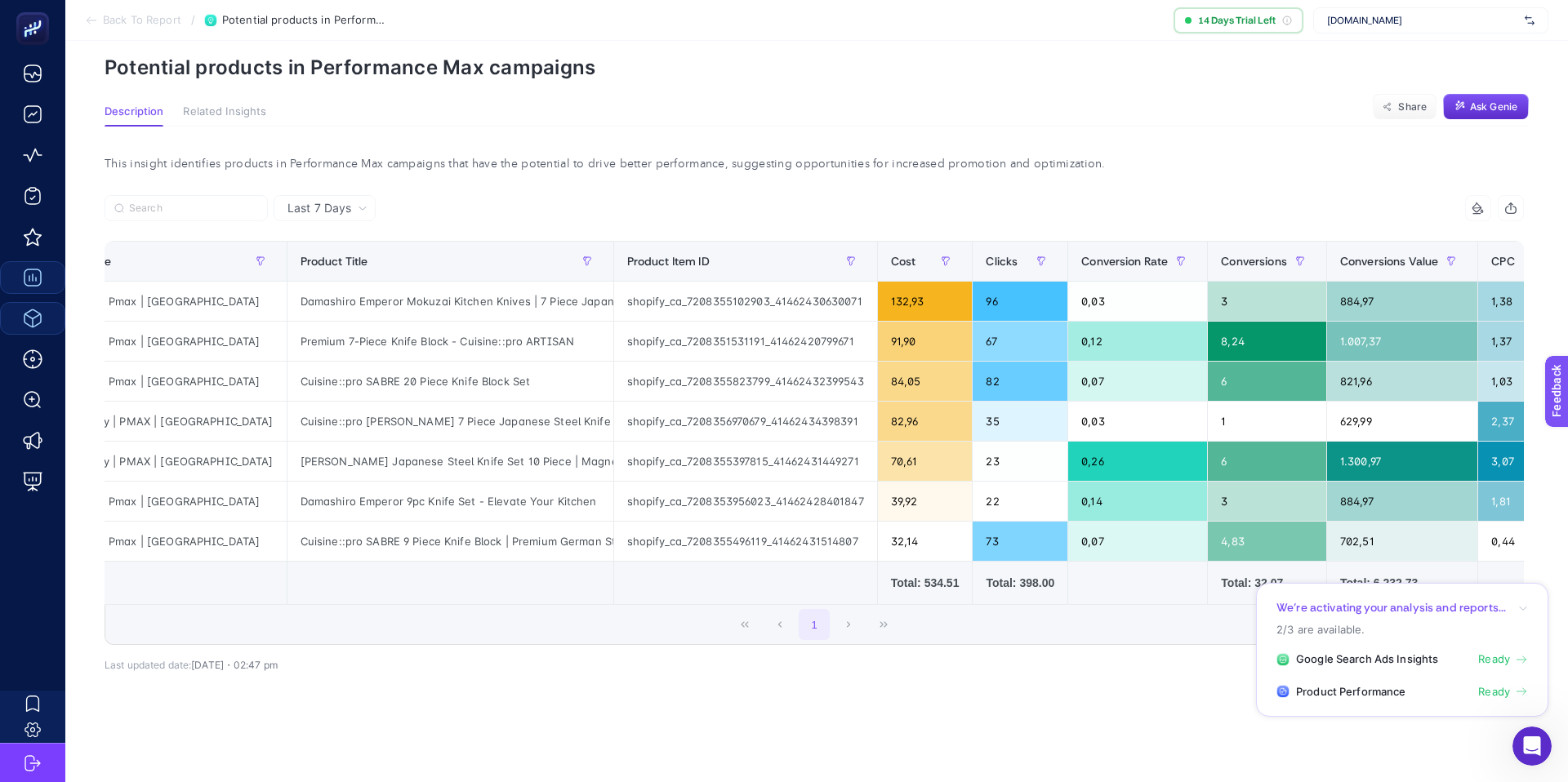
click at [1510, 211] on icon "button" at bounding box center [1511, 208] width 13 height 13
click at [1279, 159] on div "This insight identifies products in Performance Max campaigns that have the pot…" at bounding box center [813, 164] width 1445 height 23
click at [260, 112] on span "Related Insights" at bounding box center [224, 111] width 84 height 13
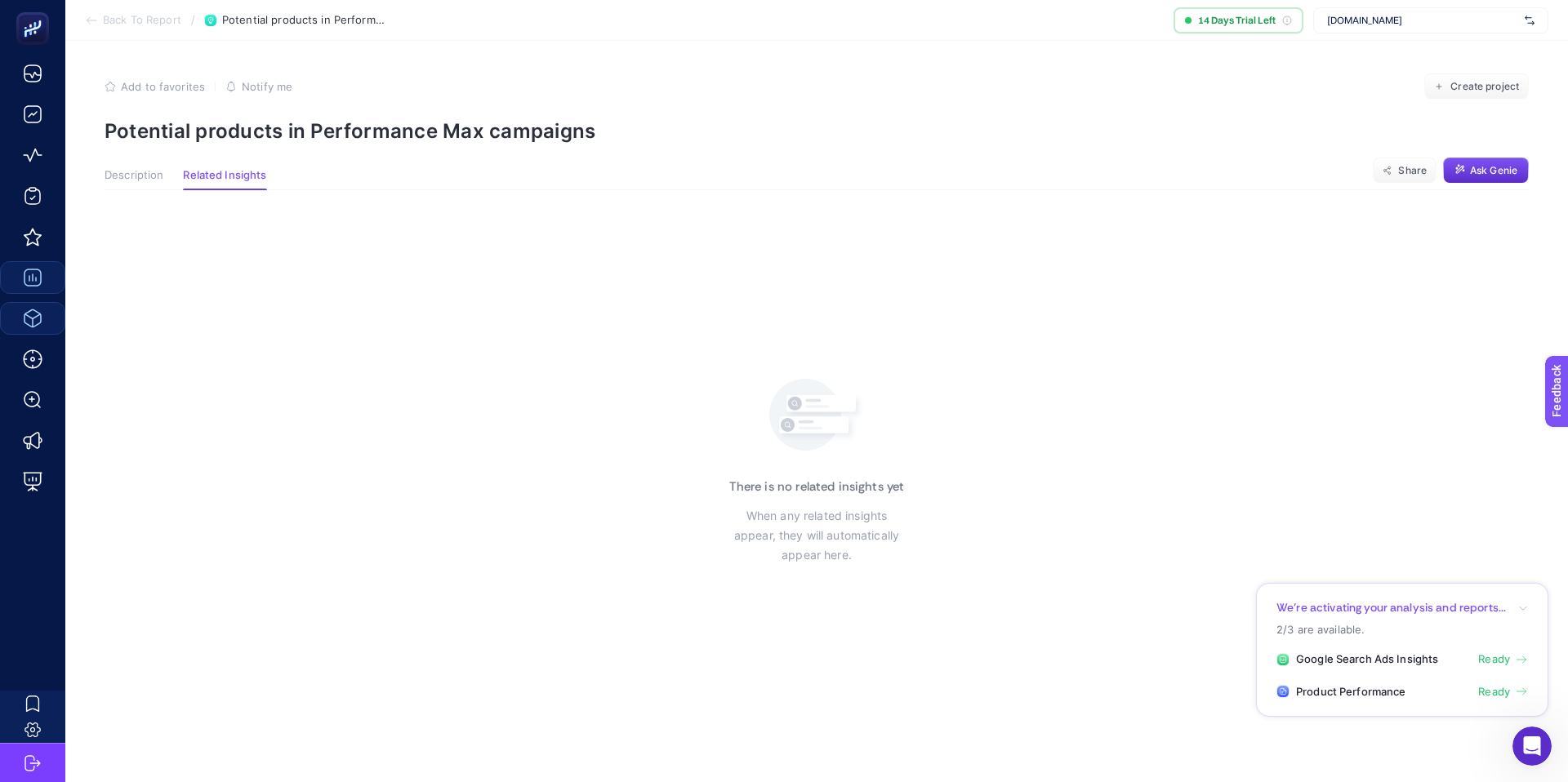
click at [130, 181] on span "Description" at bounding box center [134, 176] width 59 height 13
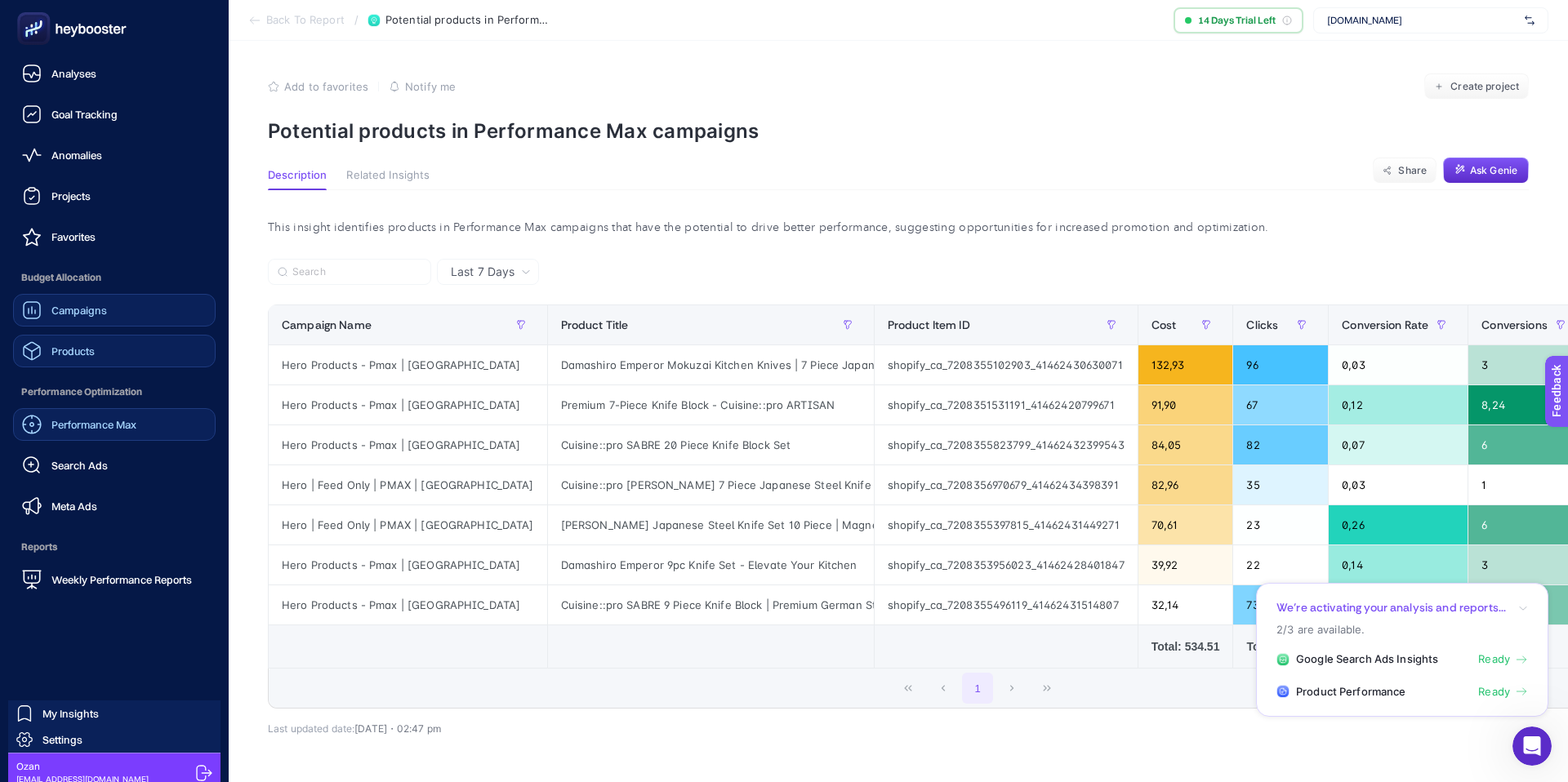
click at [87, 421] on span "Performance Max" at bounding box center [93, 425] width 85 height 13
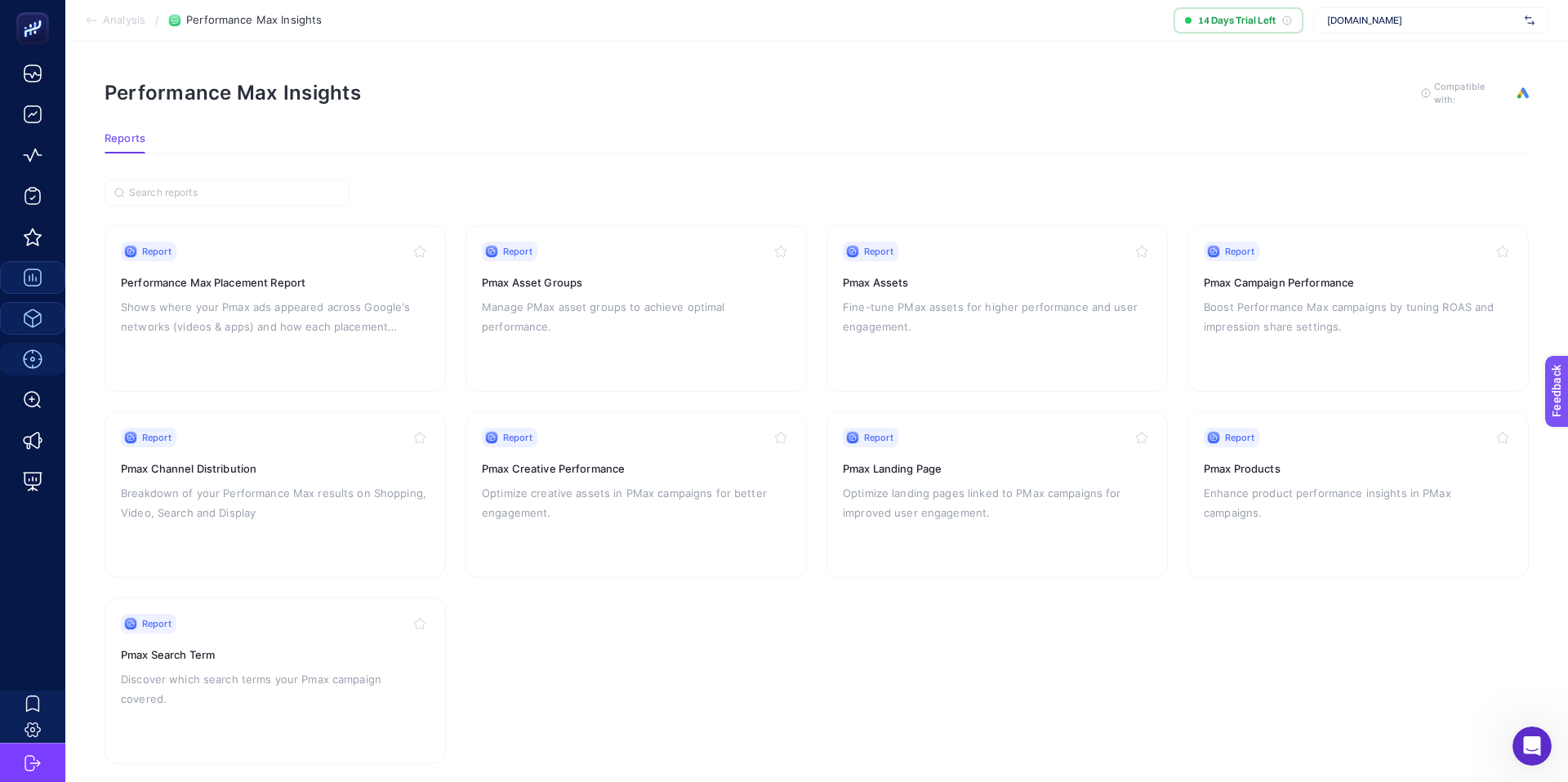
scroll to position [0, 14]
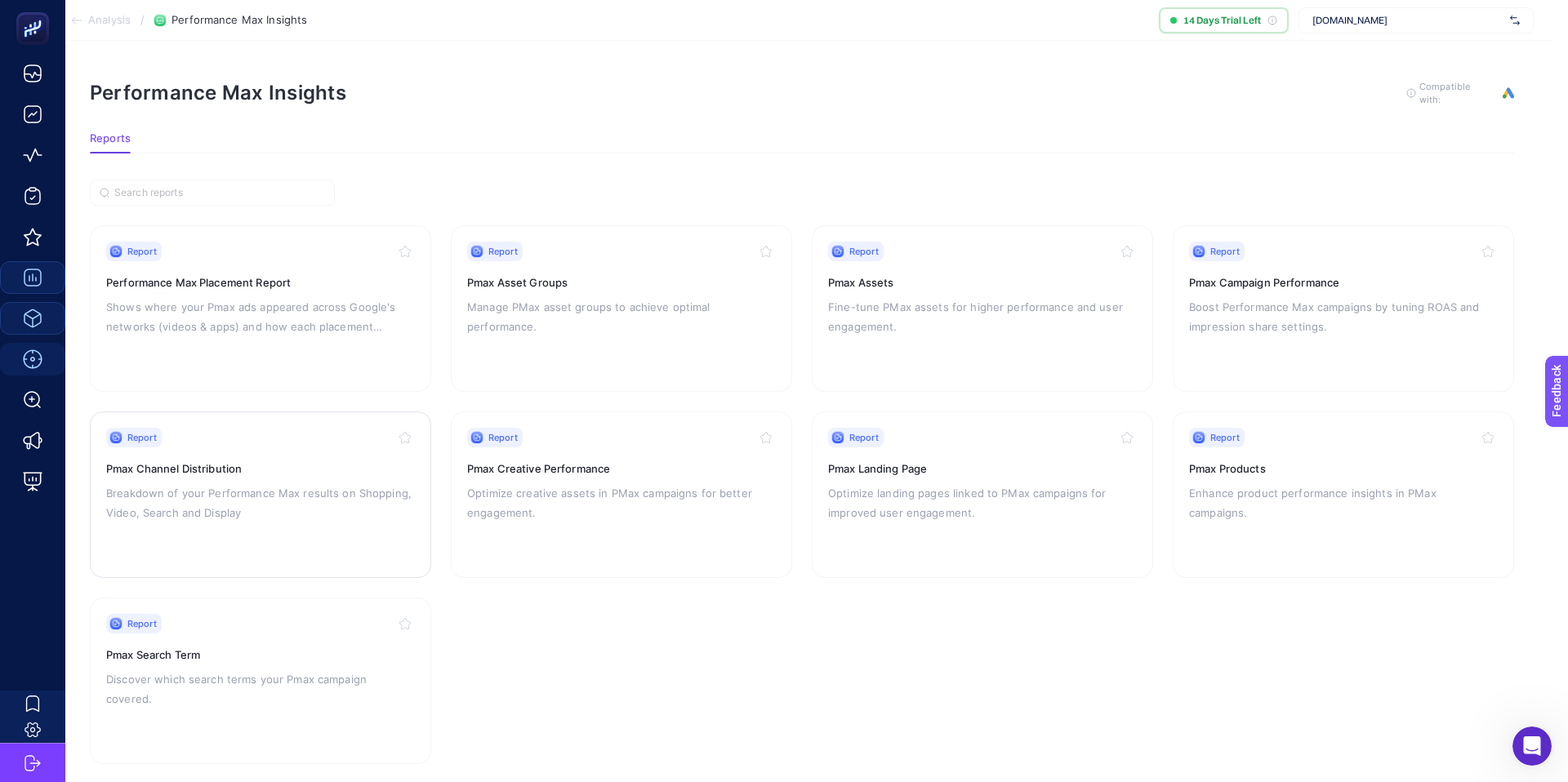
click at [294, 438] on div "Report" at bounding box center [260, 437] width 309 height 20
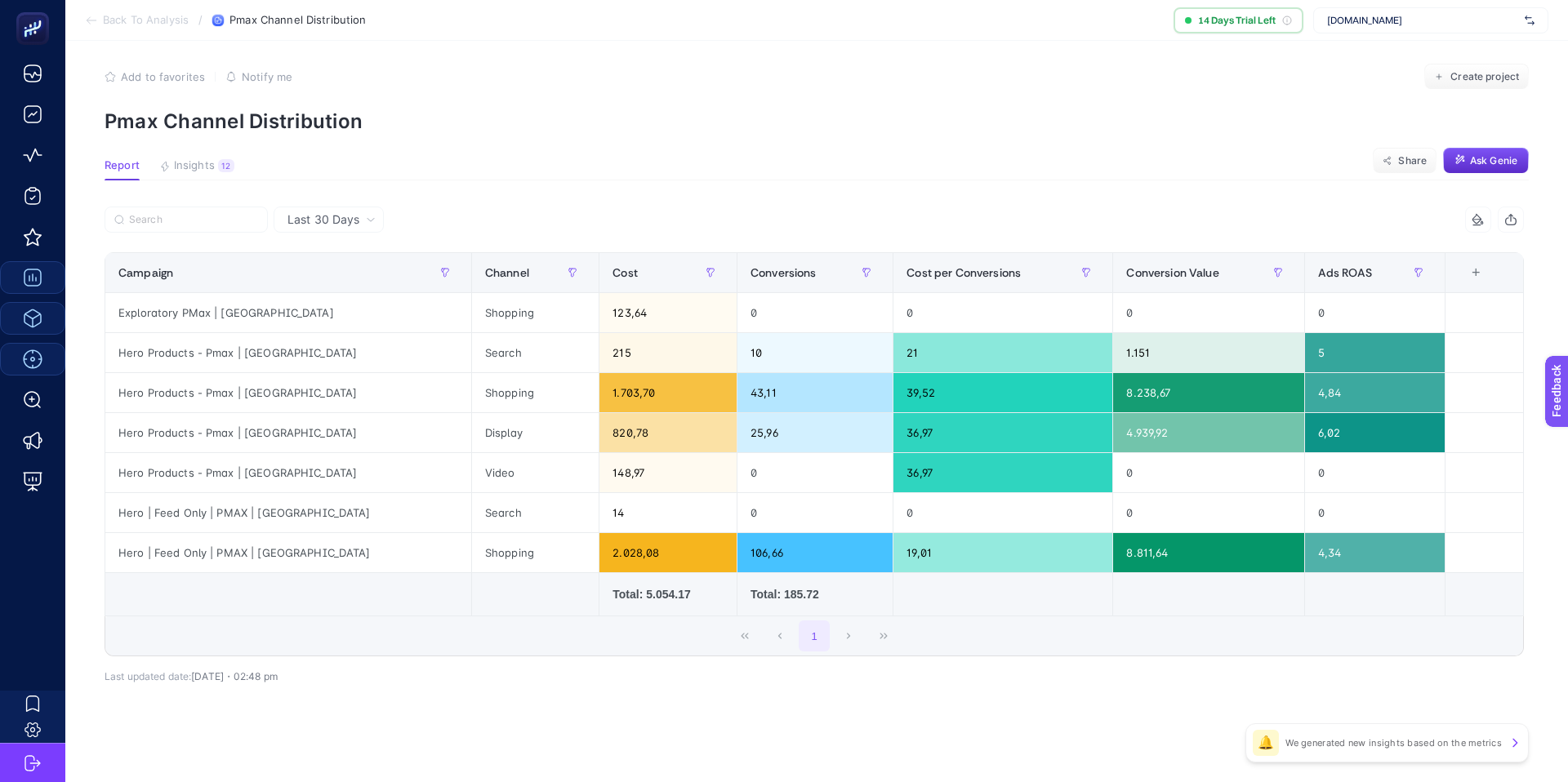
scroll to position [14, 0]
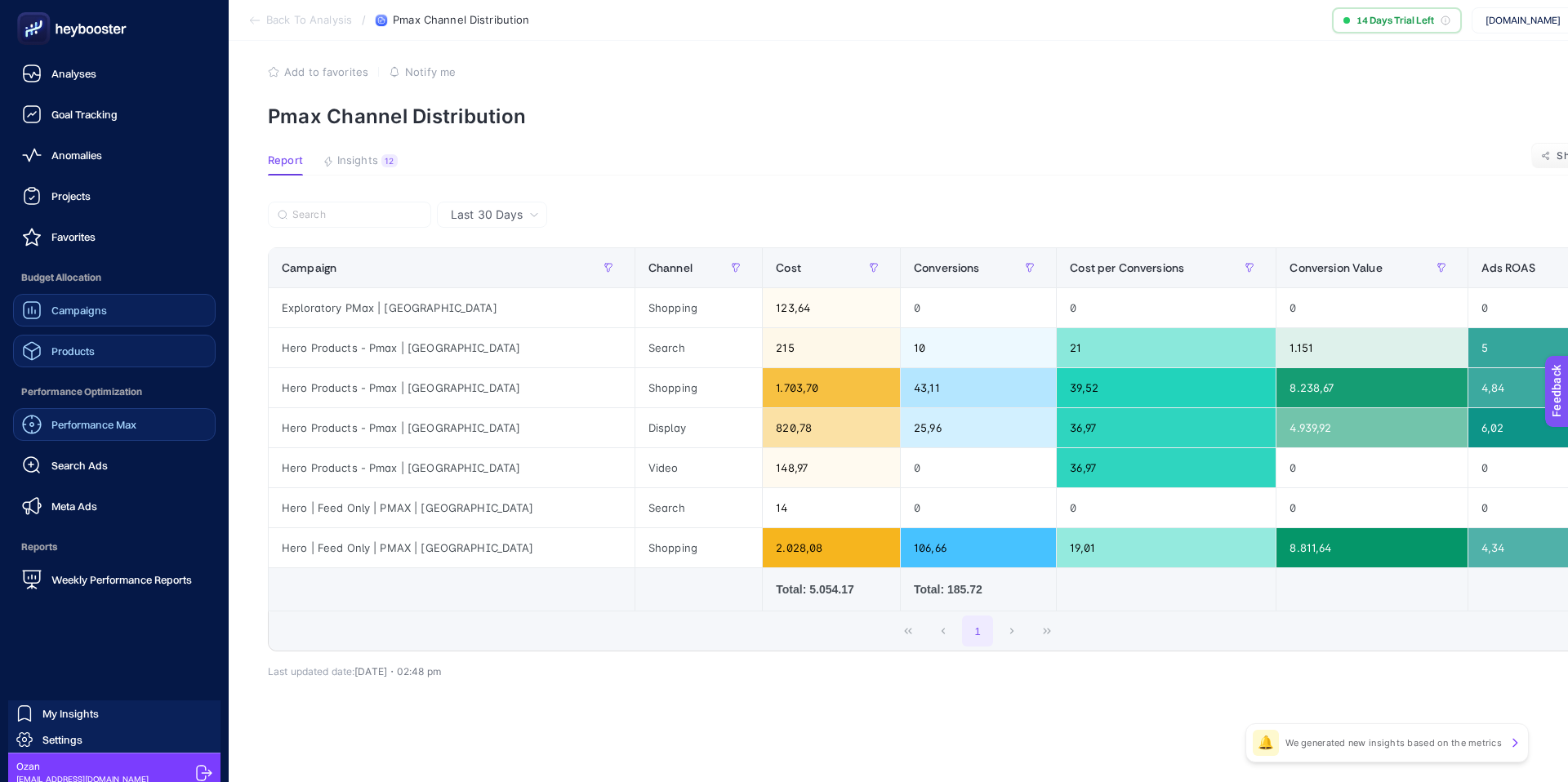
click at [69, 311] on span "Campaigns" at bounding box center [79, 311] width 55 height 13
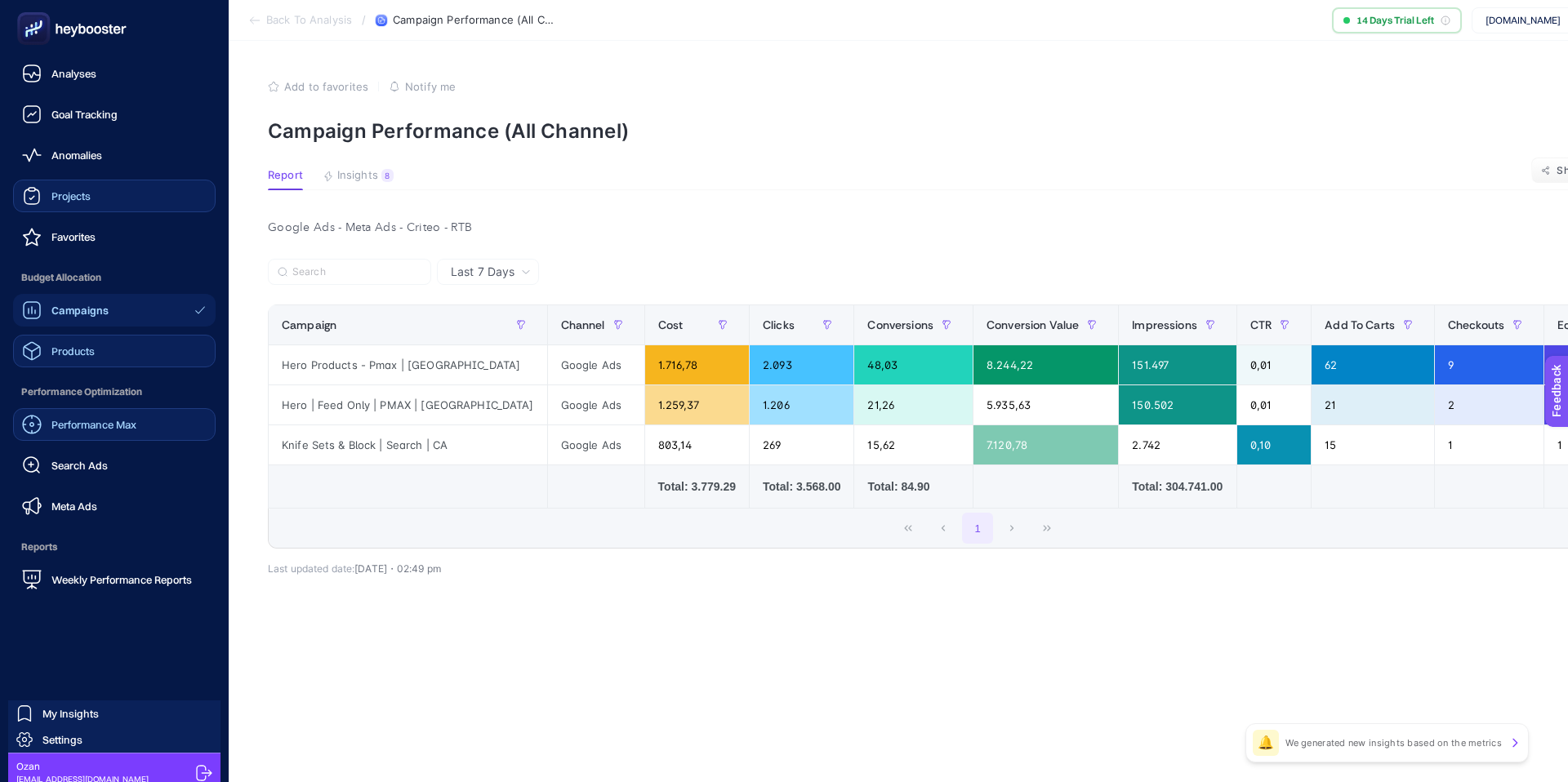
click at [86, 192] on span "Projects" at bounding box center [70, 196] width 39 height 13
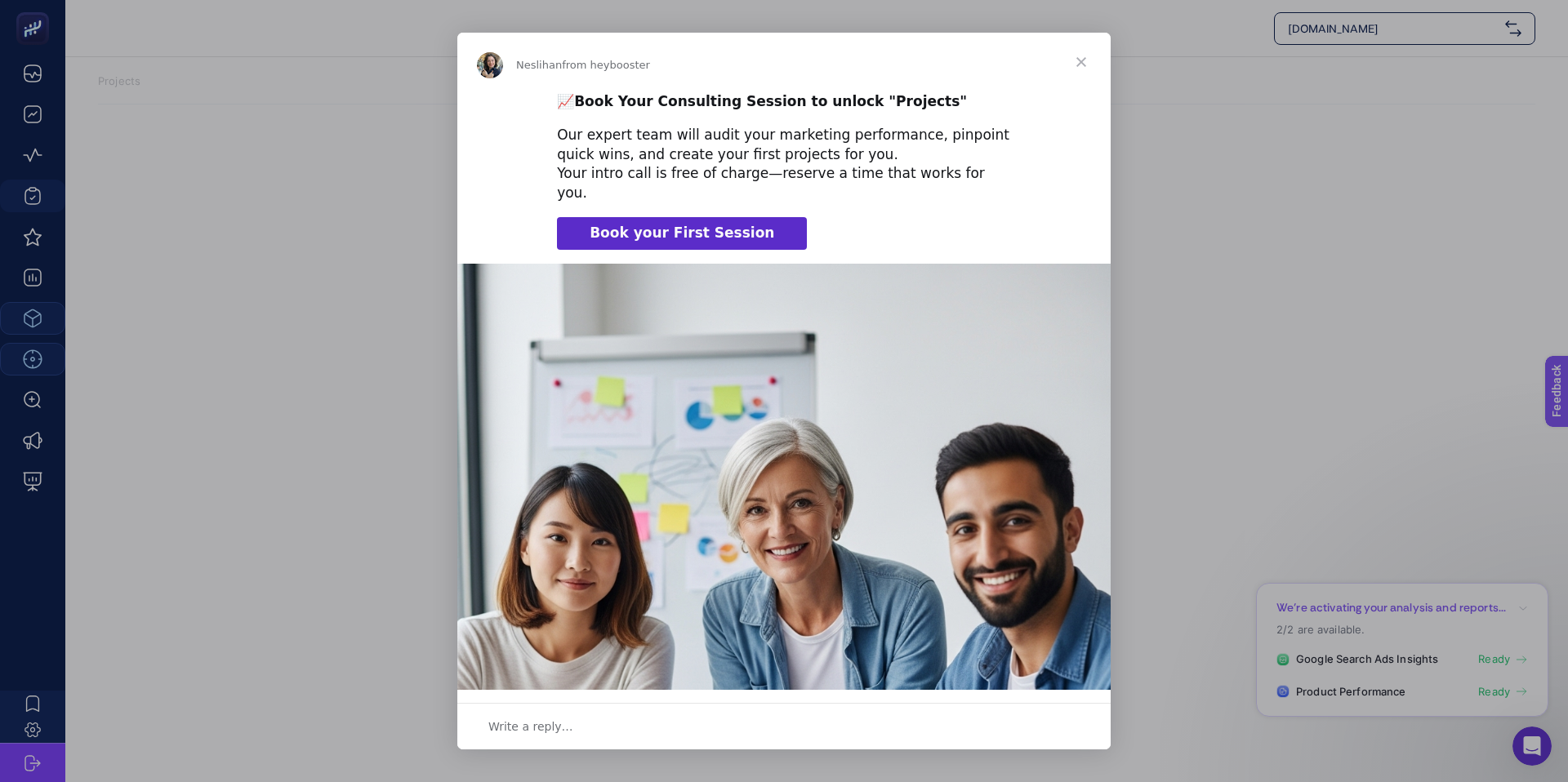
click at [1081, 47] on span "Close" at bounding box center [1081, 62] width 59 height 59
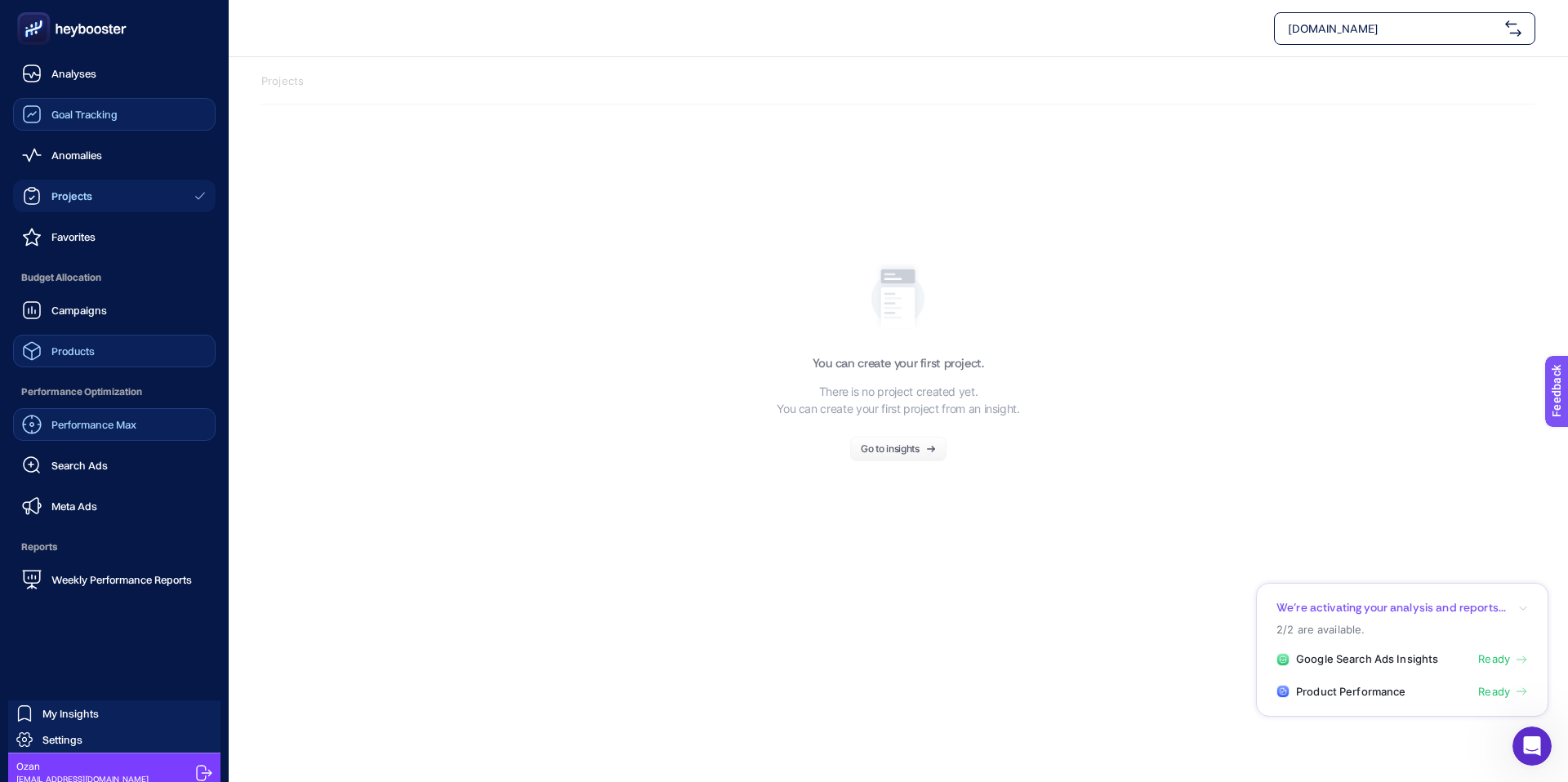
click at [83, 113] on span "Goal Tracking" at bounding box center [85, 114] width 67 height 13
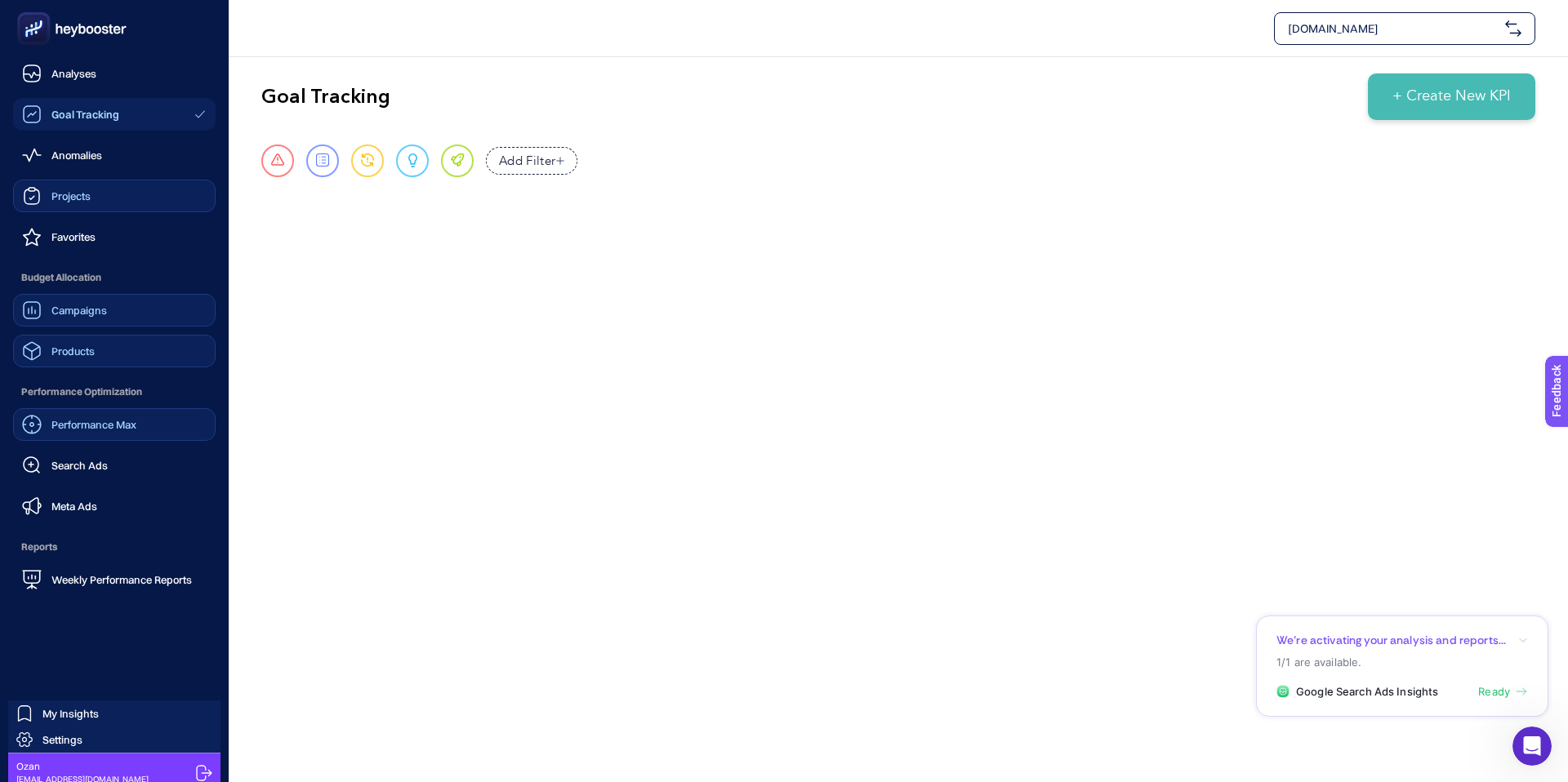
click at [106, 323] on link "Campaigns" at bounding box center [114, 310] width 202 height 32
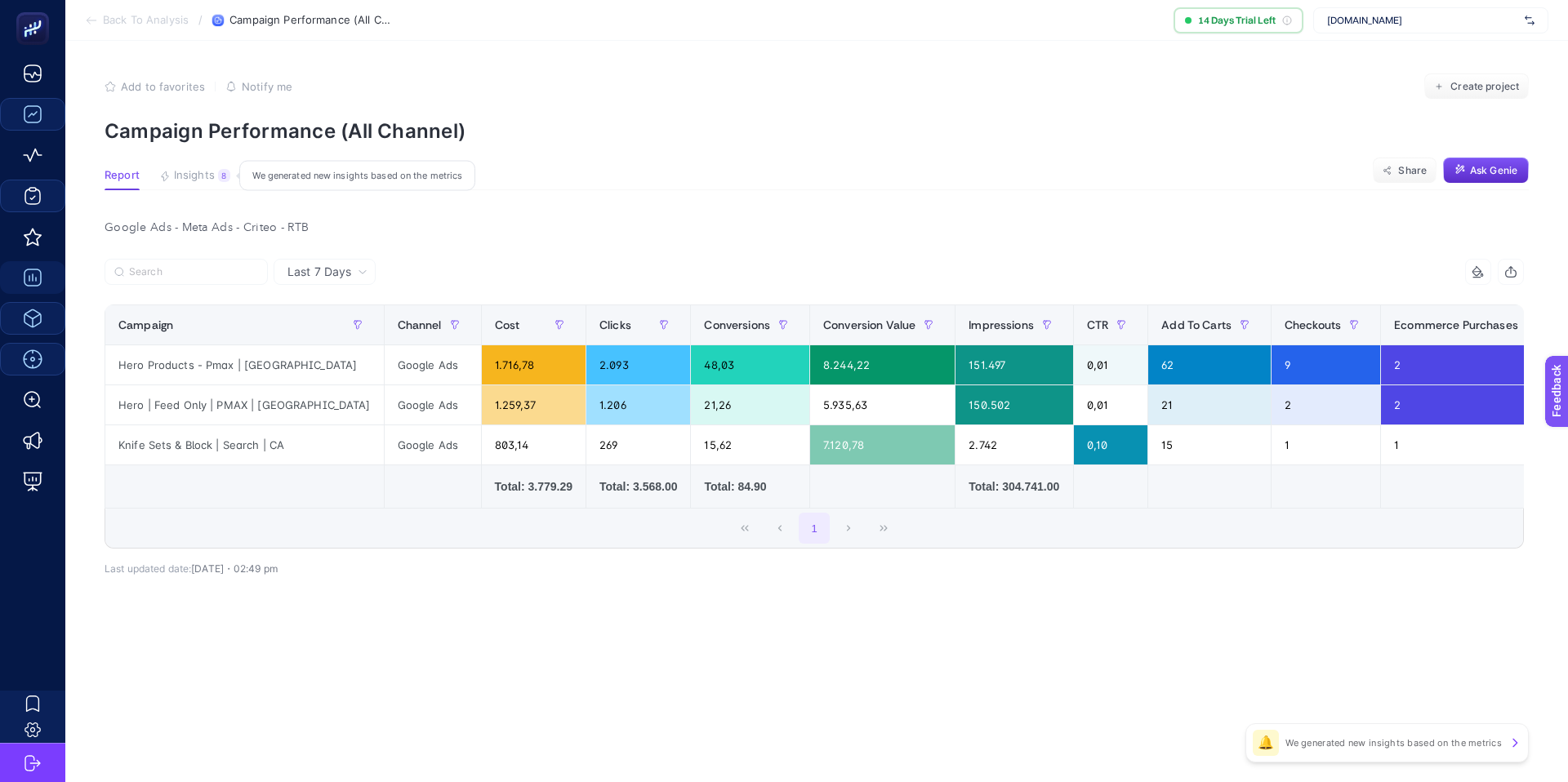
click at [180, 177] on span "Insights" at bounding box center [194, 176] width 41 height 13
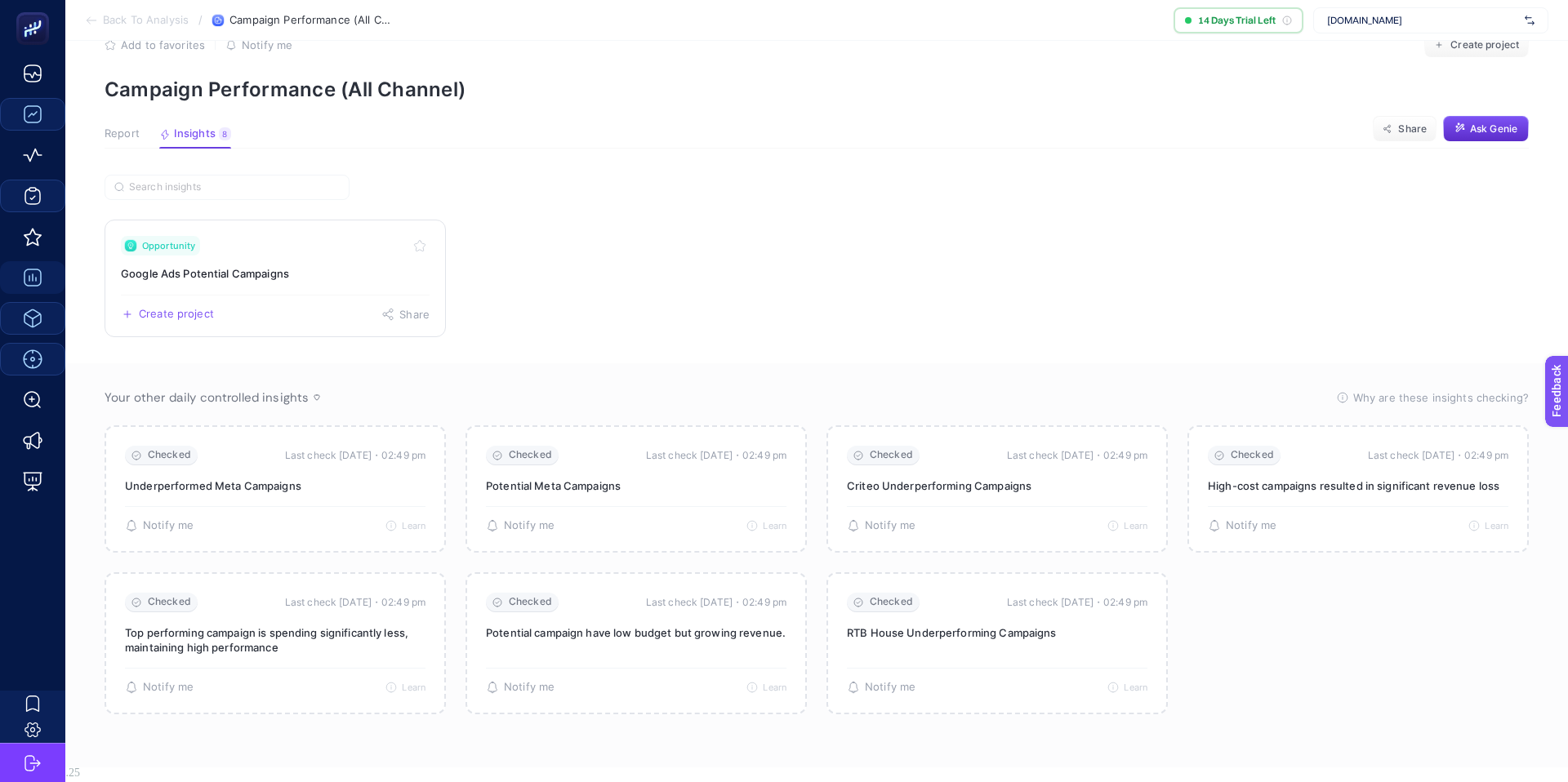
scroll to position [27, 0]
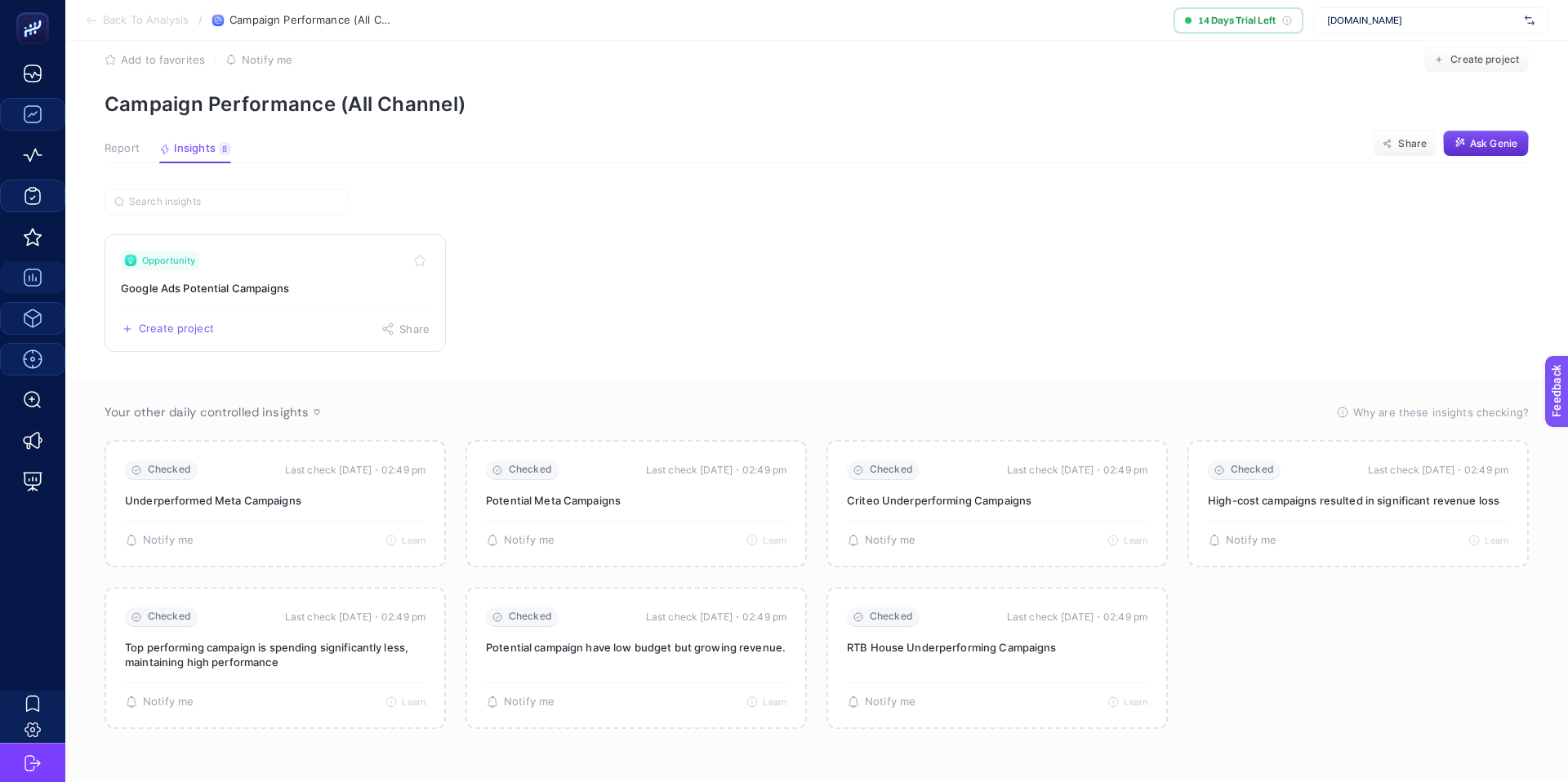
click at [297, 286] on h3 "Google Ads Potential Campaigns" at bounding box center [275, 288] width 309 height 16
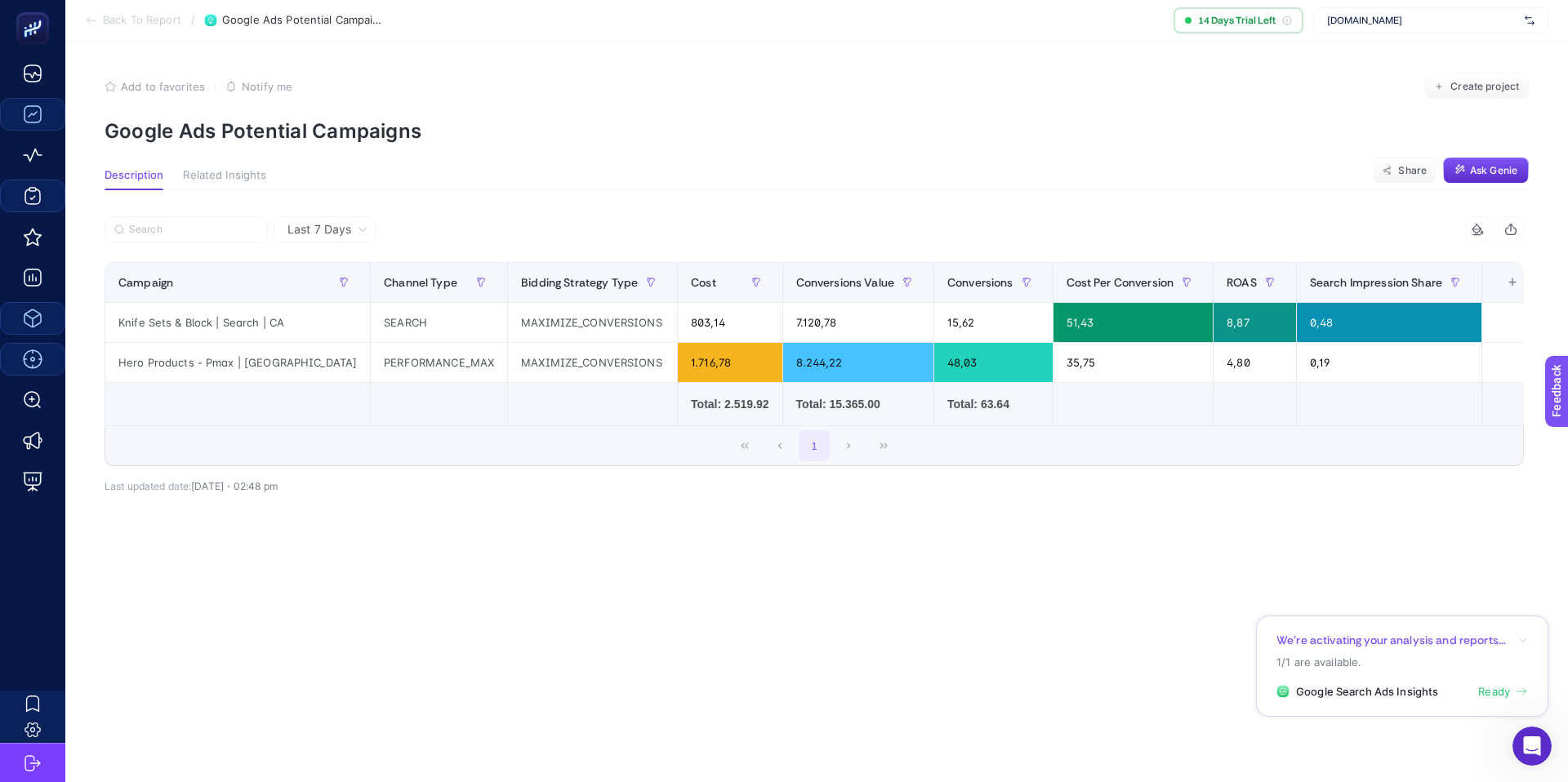
click at [321, 226] on span "Last 7 Days" at bounding box center [318, 229] width 64 height 16
click at [320, 291] on li "Last 30 Days" at bounding box center [324, 293] width 92 height 29
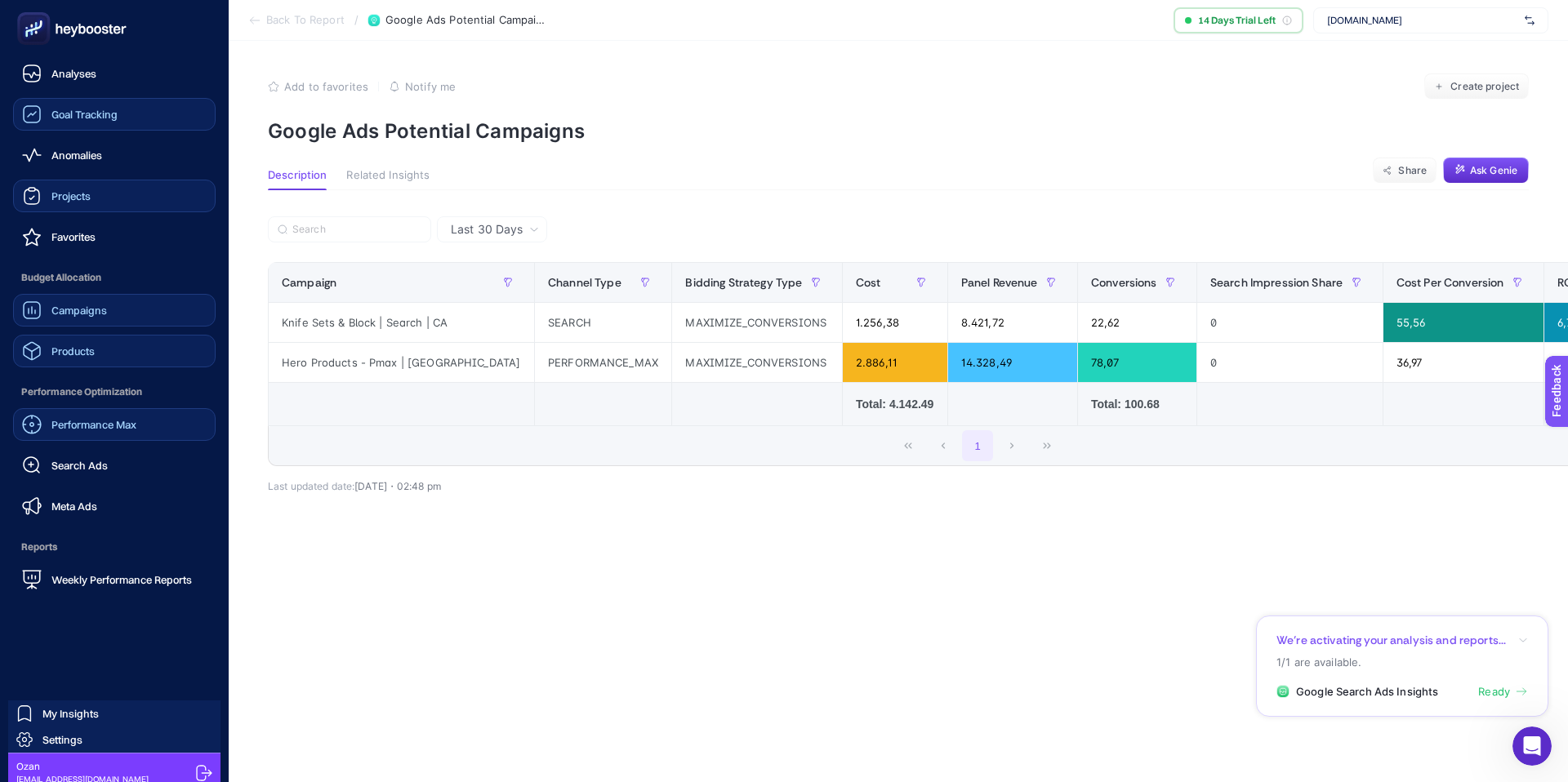
click at [96, 314] on span "Campaigns" at bounding box center [79, 311] width 55 height 13
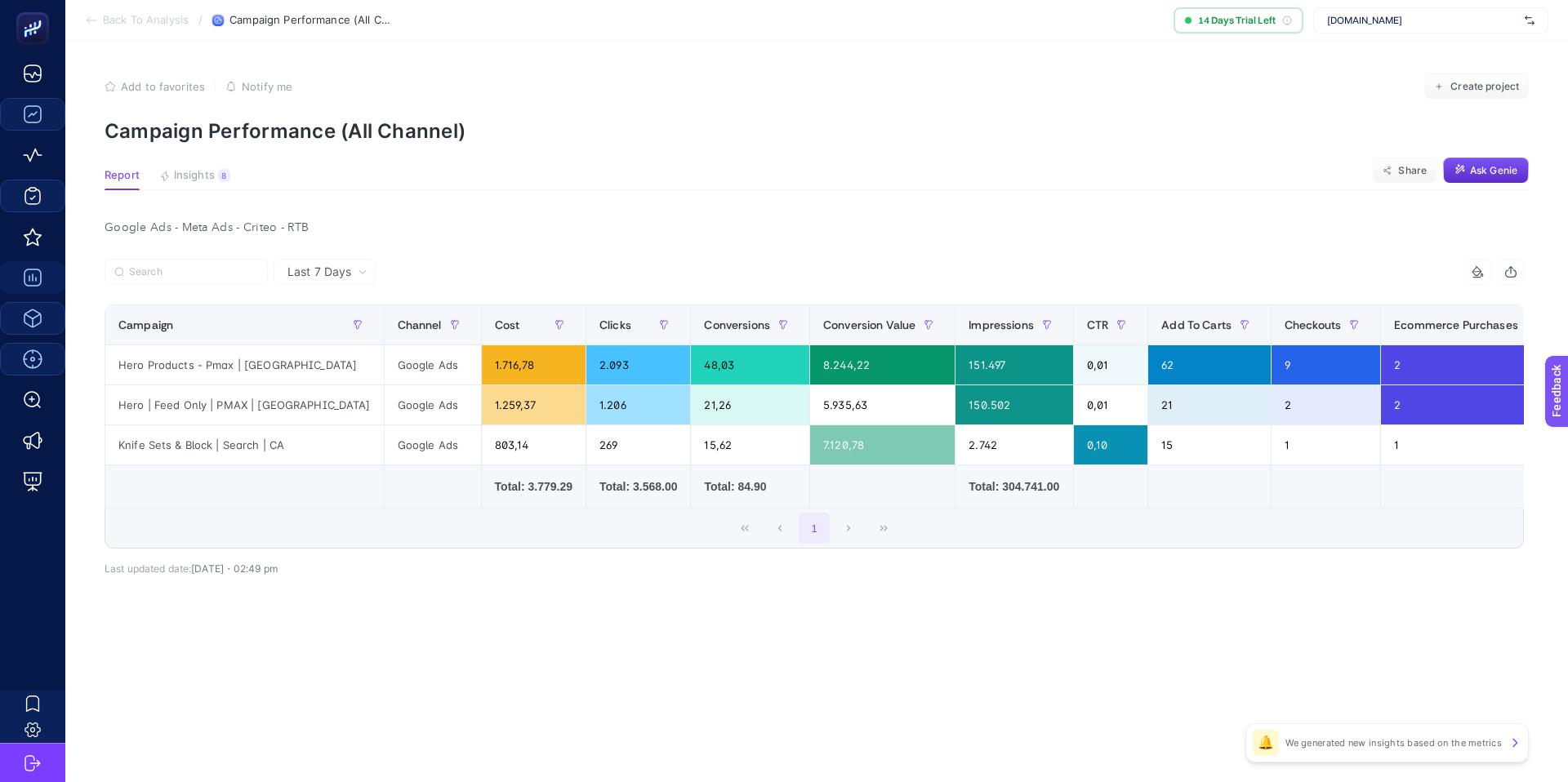
click at [328, 279] on span "Last 7 Days" at bounding box center [318, 272] width 64 height 16
click at [322, 342] on li "Last 30 Days" at bounding box center [324, 335] width 92 height 29
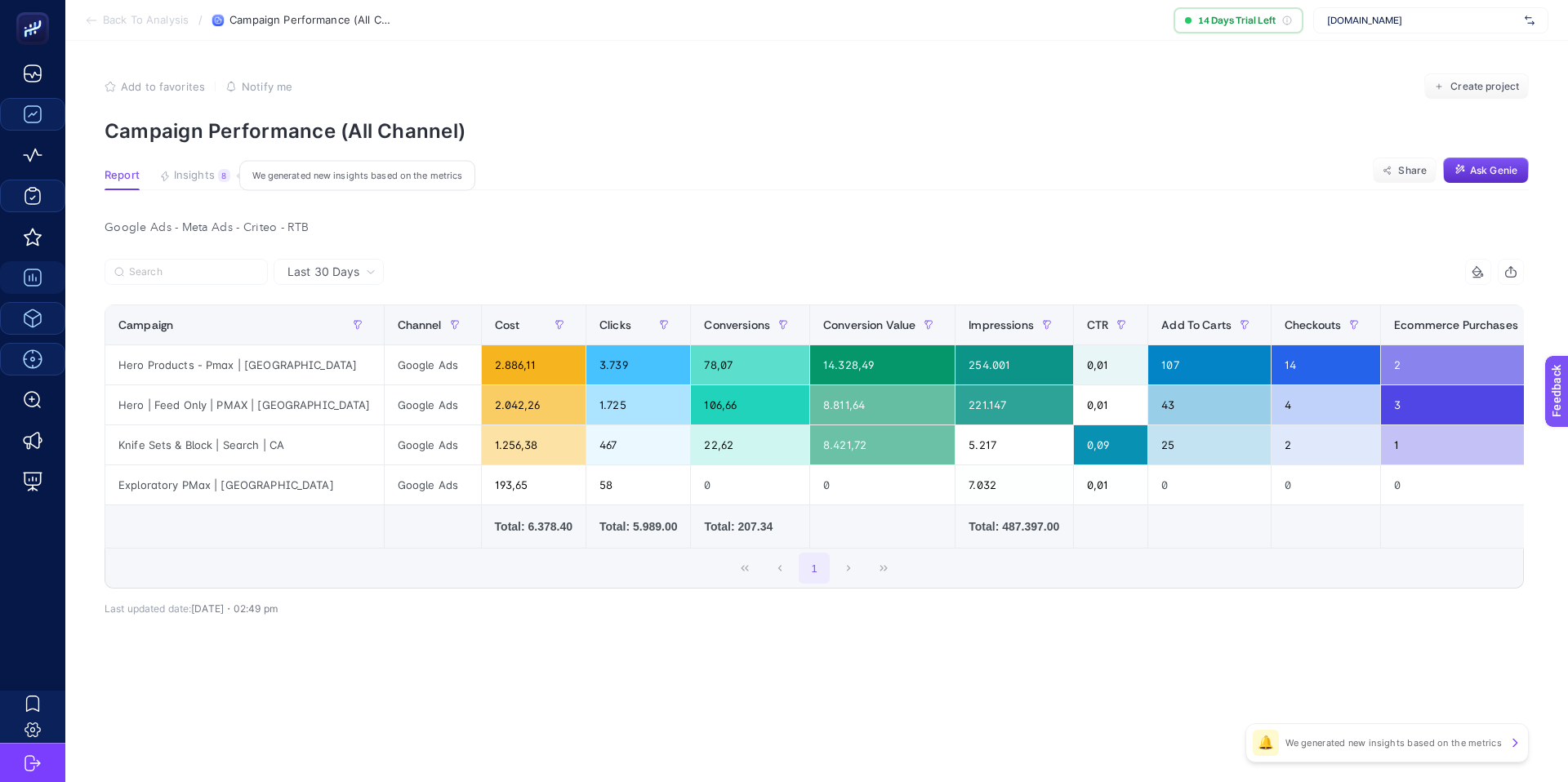
click at [184, 179] on span "Insights" at bounding box center [194, 176] width 41 height 13
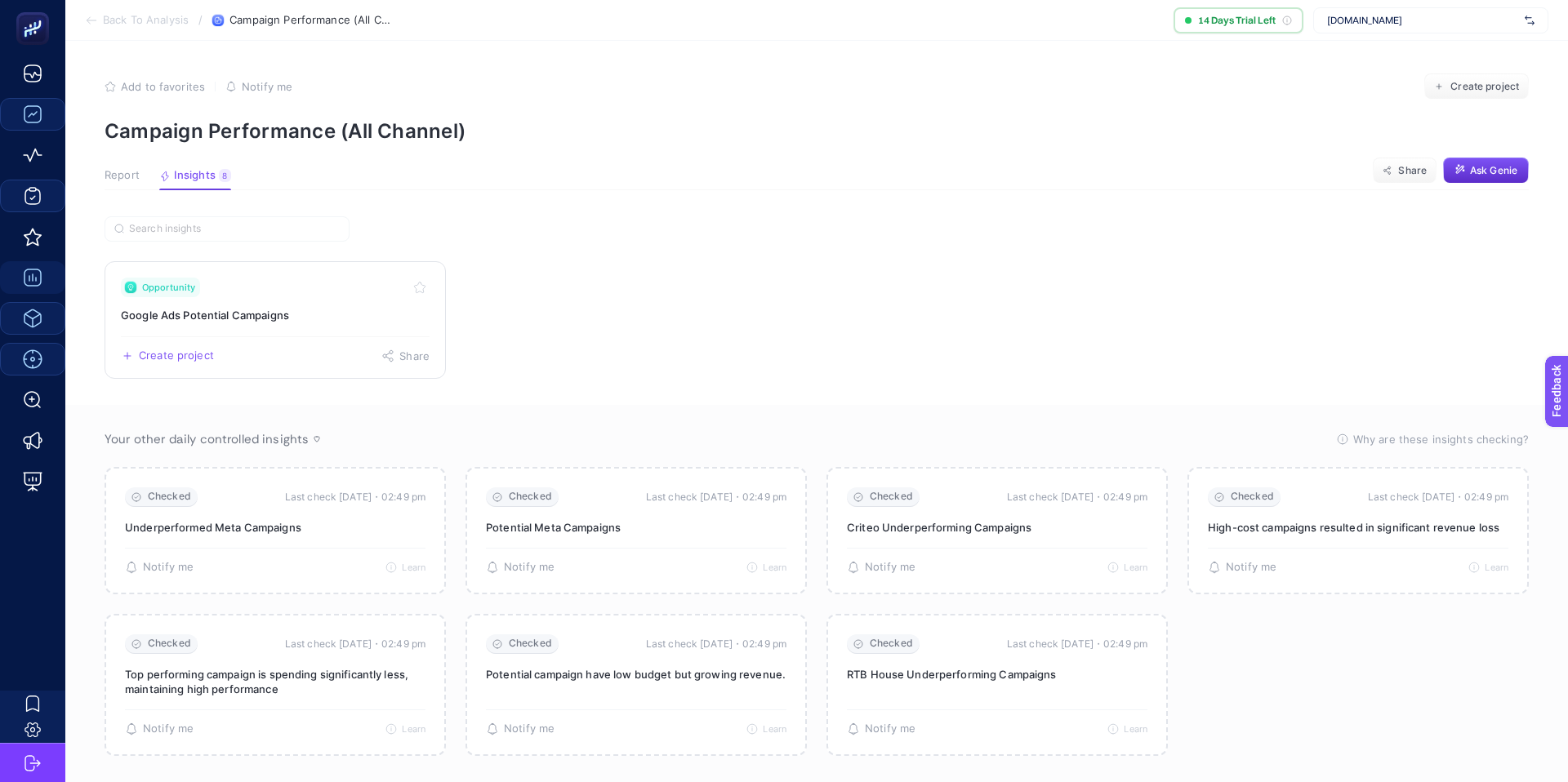
click at [206, 295] on div "Opportunity" at bounding box center [275, 287] width 309 height 20
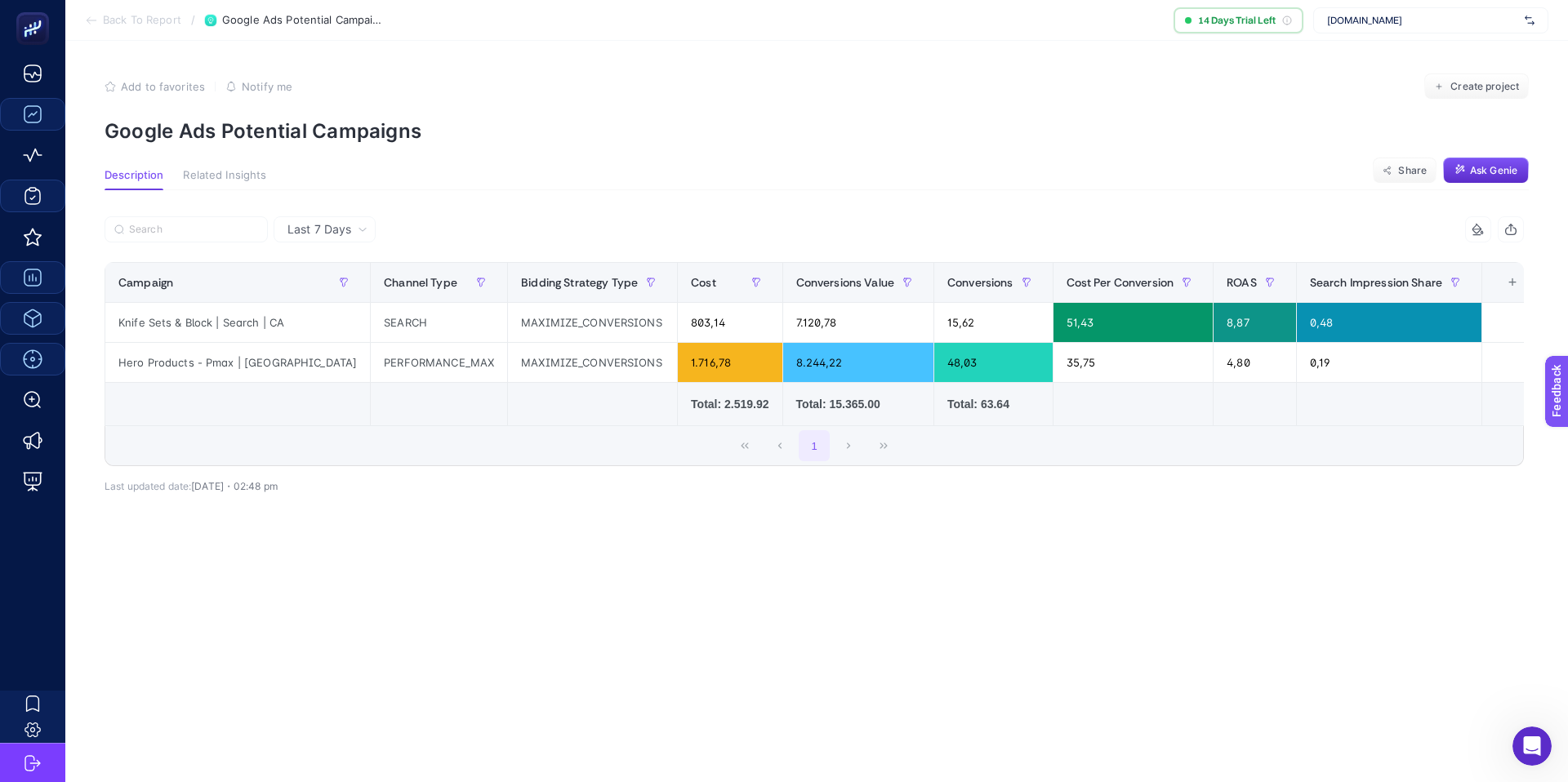
click at [1497, 277] on div "+" at bounding box center [1512, 282] width 31 height 13
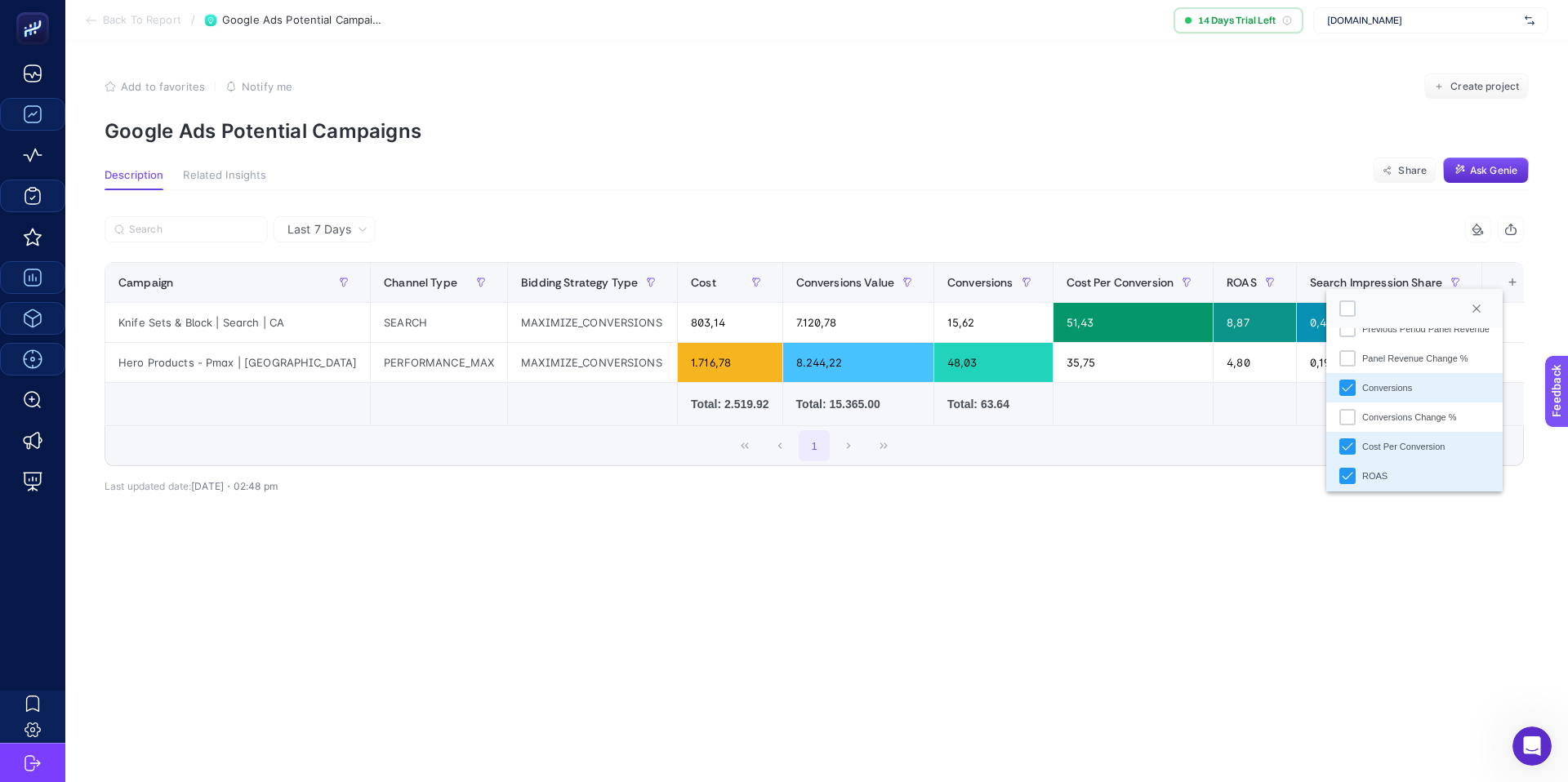
scroll to position [229, 0]
click at [1391, 360] on div "Panel Revenue Change %" at bounding box center [1415, 355] width 106 height 14
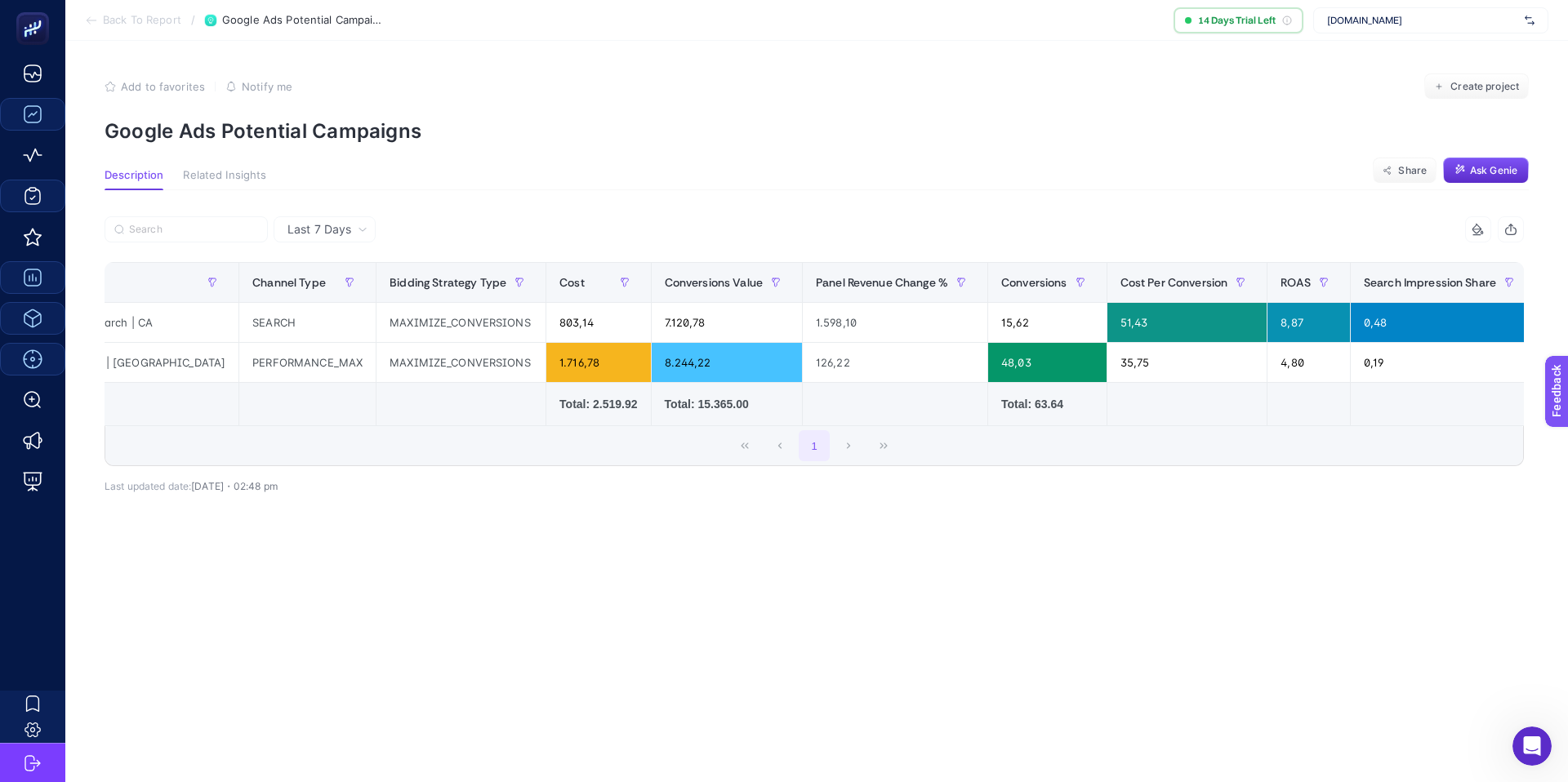
scroll to position [0, 122]
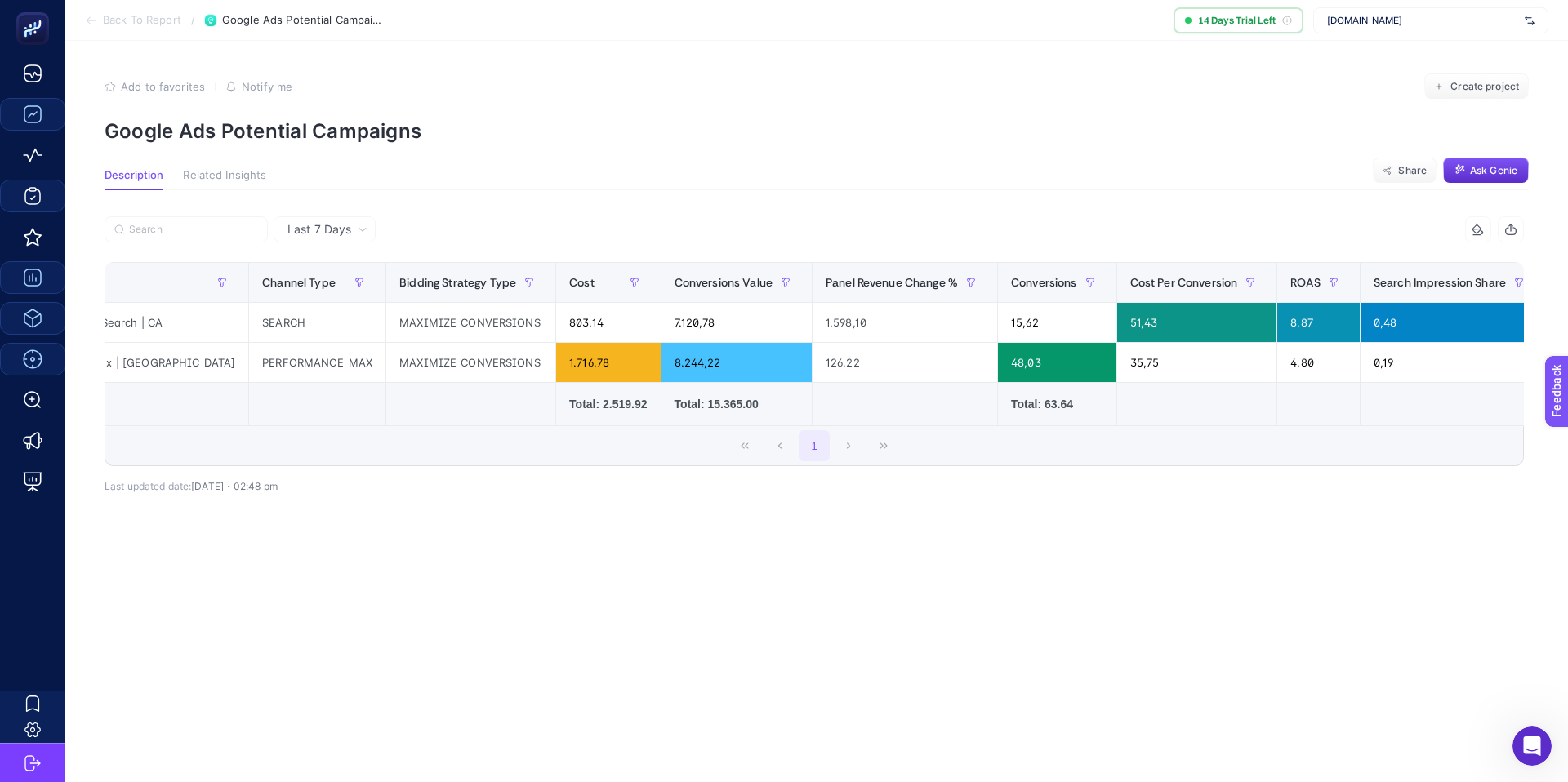
click at [1546, 275] on th "10 items selected +" at bounding box center [1576, 283] width 60 height 40
click at [1560, 284] on div "+" at bounding box center [1576, 282] width 31 height 13
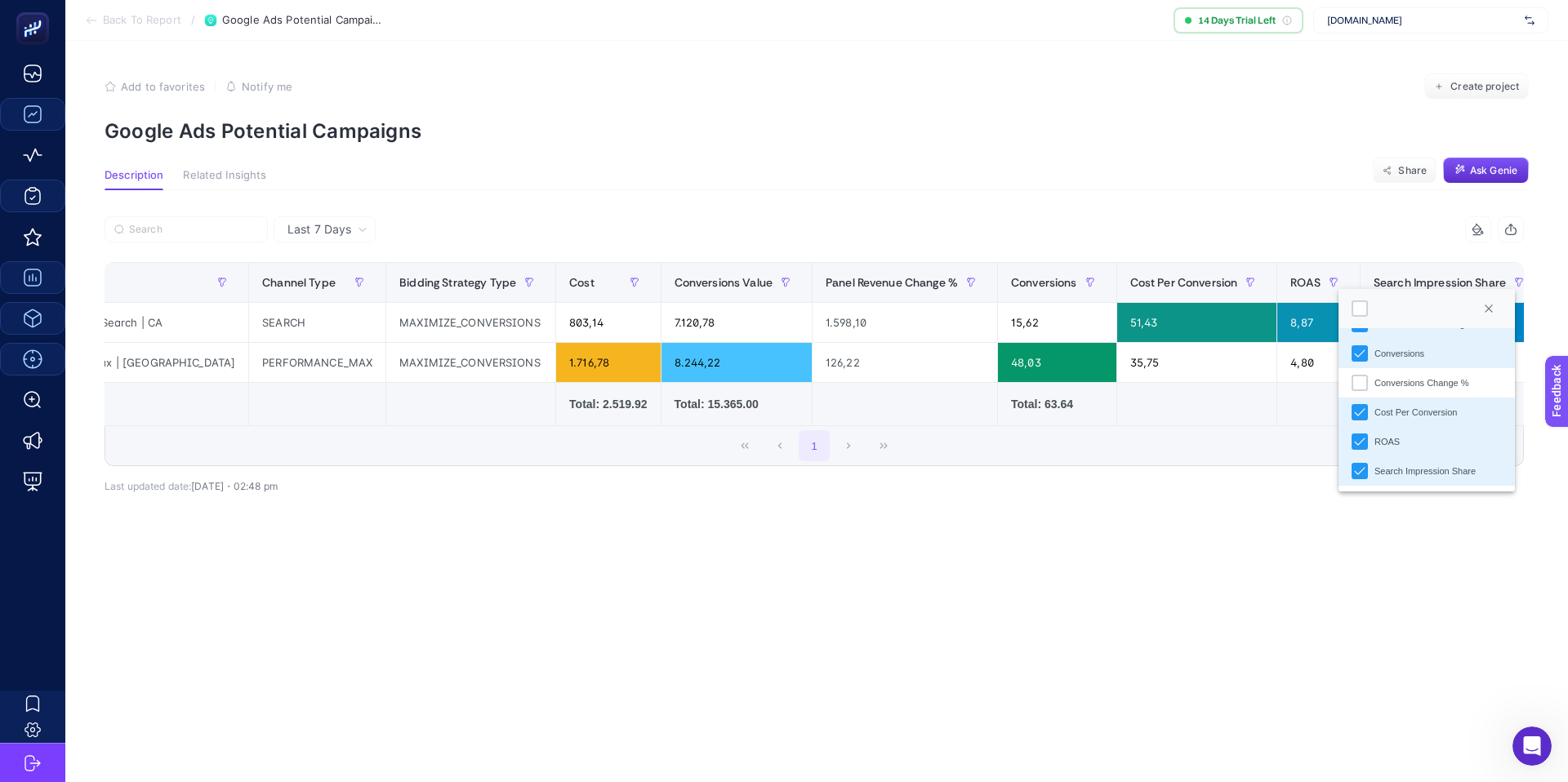
scroll to position [255, 0]
click at [1403, 391] on div "Conversions Change %" at bounding box center [1422, 389] width 95 height 14
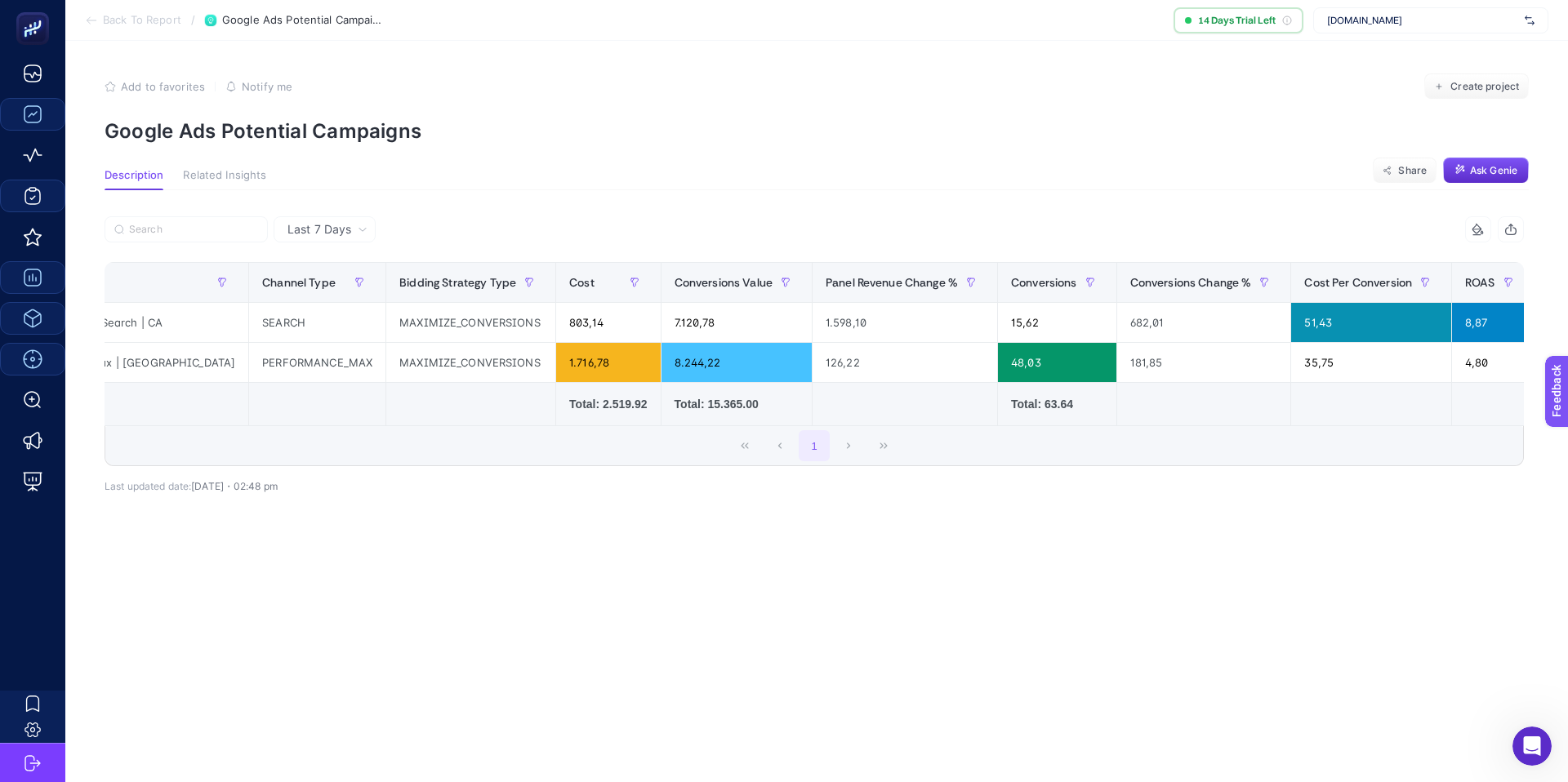
click at [1187, 418] on td at bounding box center [1204, 405] width 175 height 44
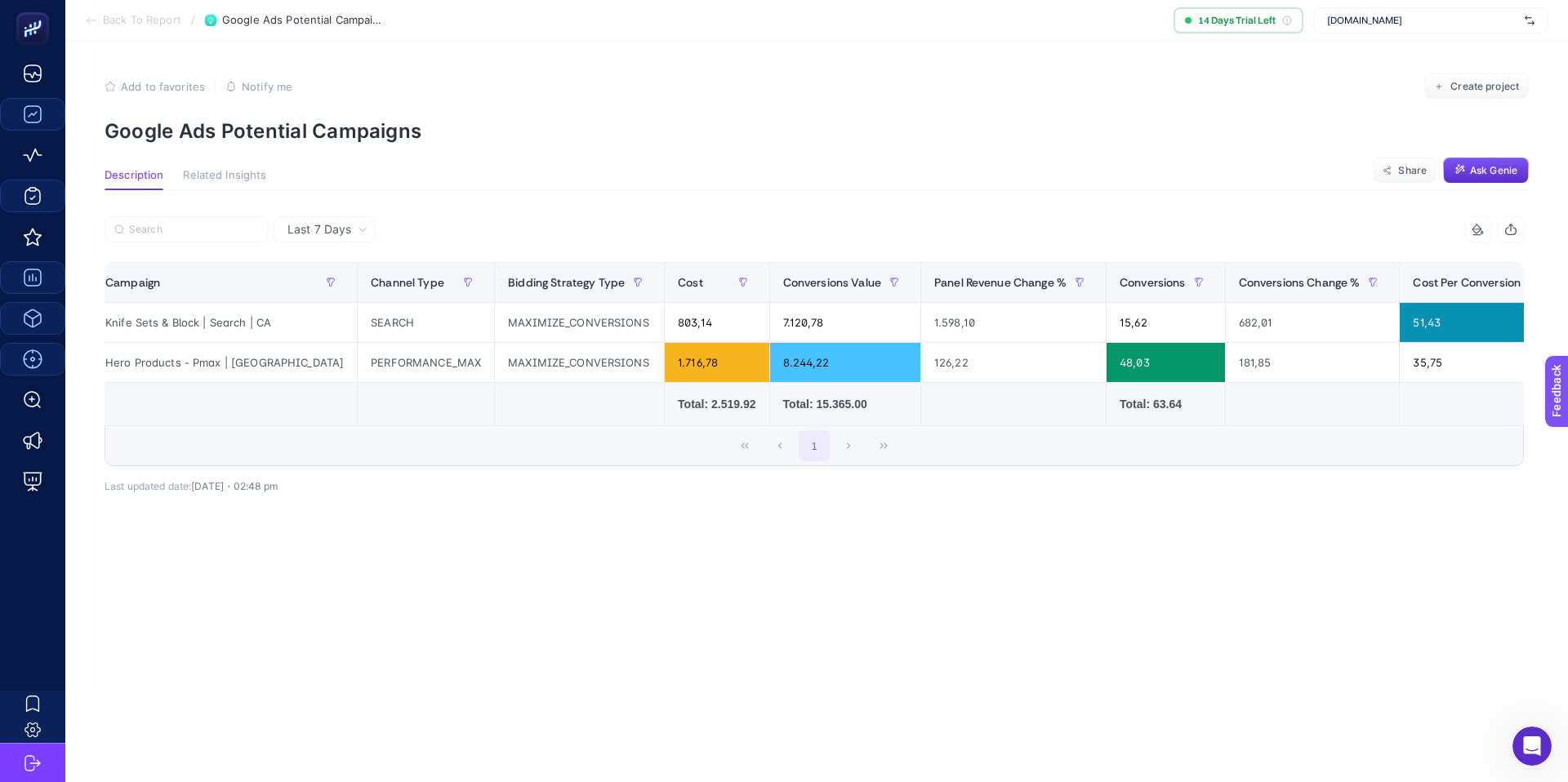
scroll to position [0, 0]
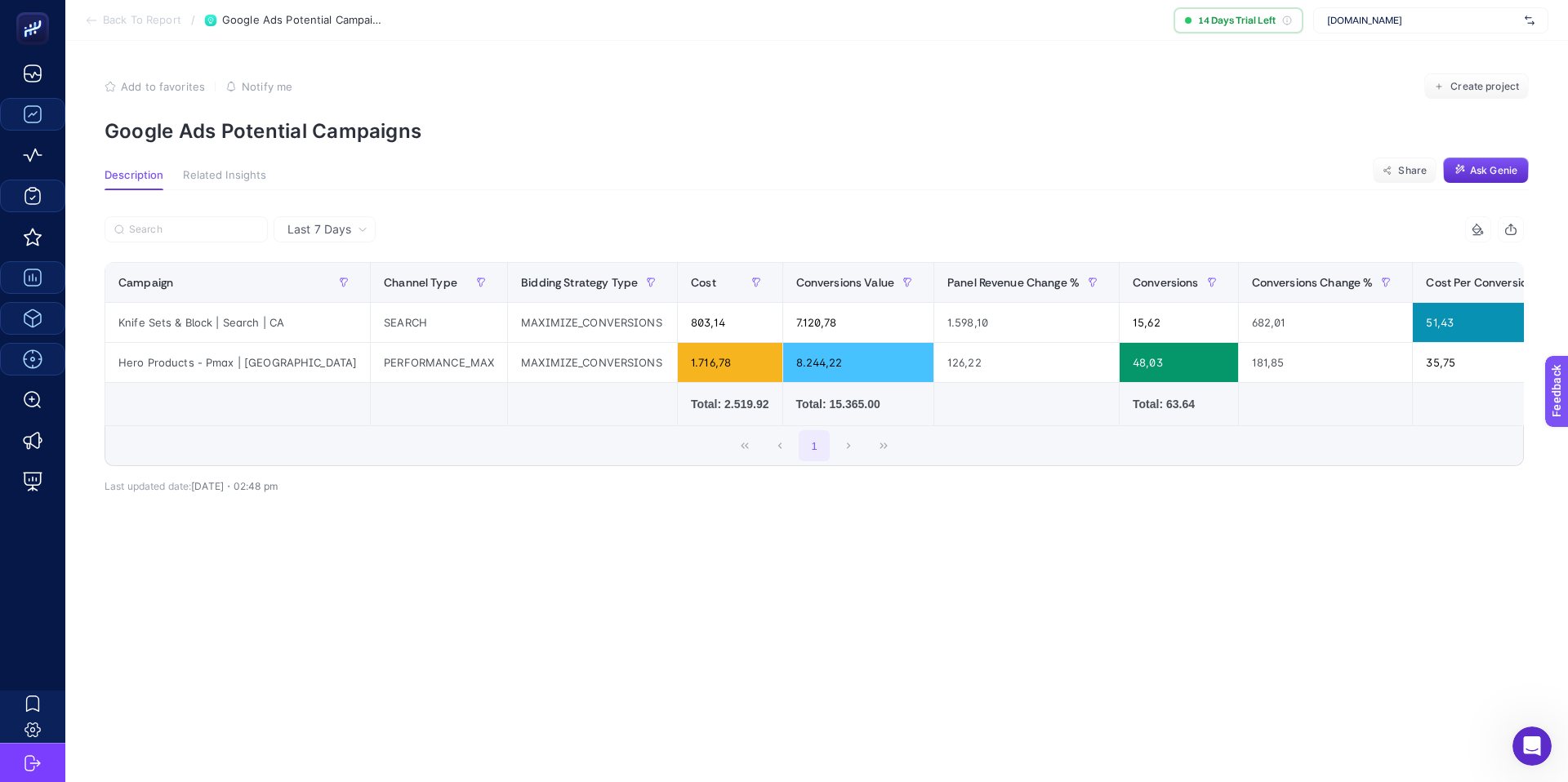
click at [191, 169] on span "Related Insights" at bounding box center [224, 176] width 84 height 13
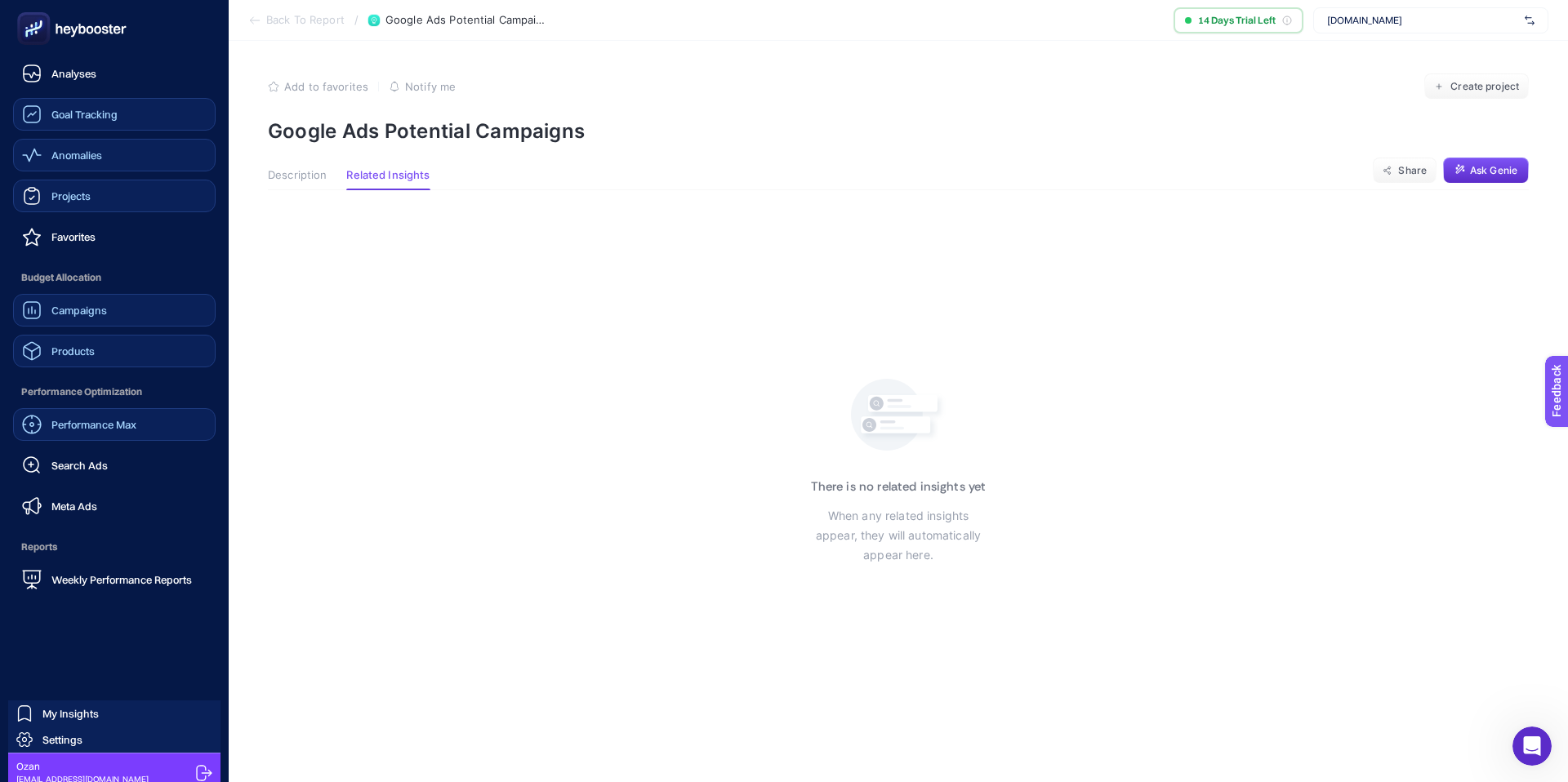
click at [49, 158] on div "Anomalies" at bounding box center [62, 155] width 80 height 20
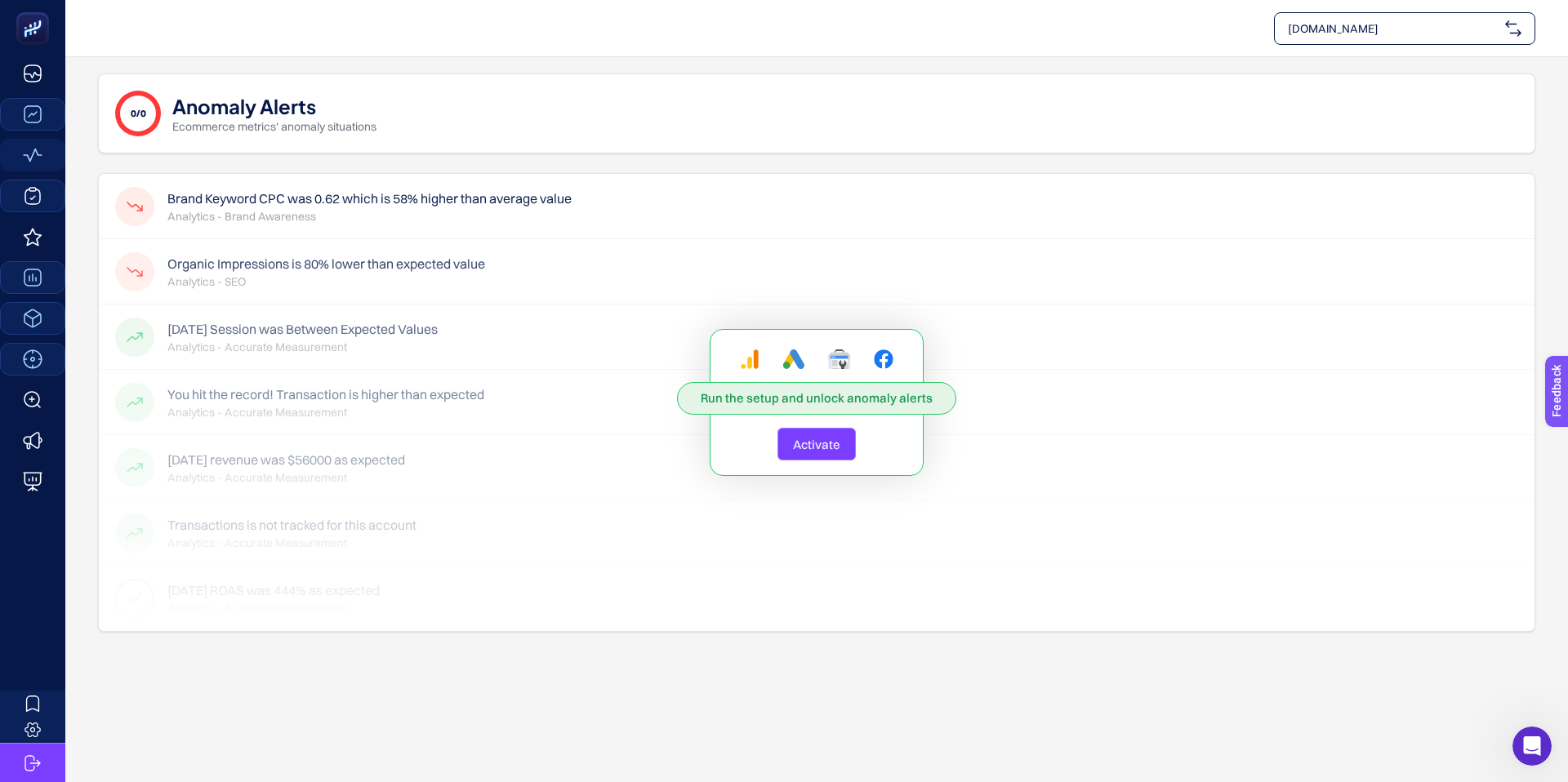
click at [818, 440] on span "Activate" at bounding box center [816, 445] width 48 height 15
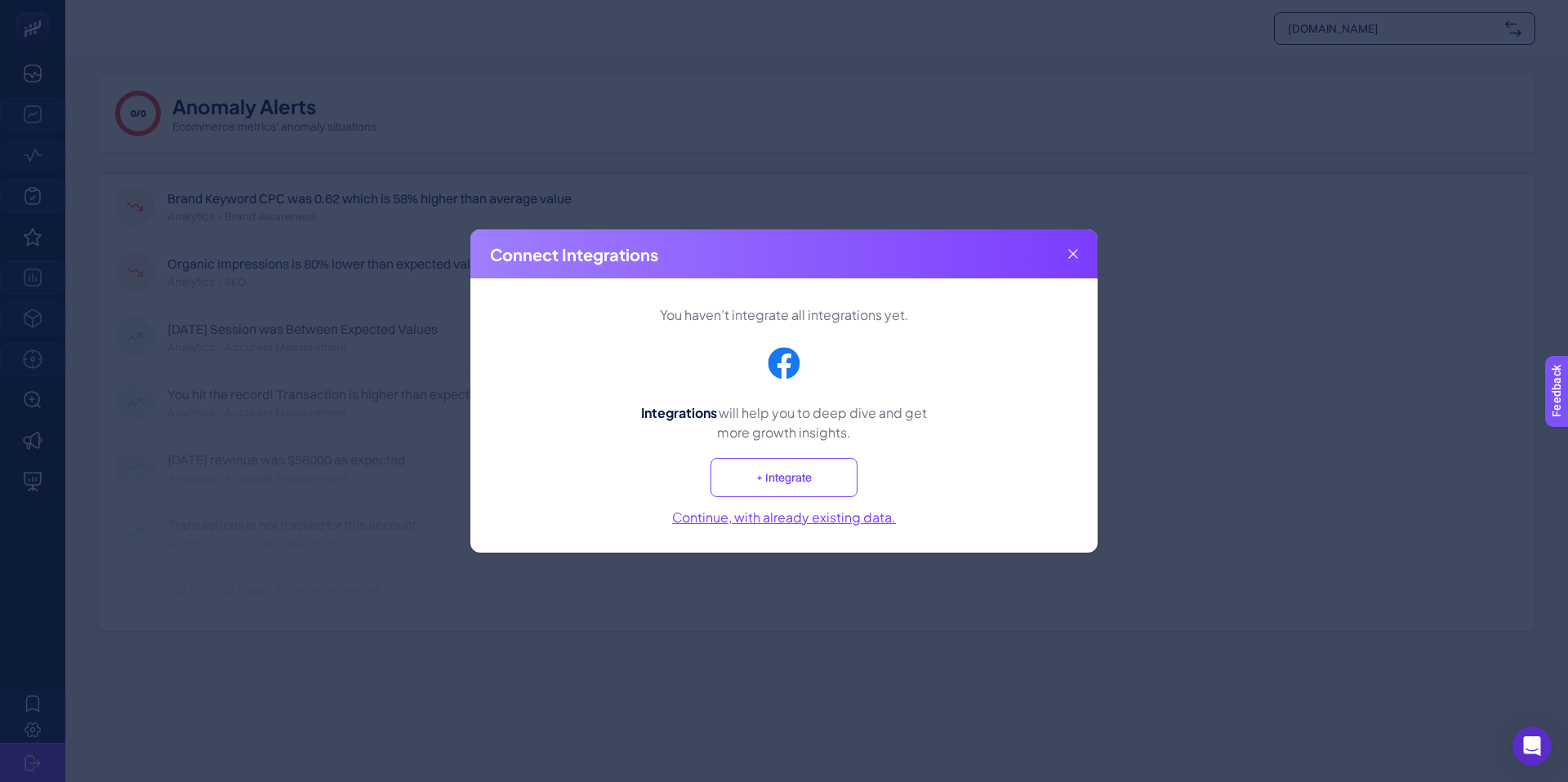
click at [825, 521] on button "Continue, with already existing data." at bounding box center [783, 517] width 223 height 20
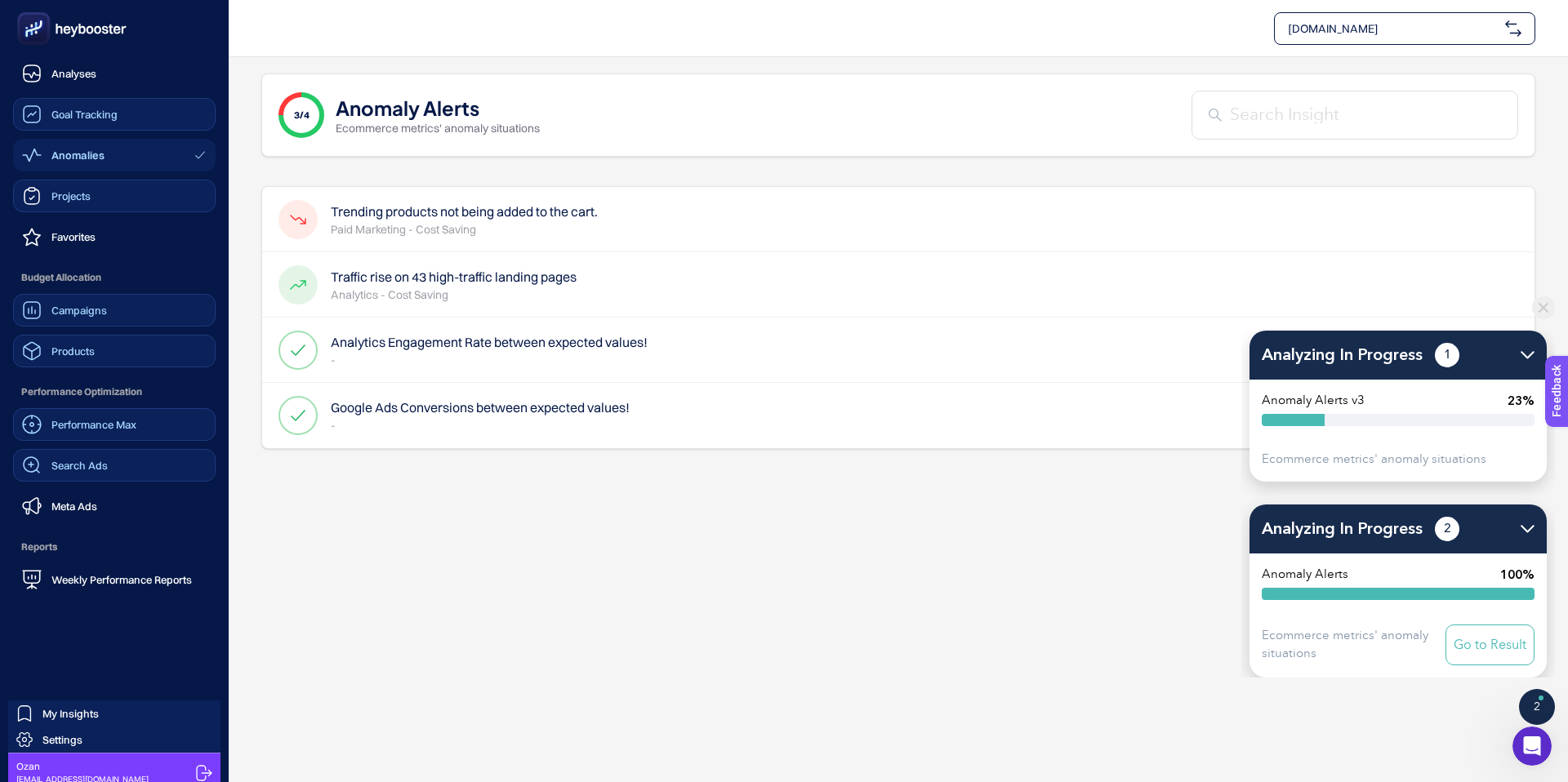
click at [92, 467] on span "Search Ads" at bounding box center [79, 466] width 56 height 13
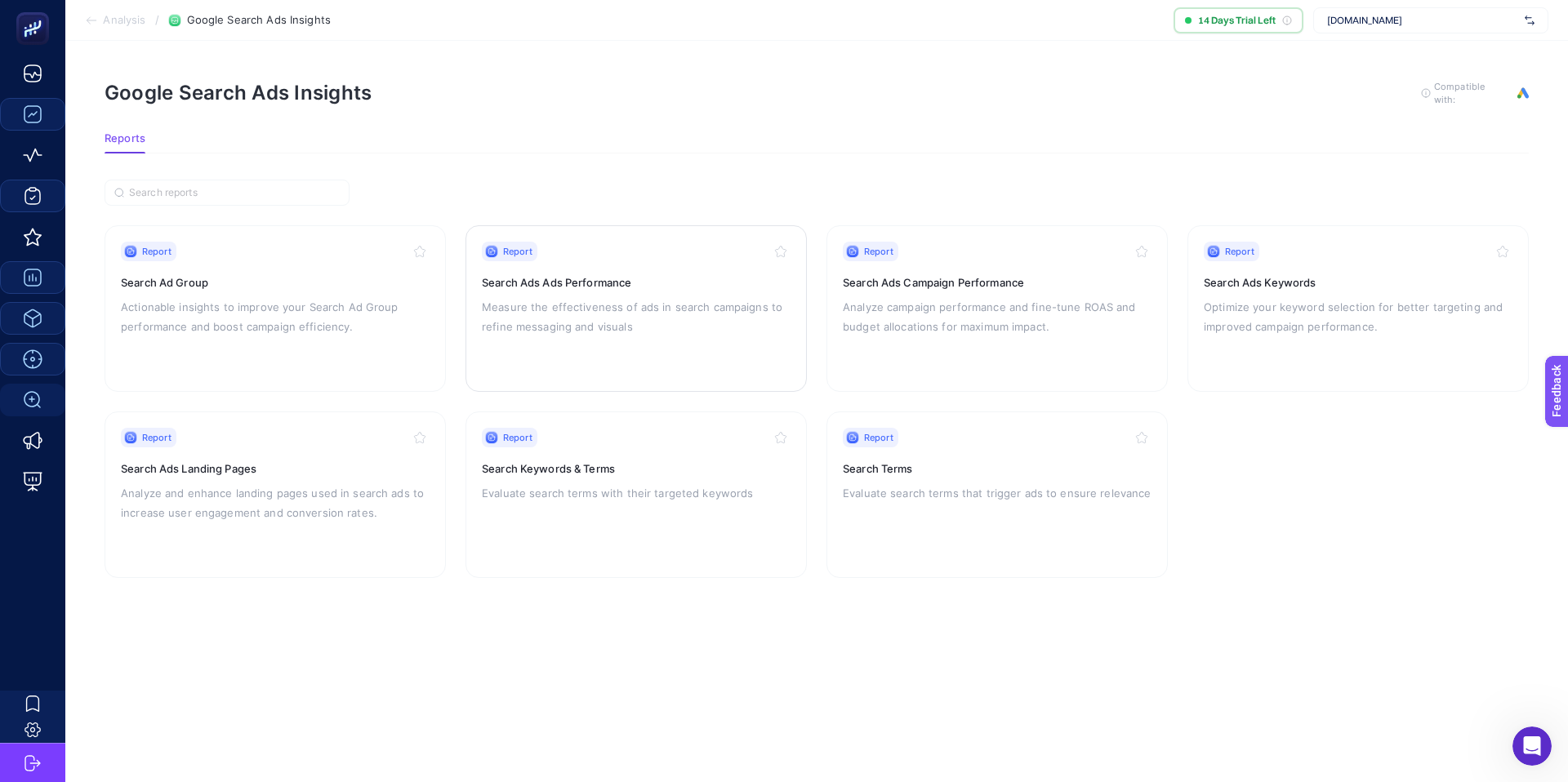
click at [684, 327] on p "Measure the effectiveness of ads in search campaigns to refine messaging and vi…" at bounding box center [636, 316] width 309 height 39
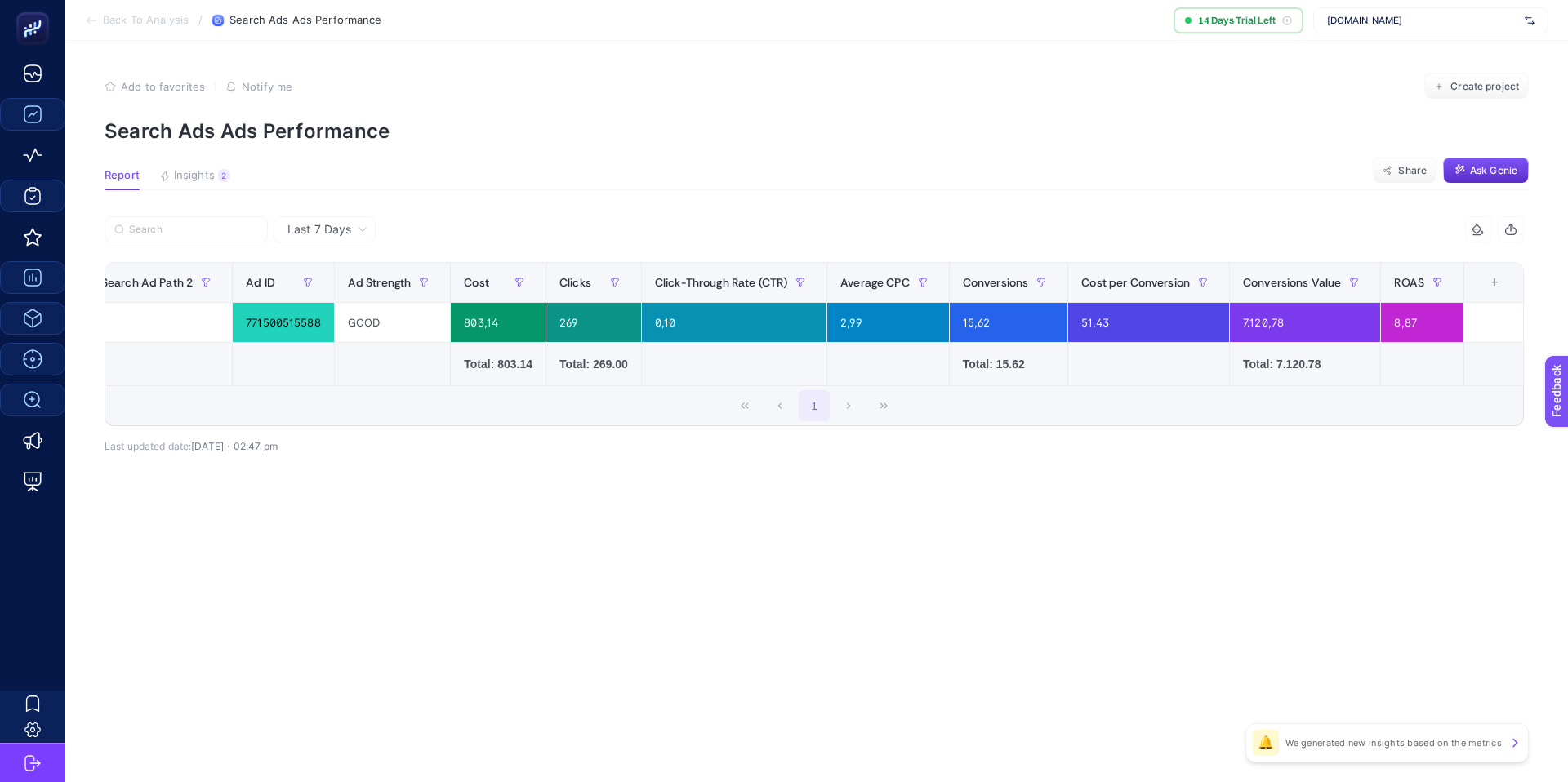
scroll to position [0, 793]
click at [1499, 283] on div "+" at bounding box center [1494, 282] width 31 height 13
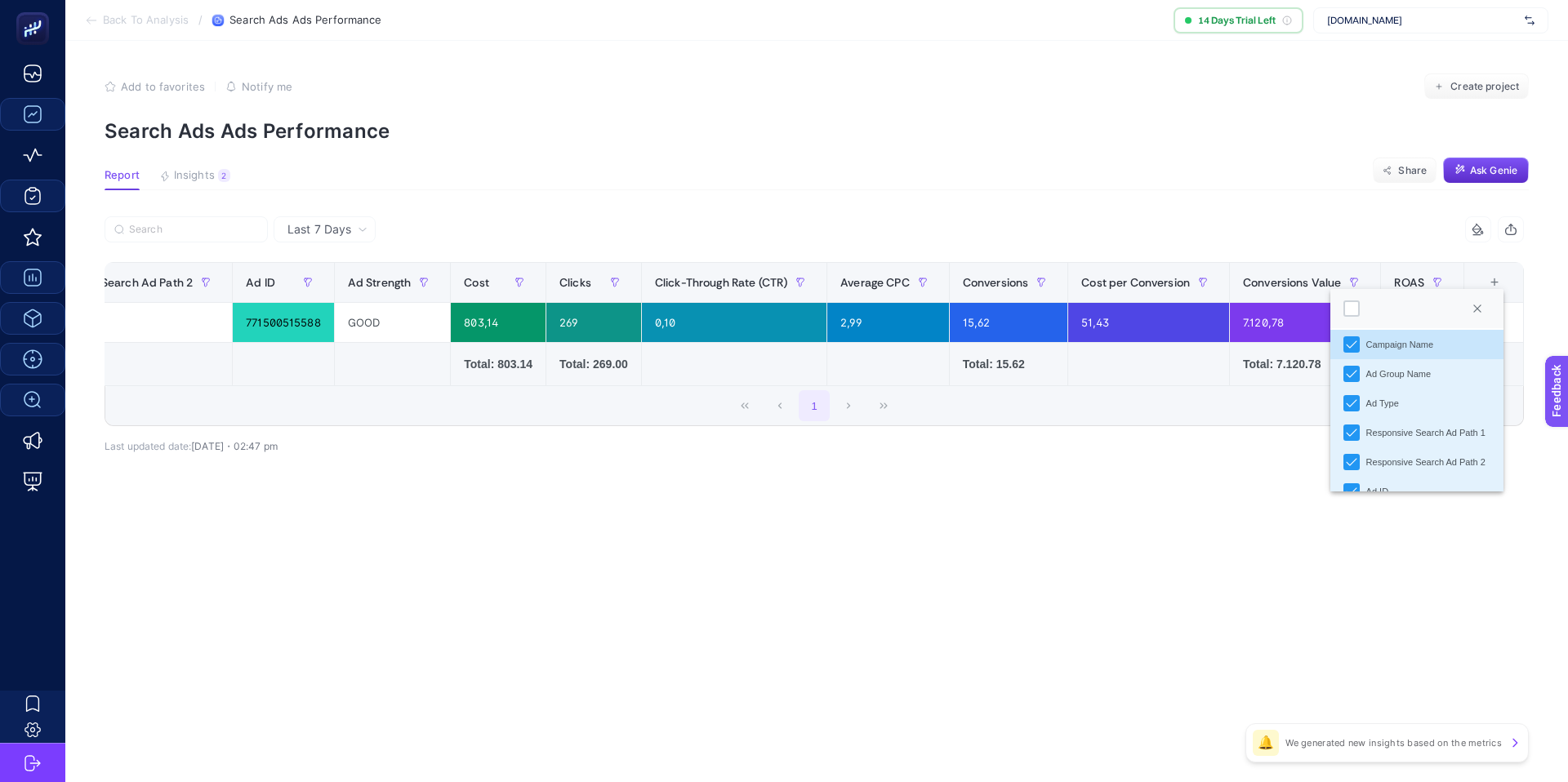
scroll to position [0, 0]
click at [1101, 569] on article "Add to favorites false Notify me Create project Search Ads Ads Performance Repo…" at bounding box center [816, 411] width 1502 height 741
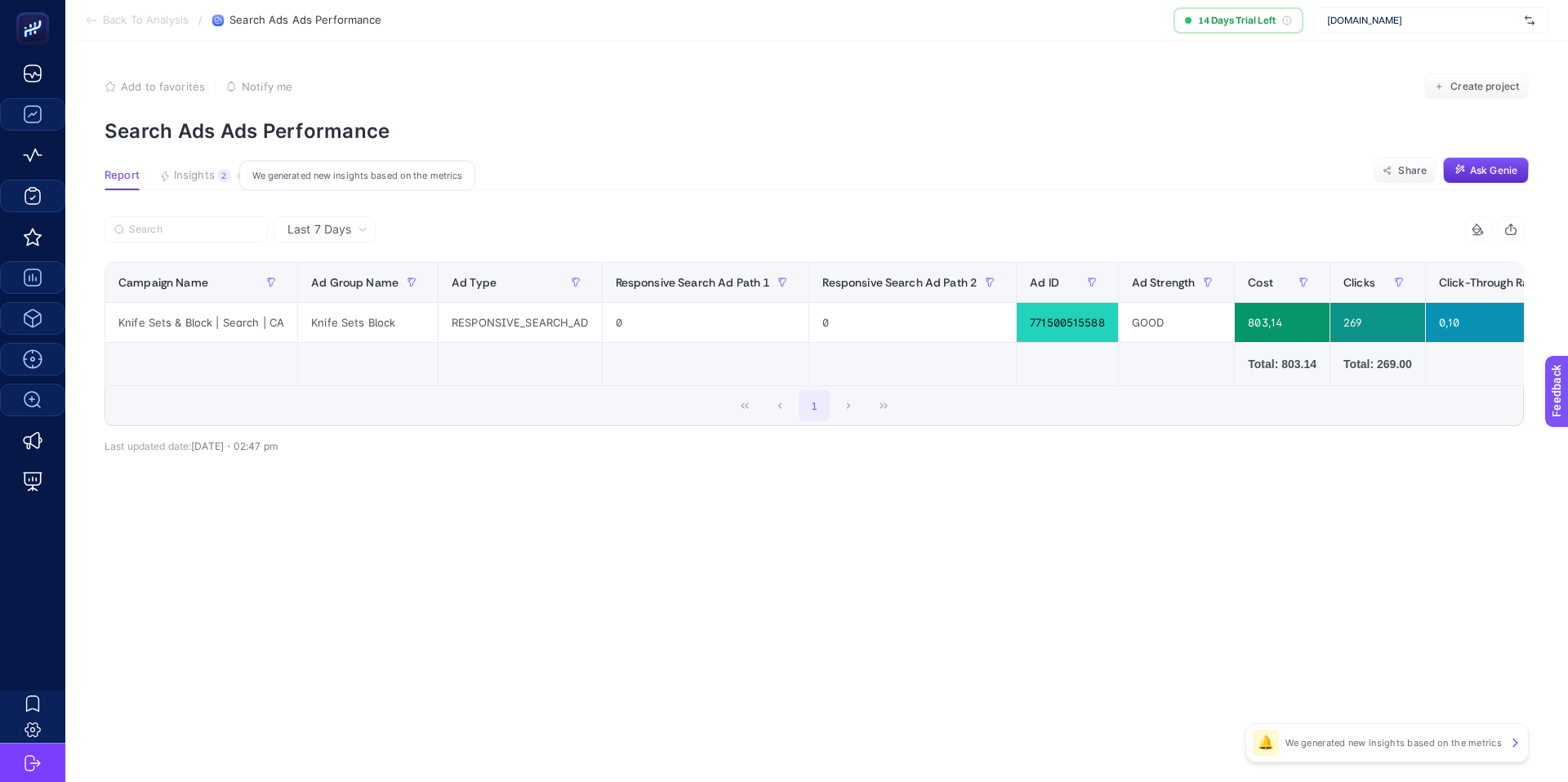
click at [208, 169] on span "Insights" at bounding box center [194, 176] width 41 height 13
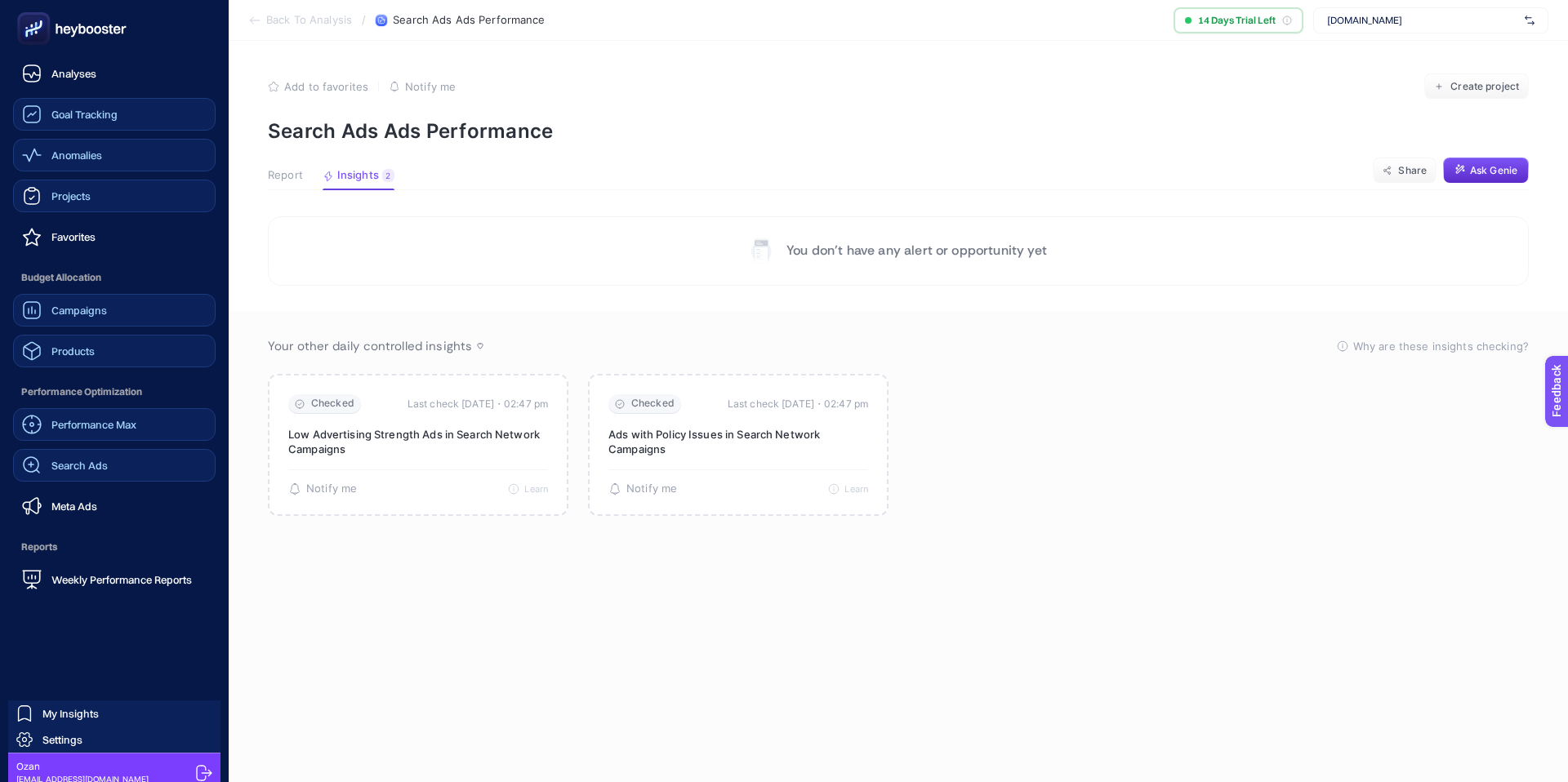
click at [100, 158] on span "Anomalies" at bounding box center [76, 155] width 50 height 13
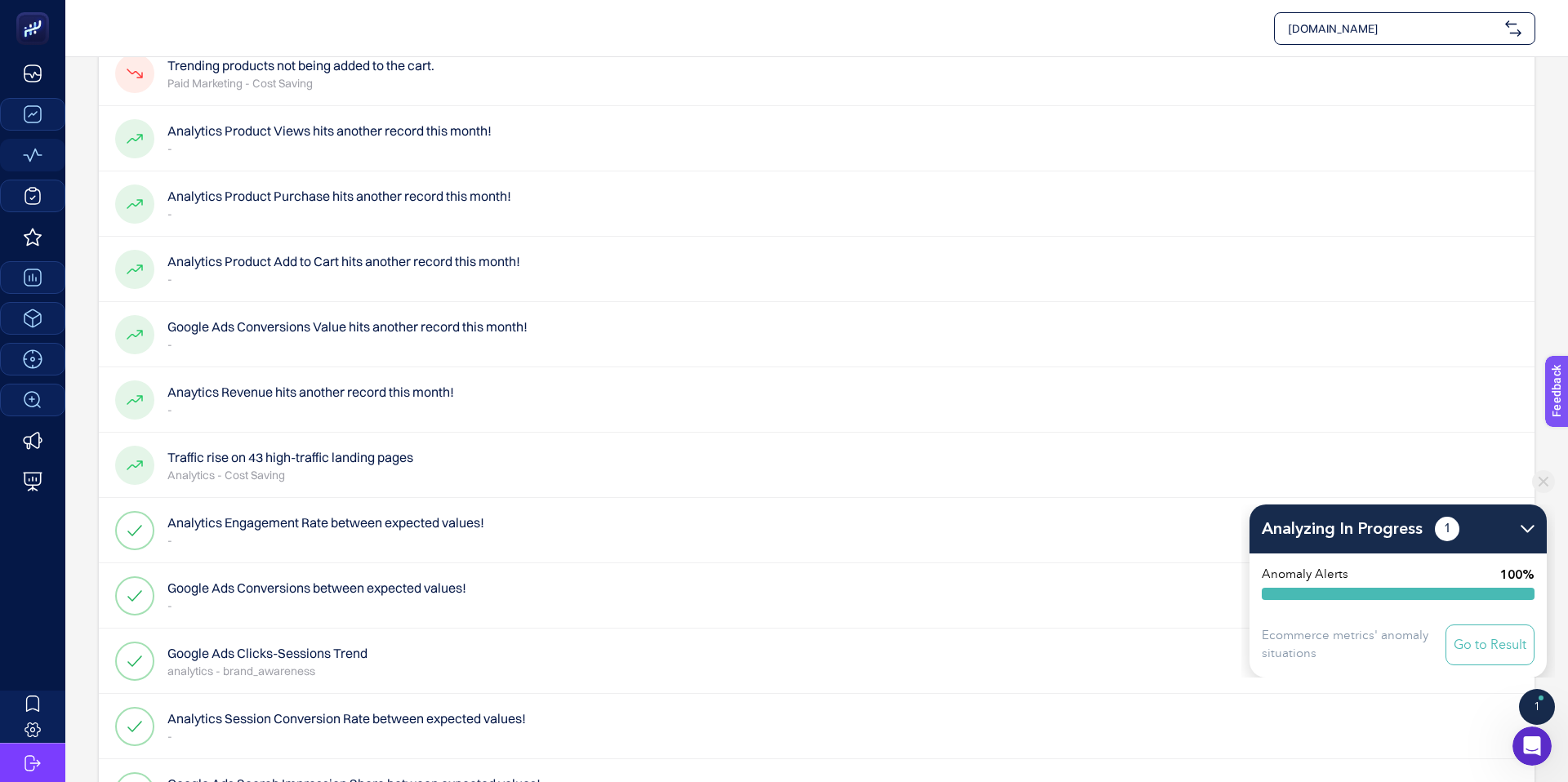
scroll to position [149, 0]
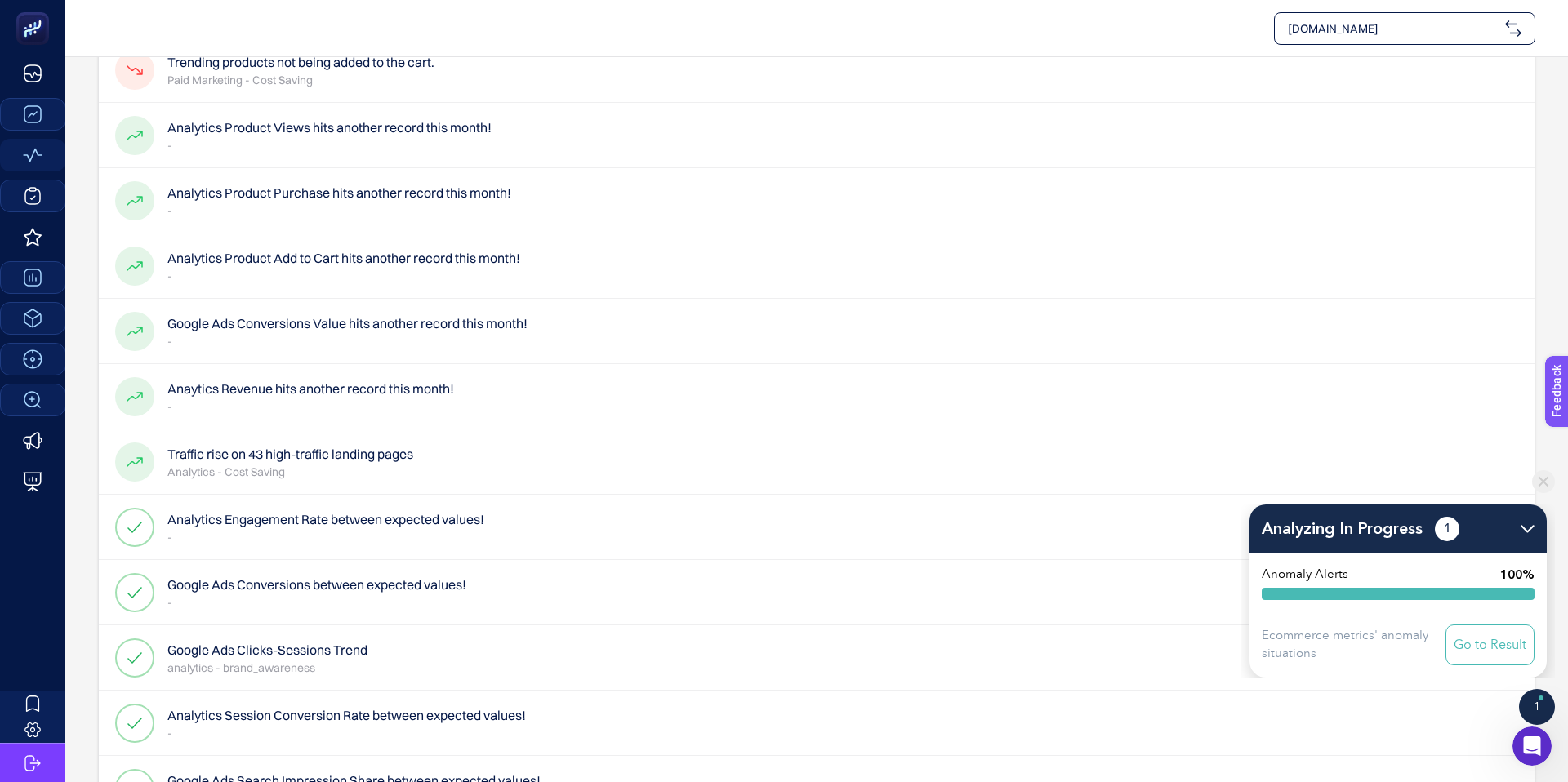
click at [815, 475] on div "Traffic rise on 43 high-traffic landing pages Analytics - Cost Saving" at bounding box center [816, 462] width 1436 height 66
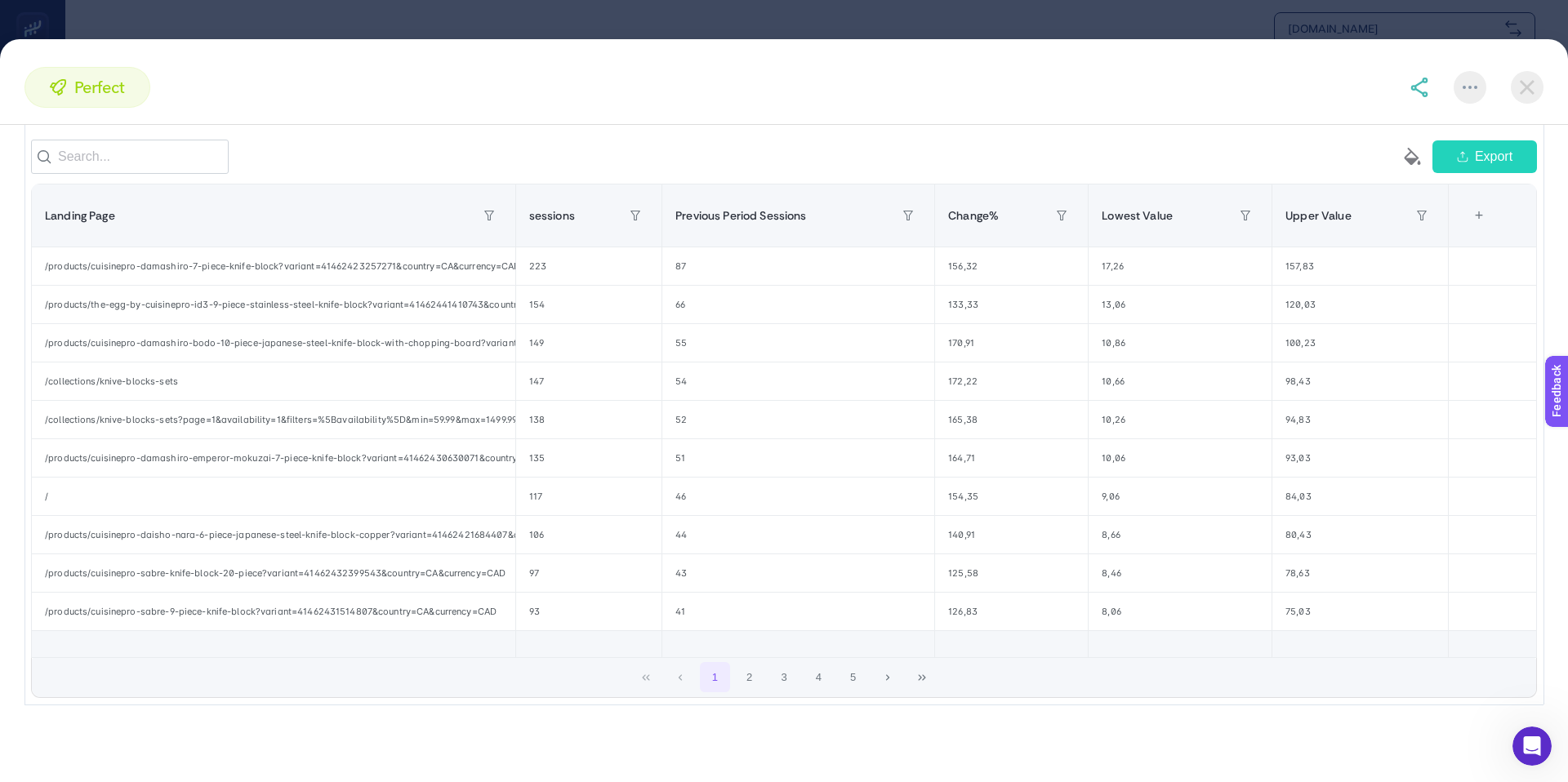
scroll to position [0, 0]
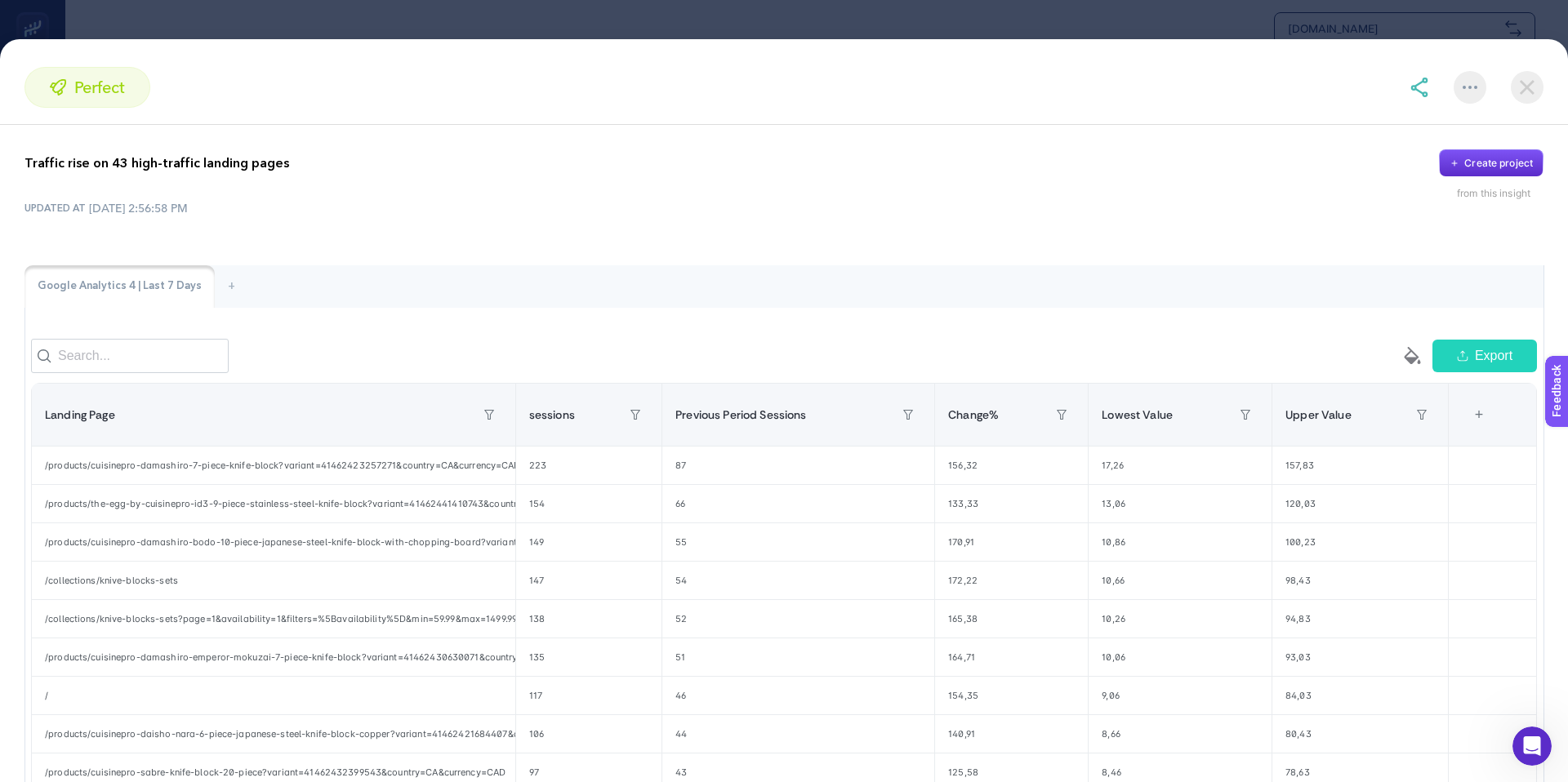
click at [1534, 98] on img at bounding box center [1527, 87] width 32 height 32
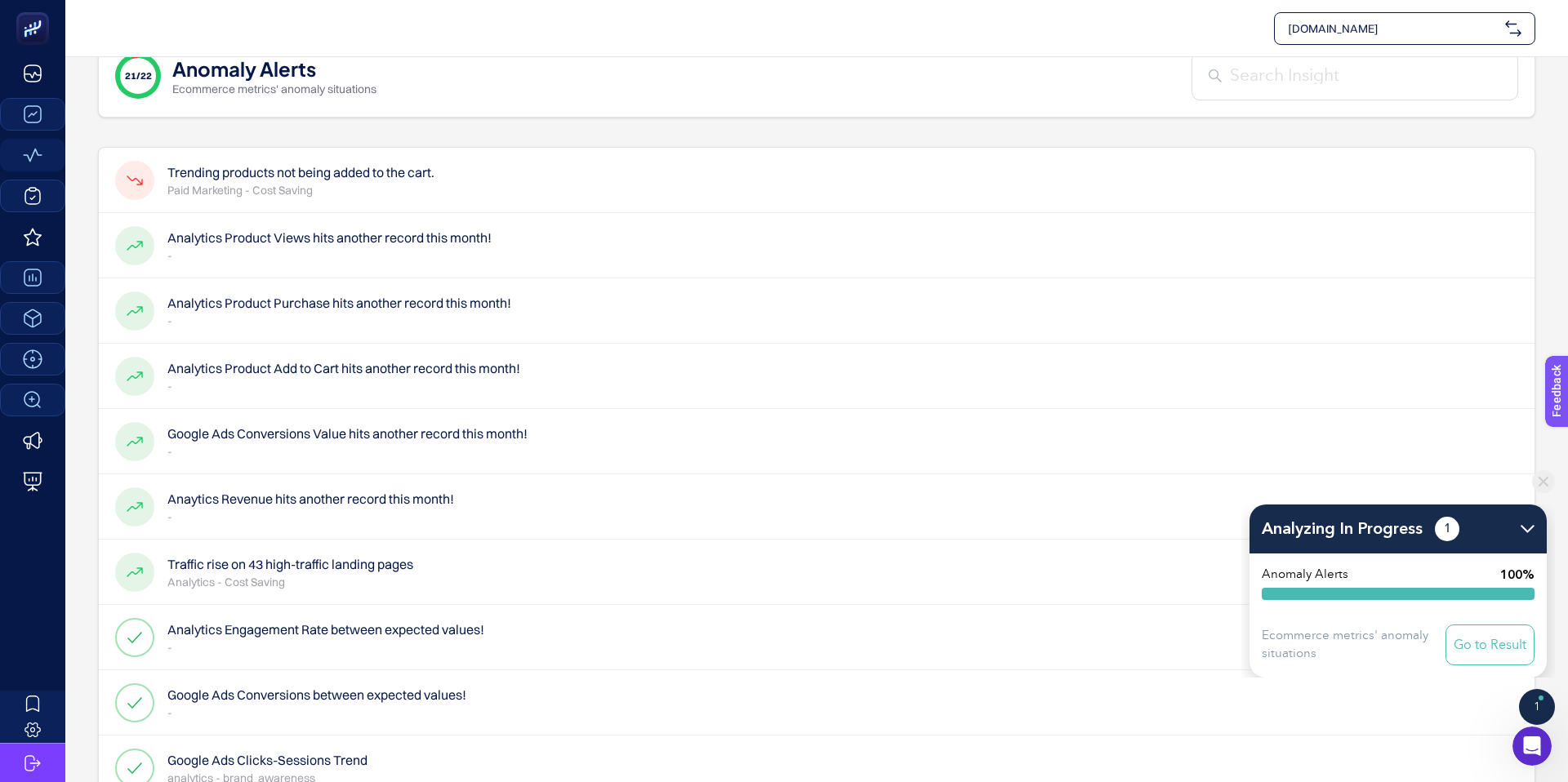
scroll to position [18, 0]
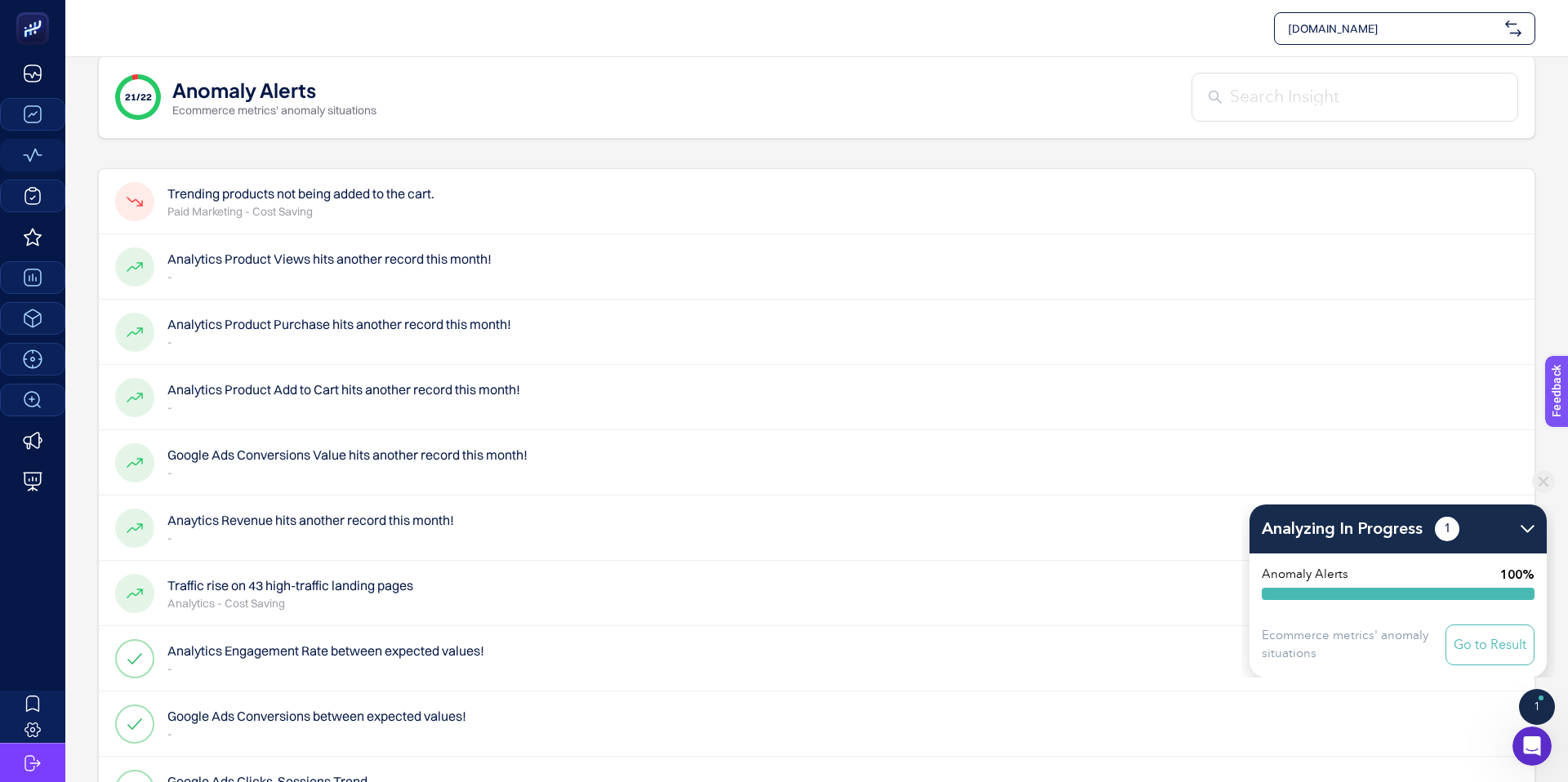
click at [548, 213] on div "Trending products not being added to the cart. Paid Marketing - Cost Saving" at bounding box center [816, 201] width 1436 height 66
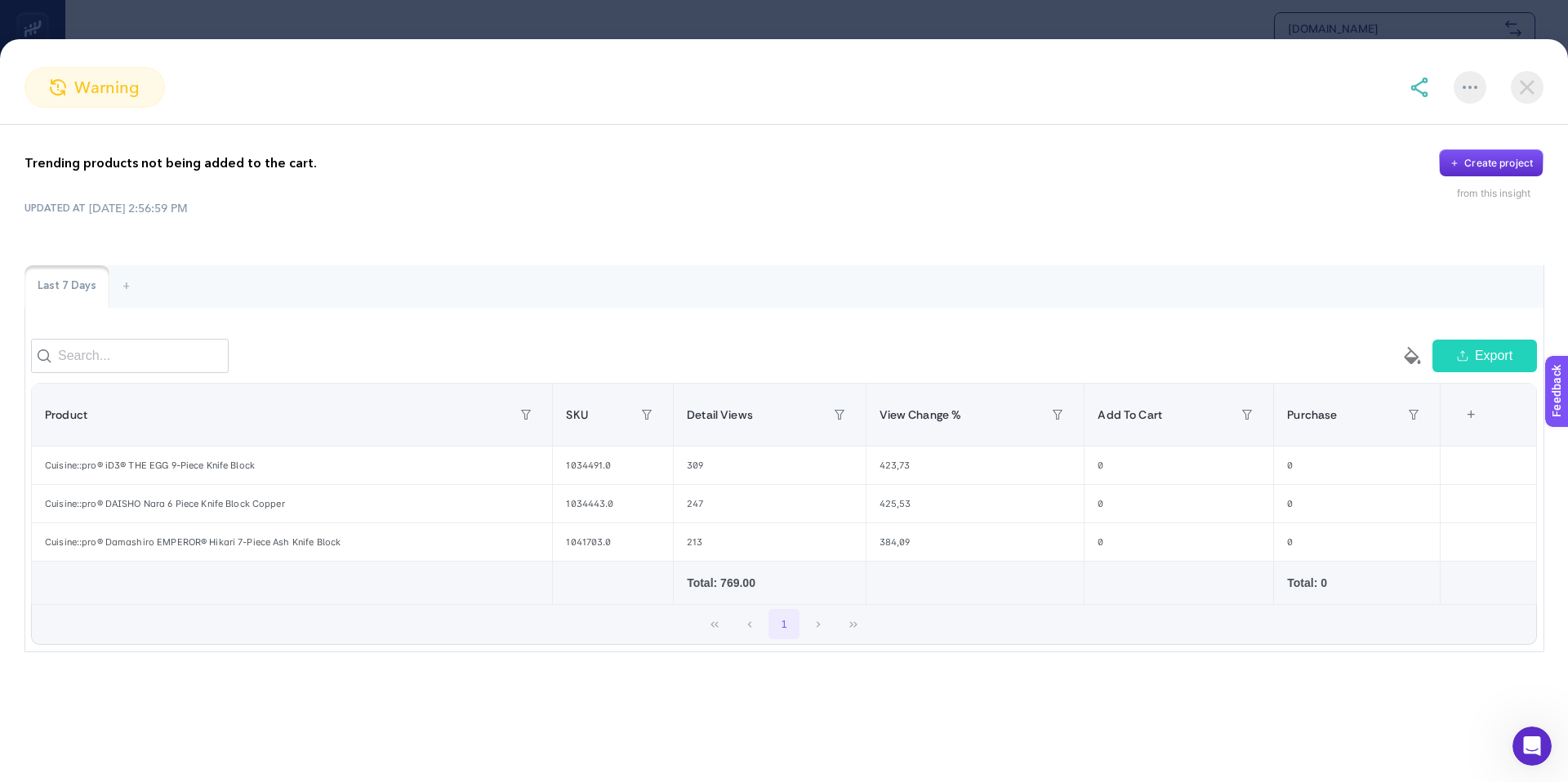
scroll to position [44, 0]
click at [1537, 96] on img at bounding box center [1527, 87] width 32 height 32
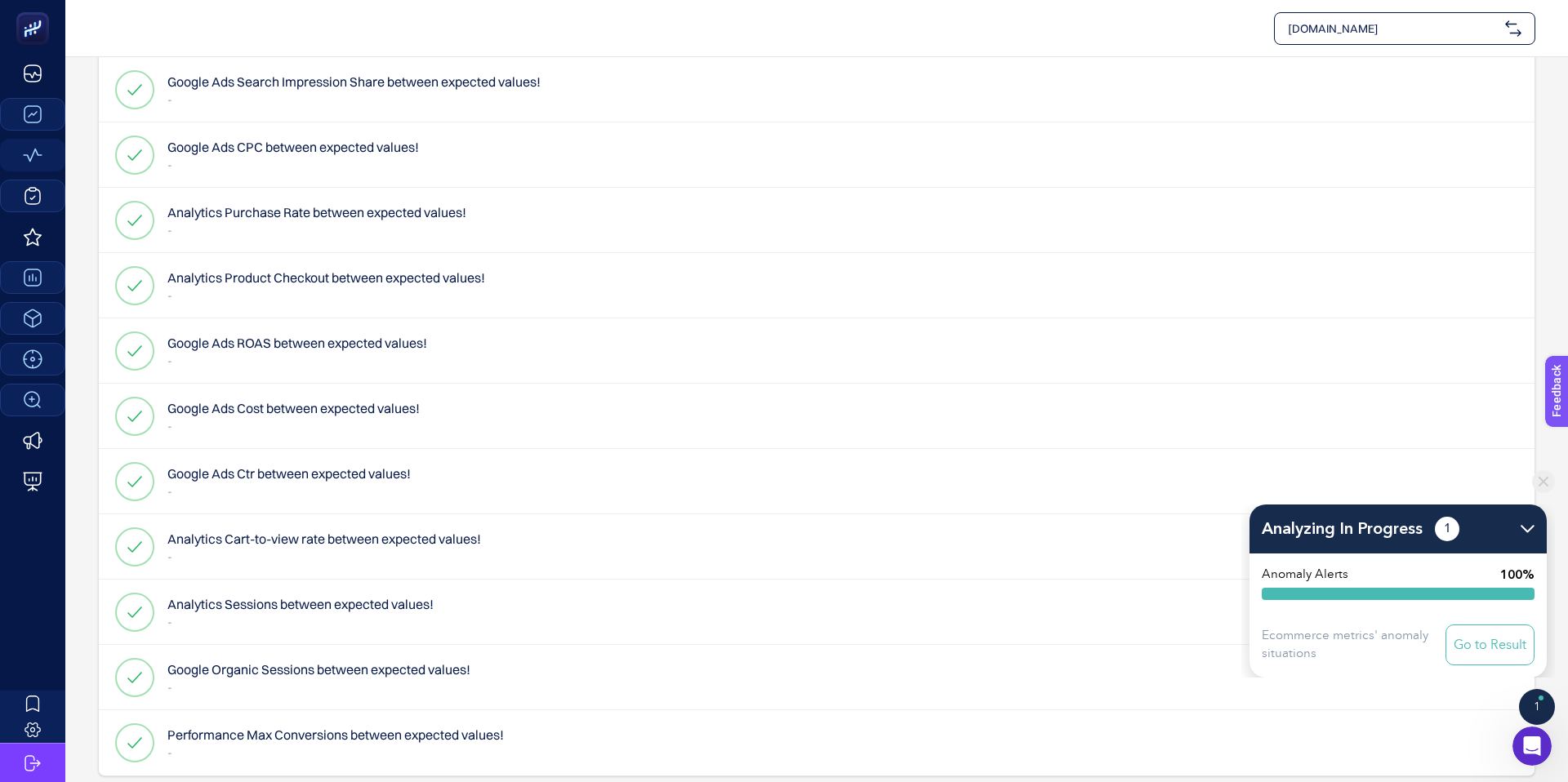
scroll to position [866, 0]
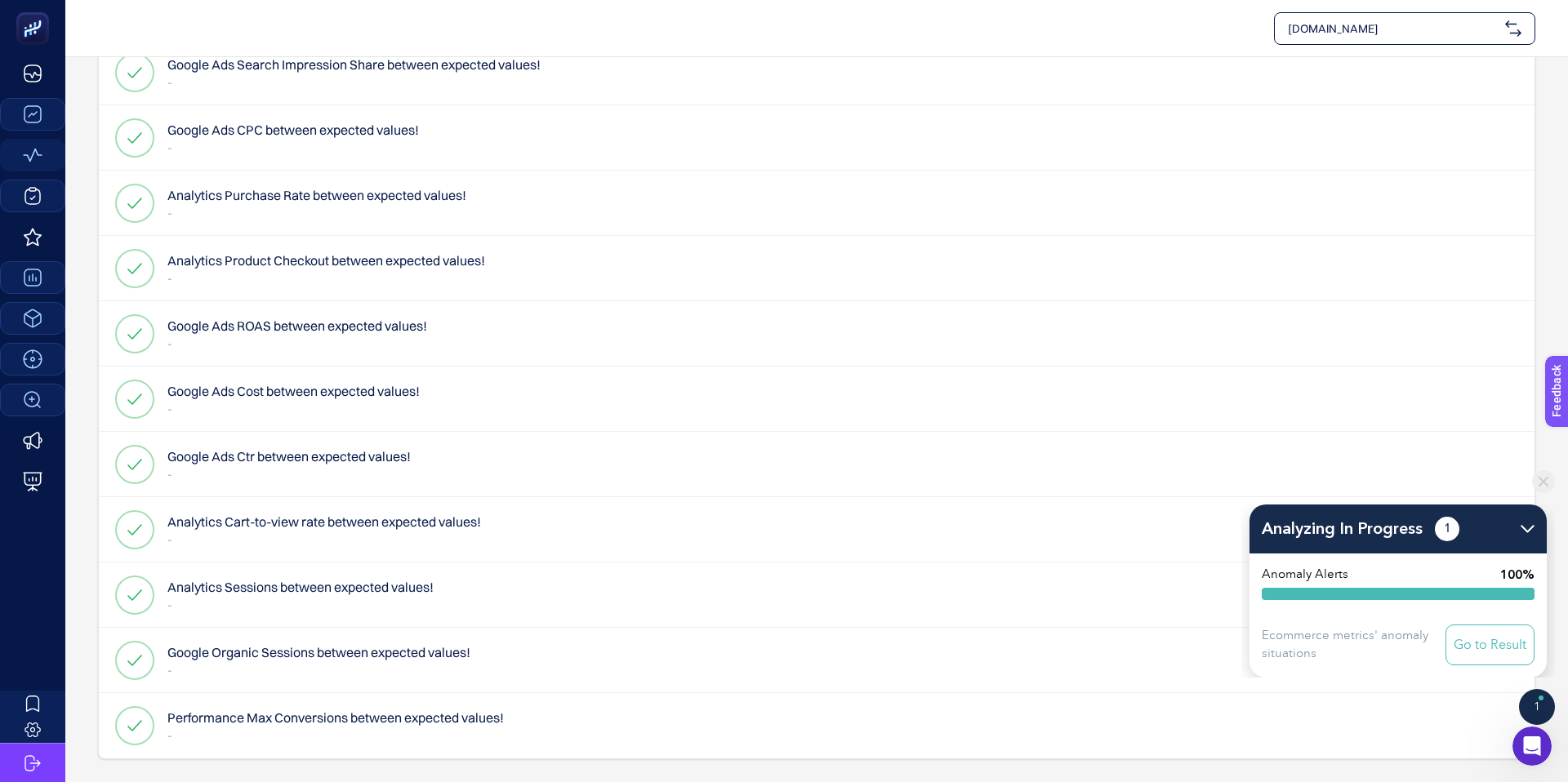
click at [565, 200] on div "Analytics Purchase Rate between expected values! -" at bounding box center [816, 203] width 1436 height 66
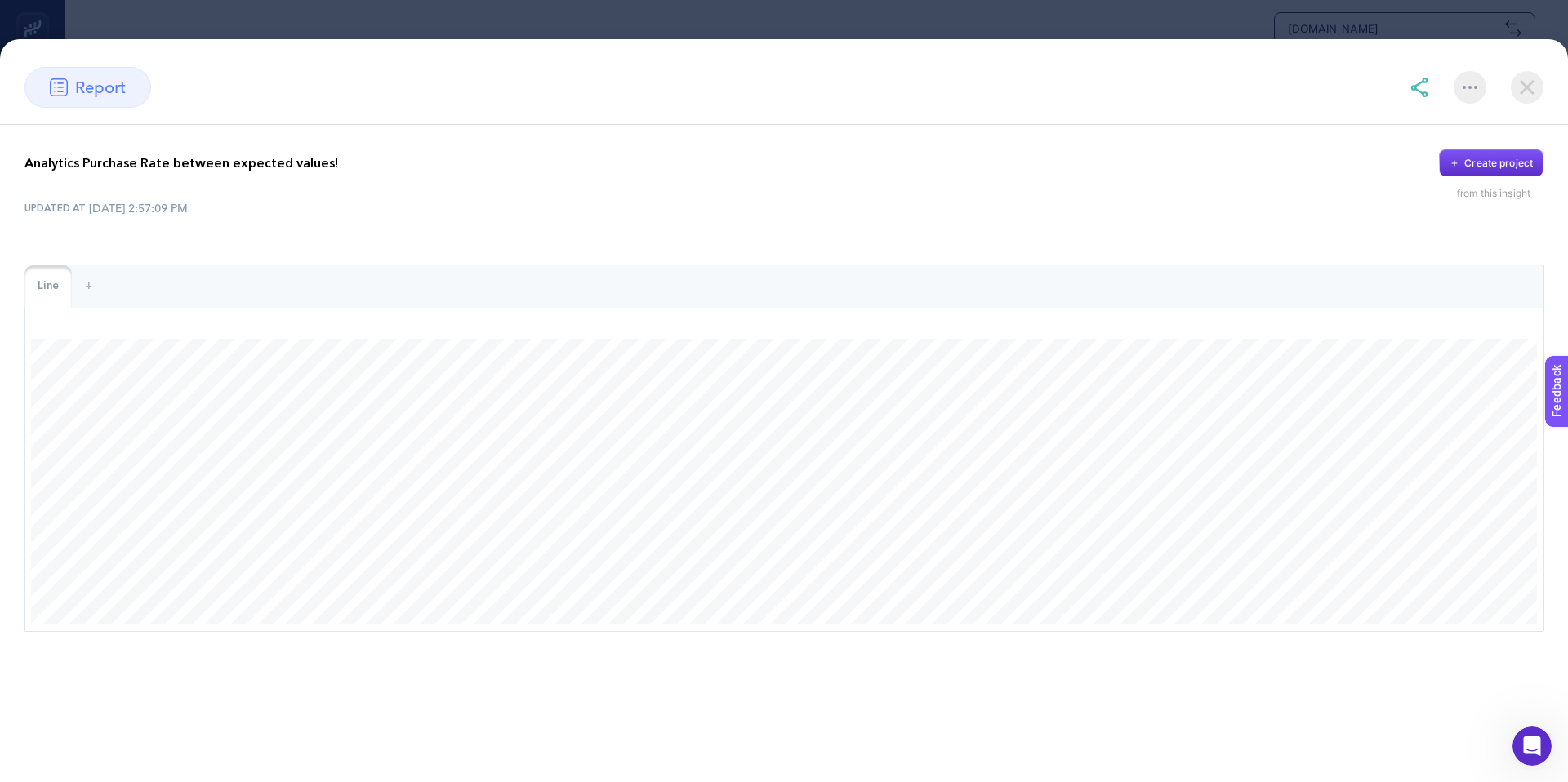
click at [1523, 87] on img at bounding box center [1527, 87] width 32 height 32
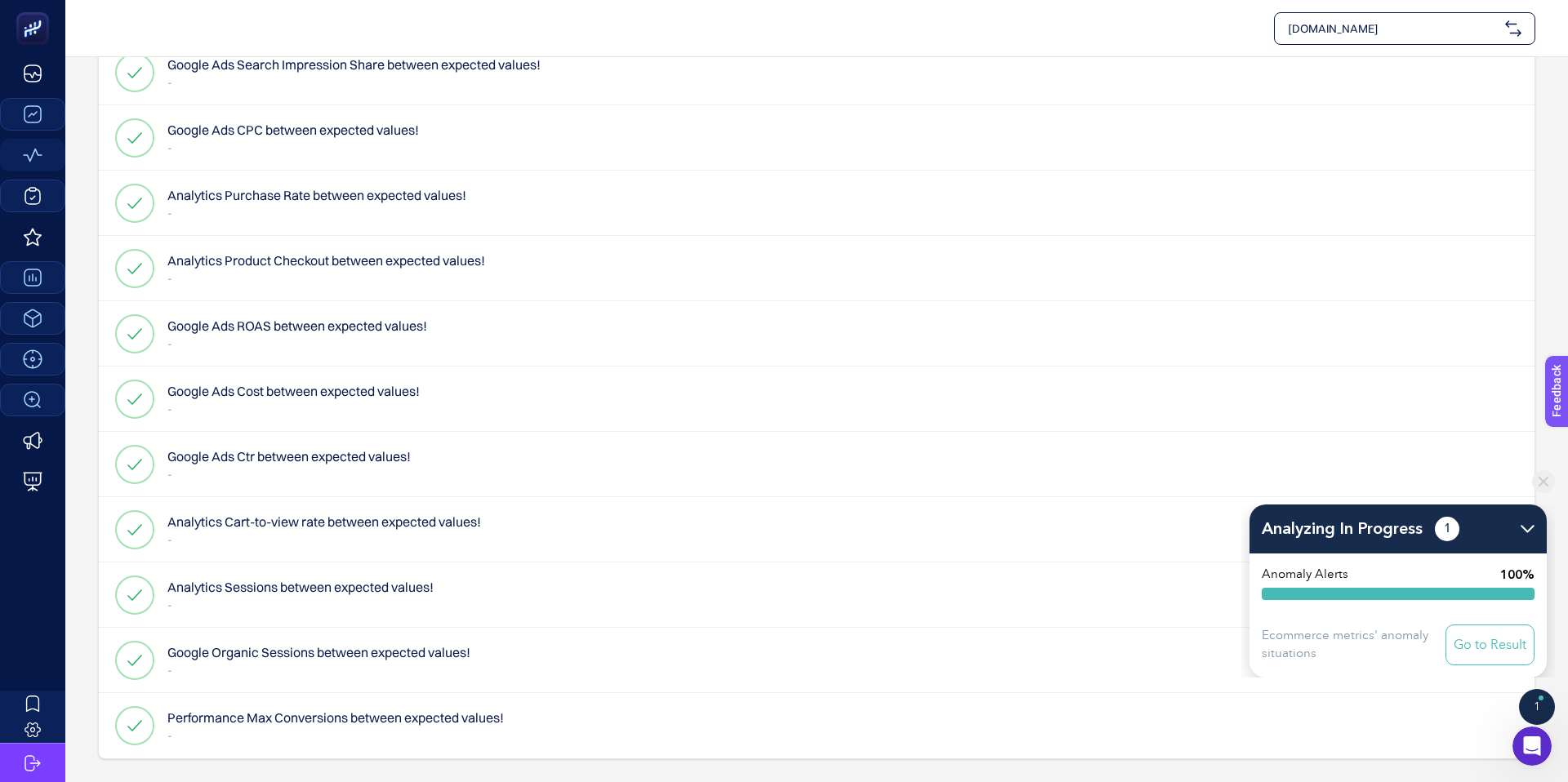
click at [315, 730] on p "-" at bounding box center [335, 735] width 336 height 16
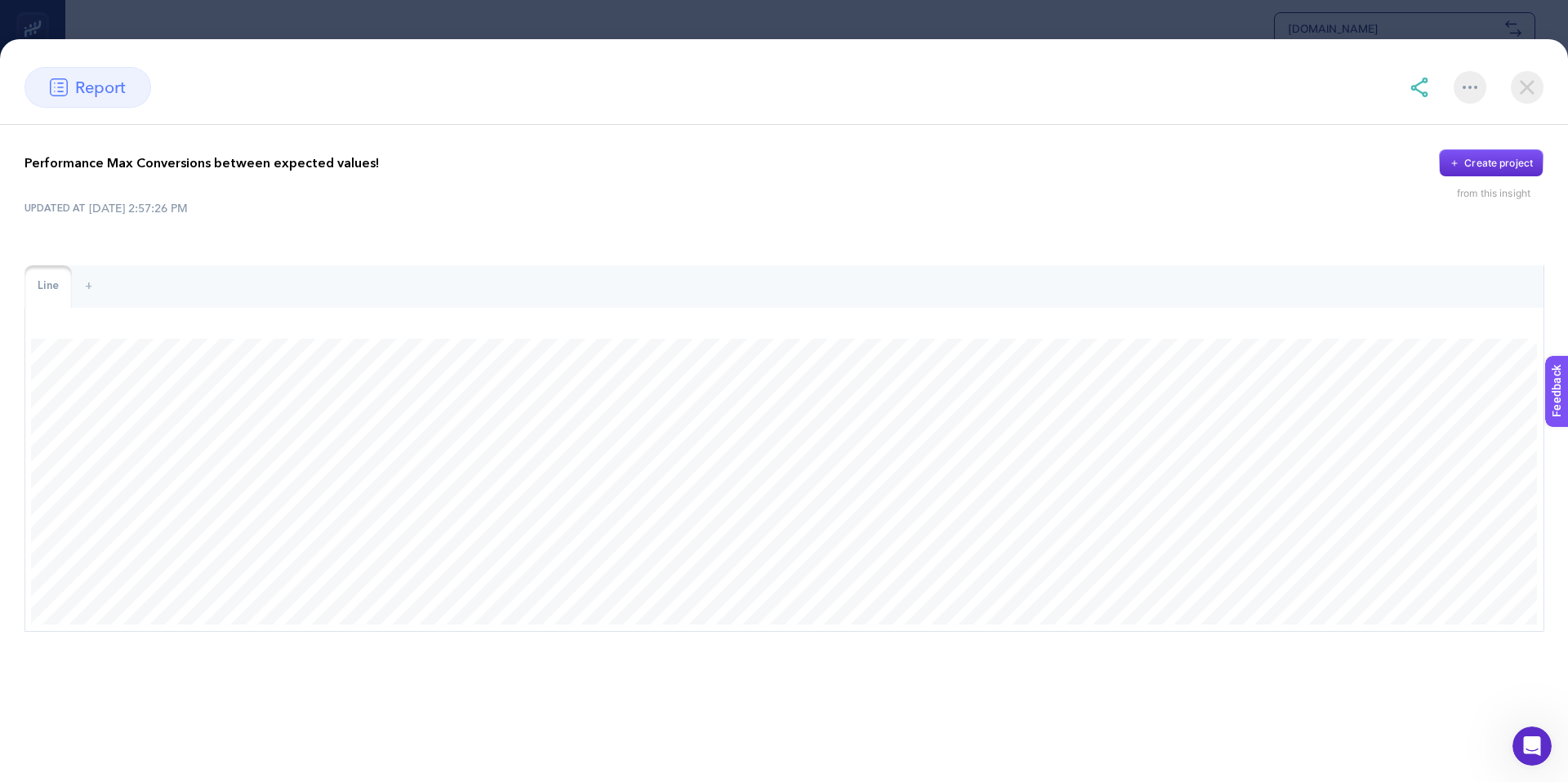
click at [1523, 81] on img at bounding box center [1527, 87] width 32 height 32
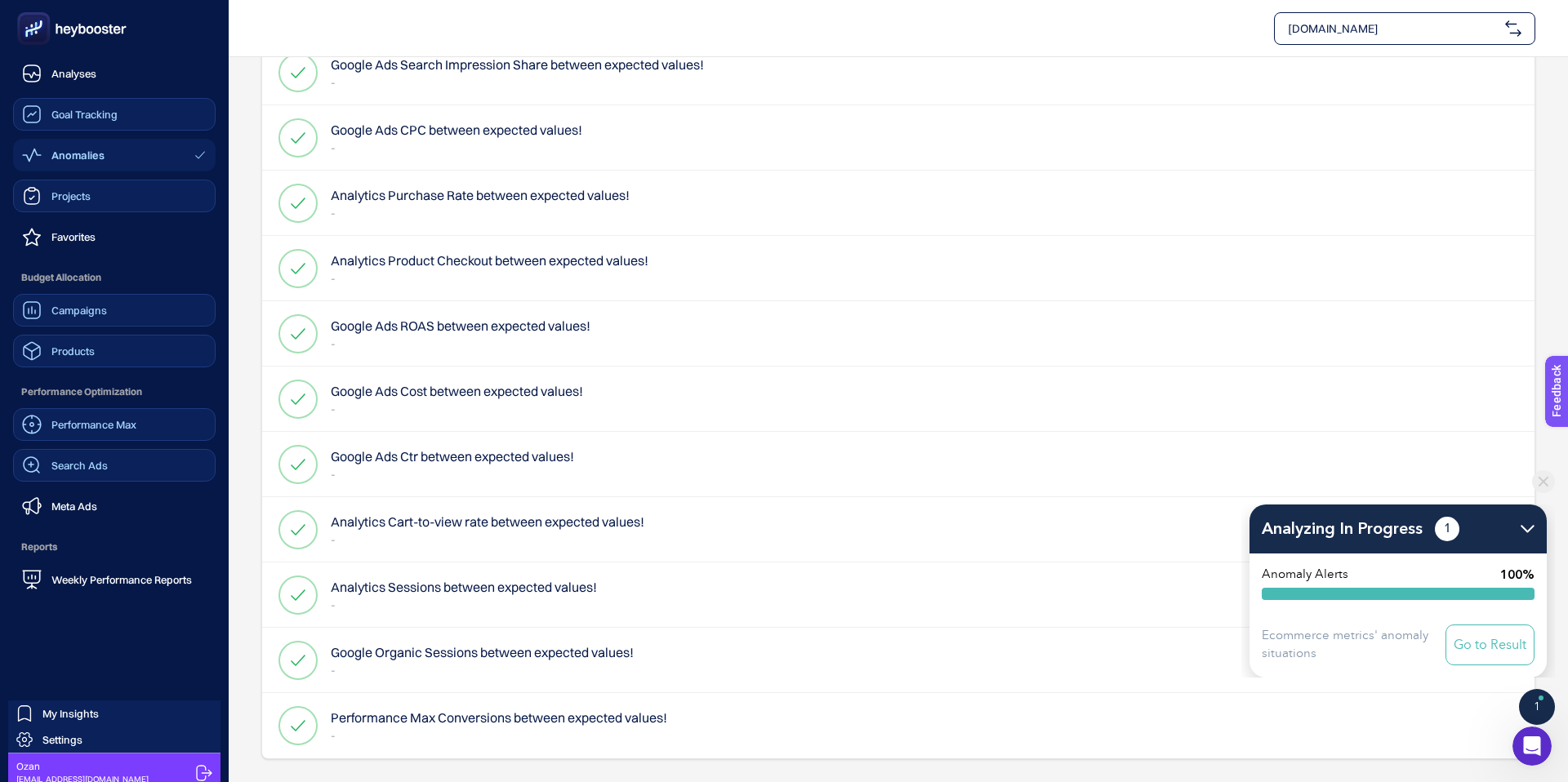
click at [87, 430] on span "Performance Max" at bounding box center [93, 425] width 85 height 13
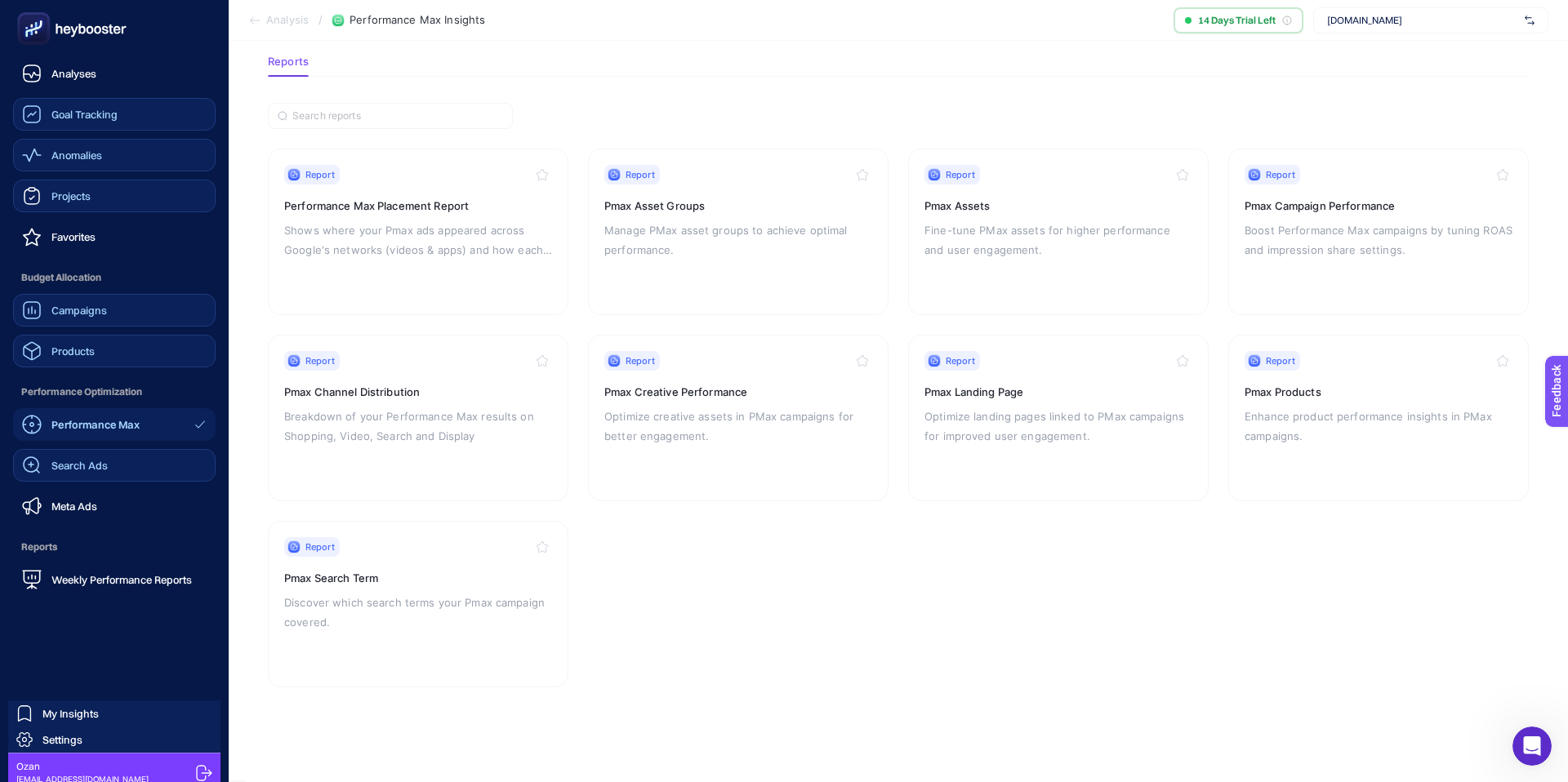
scroll to position [19, 0]
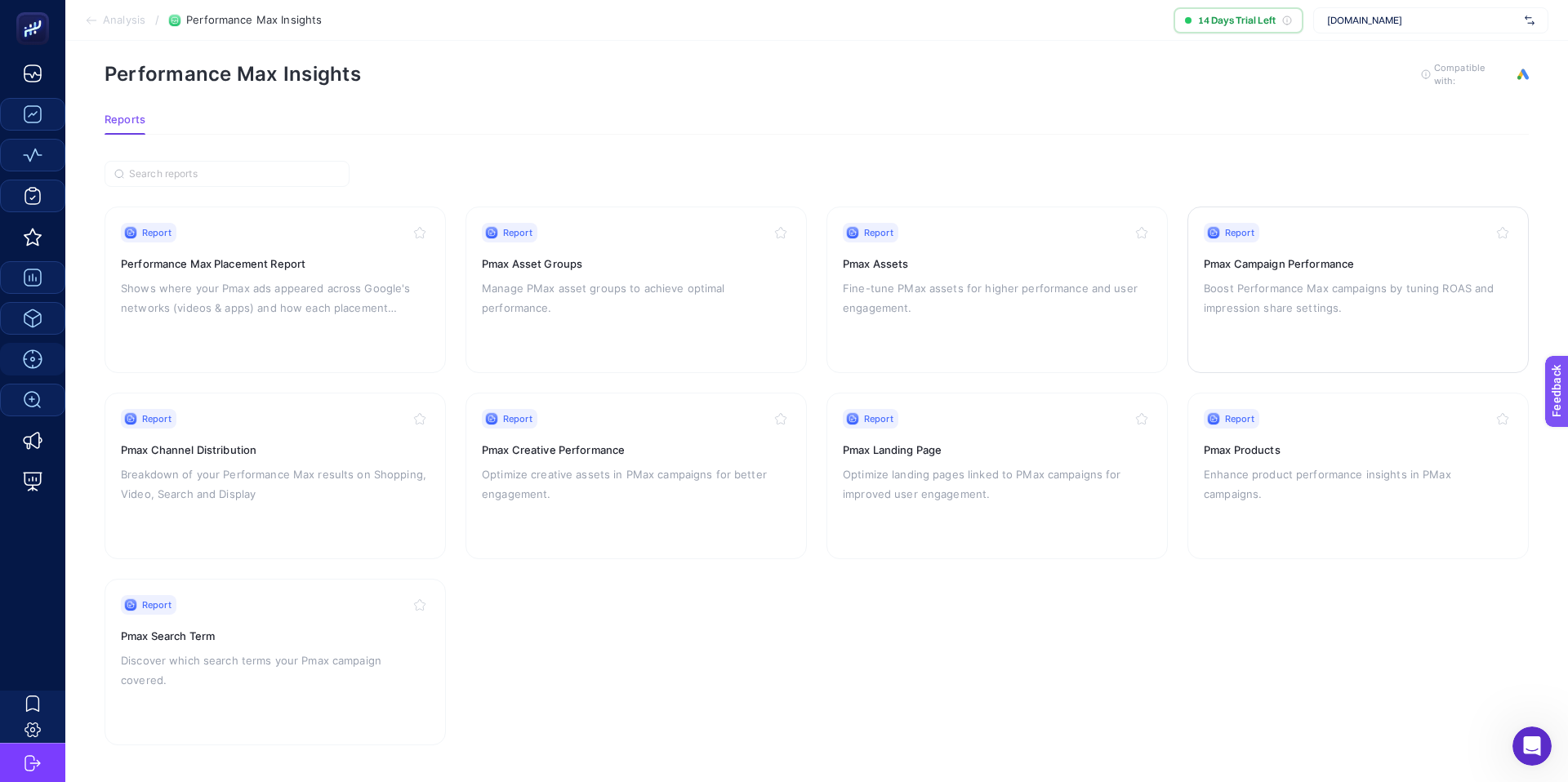
click at [1353, 311] on p "Boost Performance Max campaigns by tuning ROAS and impression share settings." at bounding box center [1357, 297] width 309 height 39
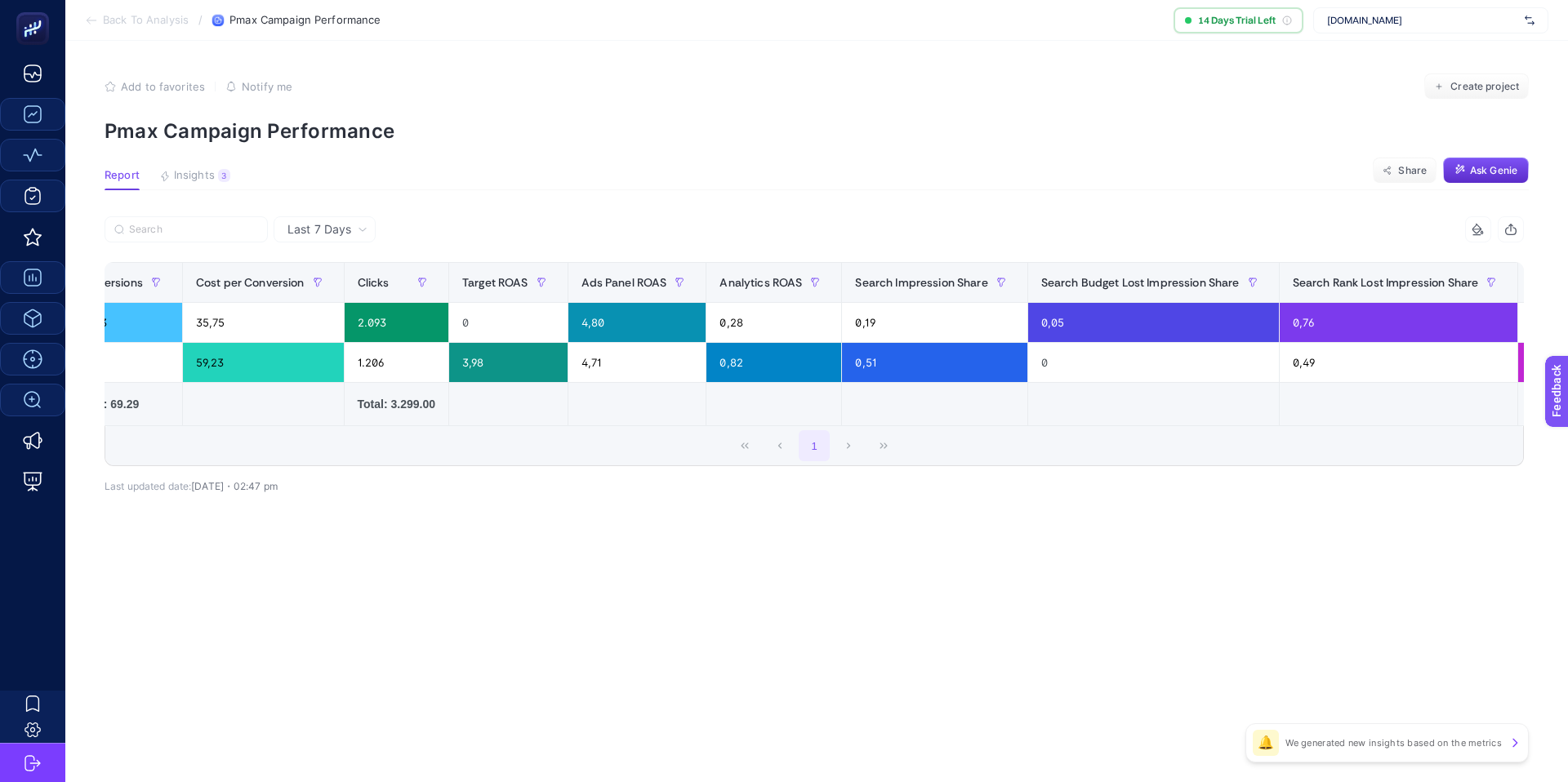
scroll to position [0, 663]
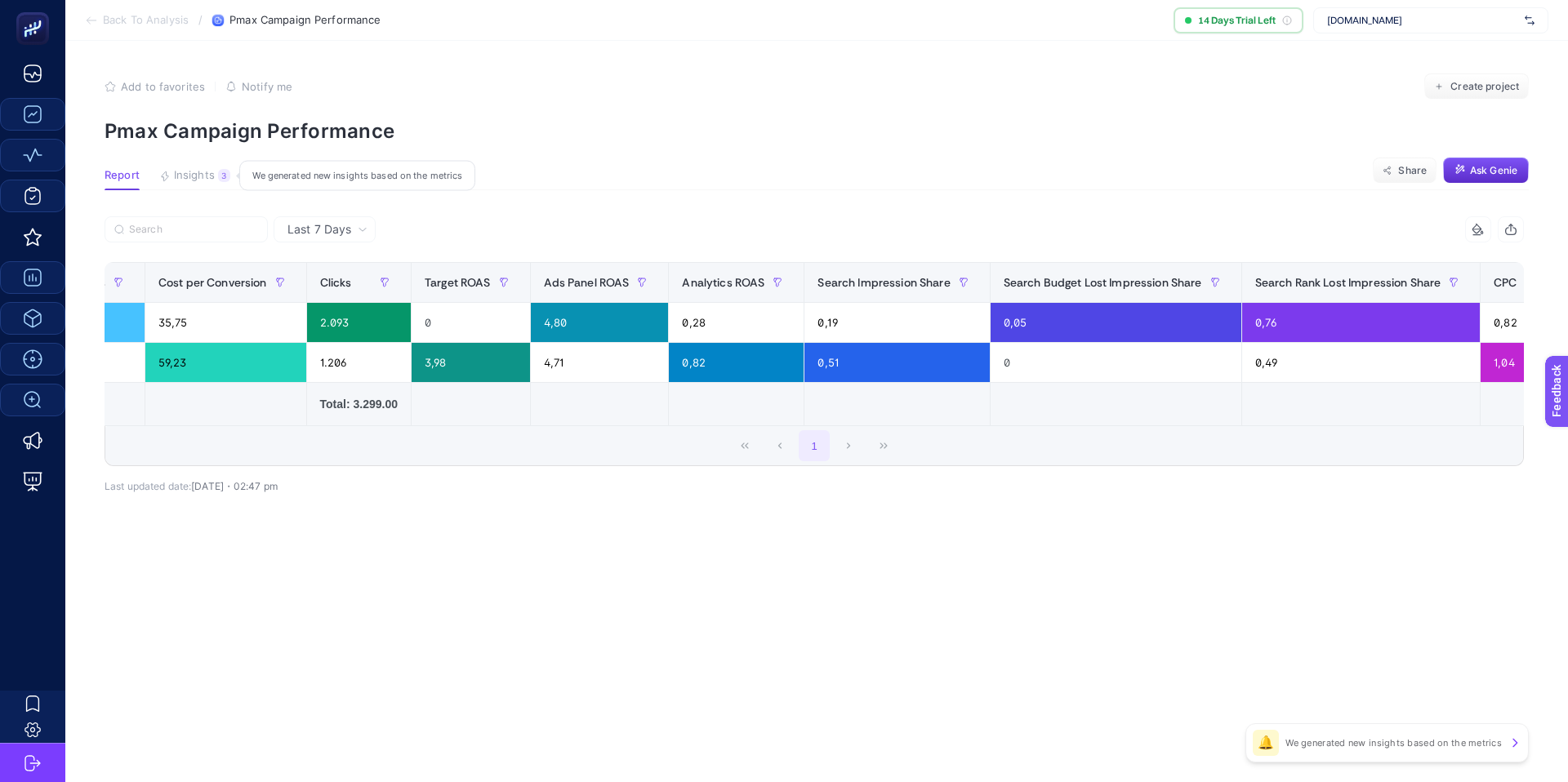
click at [205, 177] on span "Insights" at bounding box center [194, 176] width 41 height 13
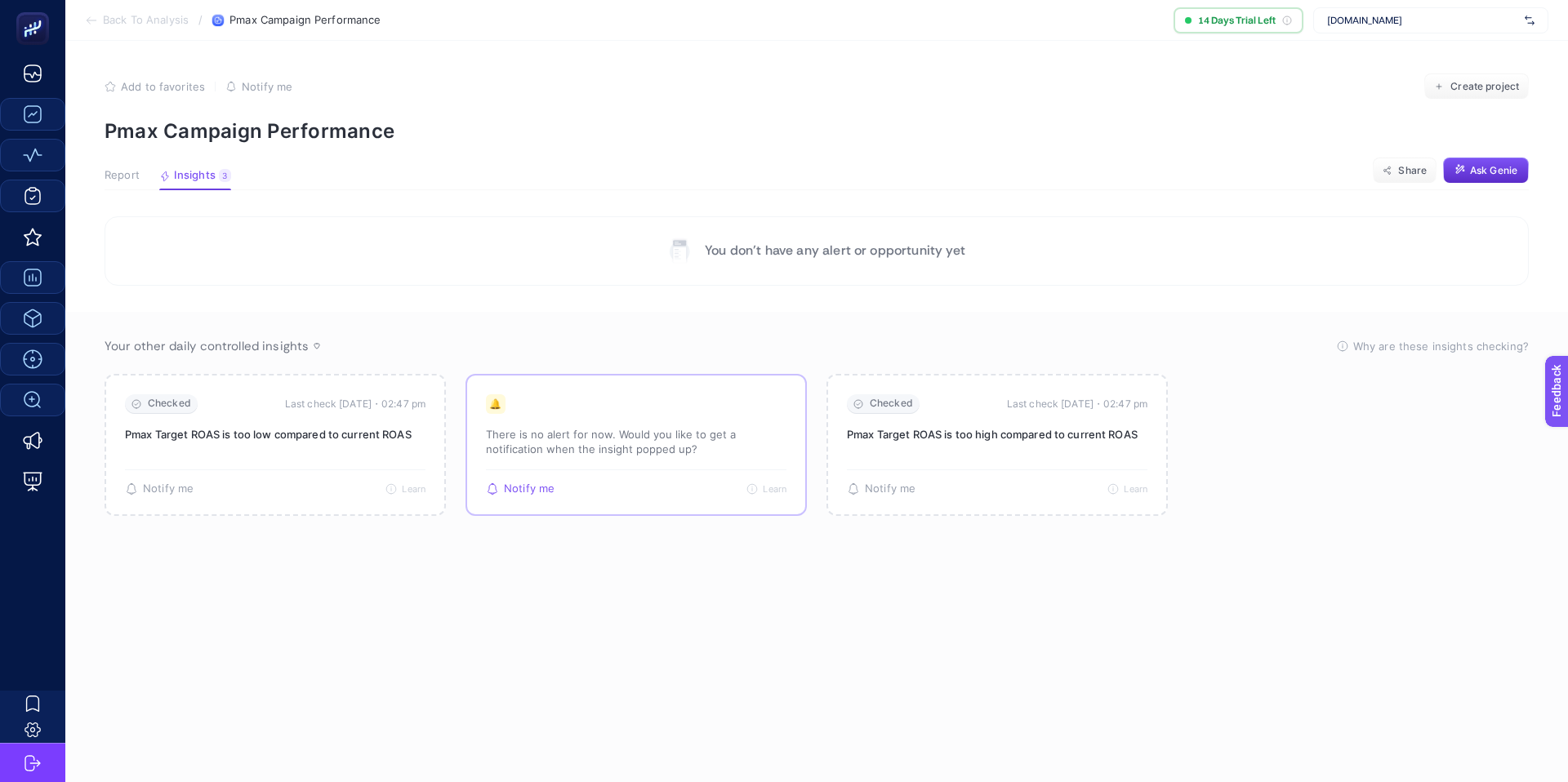
click at [519, 486] on span "Notify me" at bounding box center [528, 489] width 50 height 13
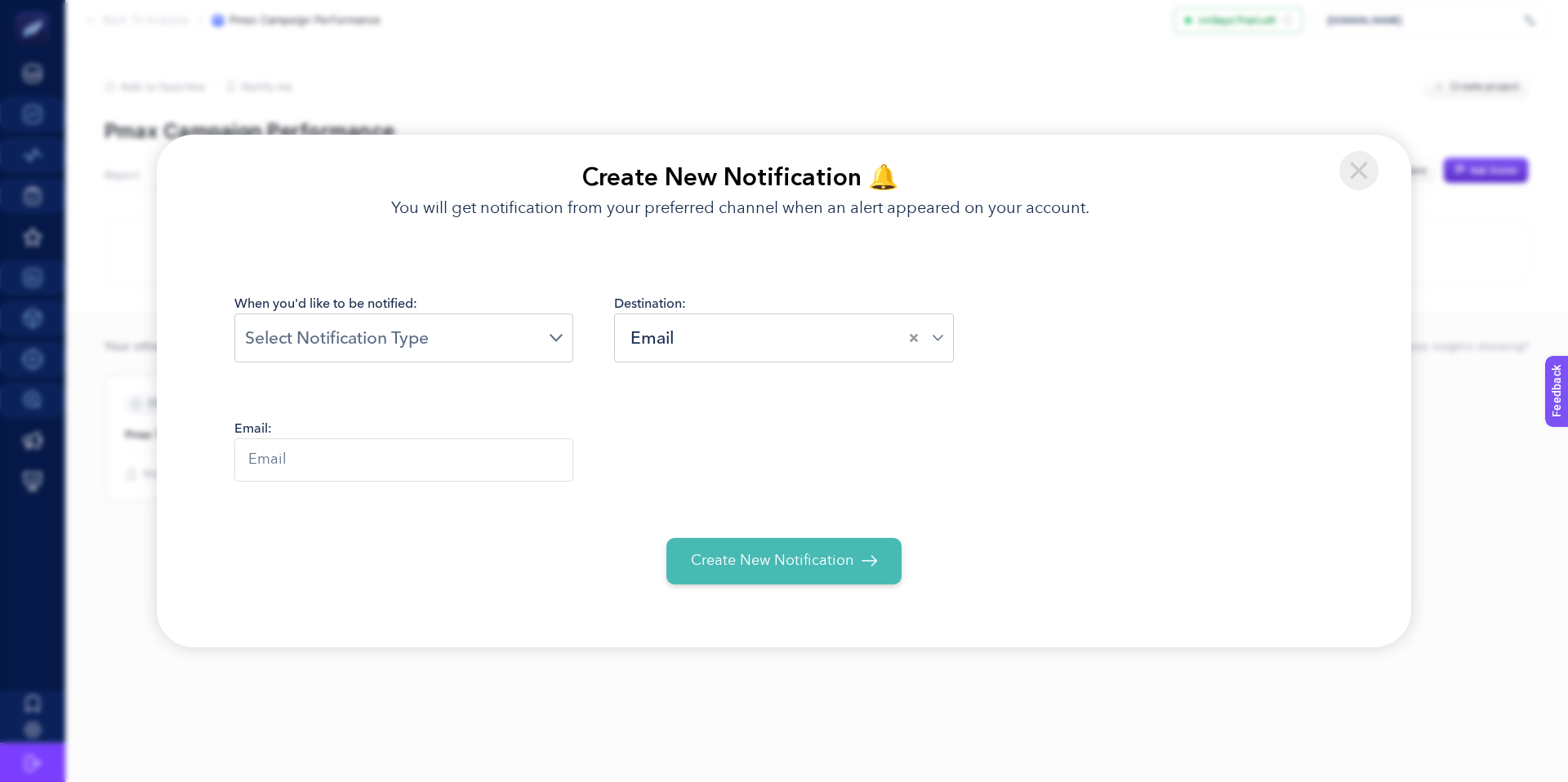
click at [1356, 177] on img at bounding box center [1358, 170] width 39 height 39
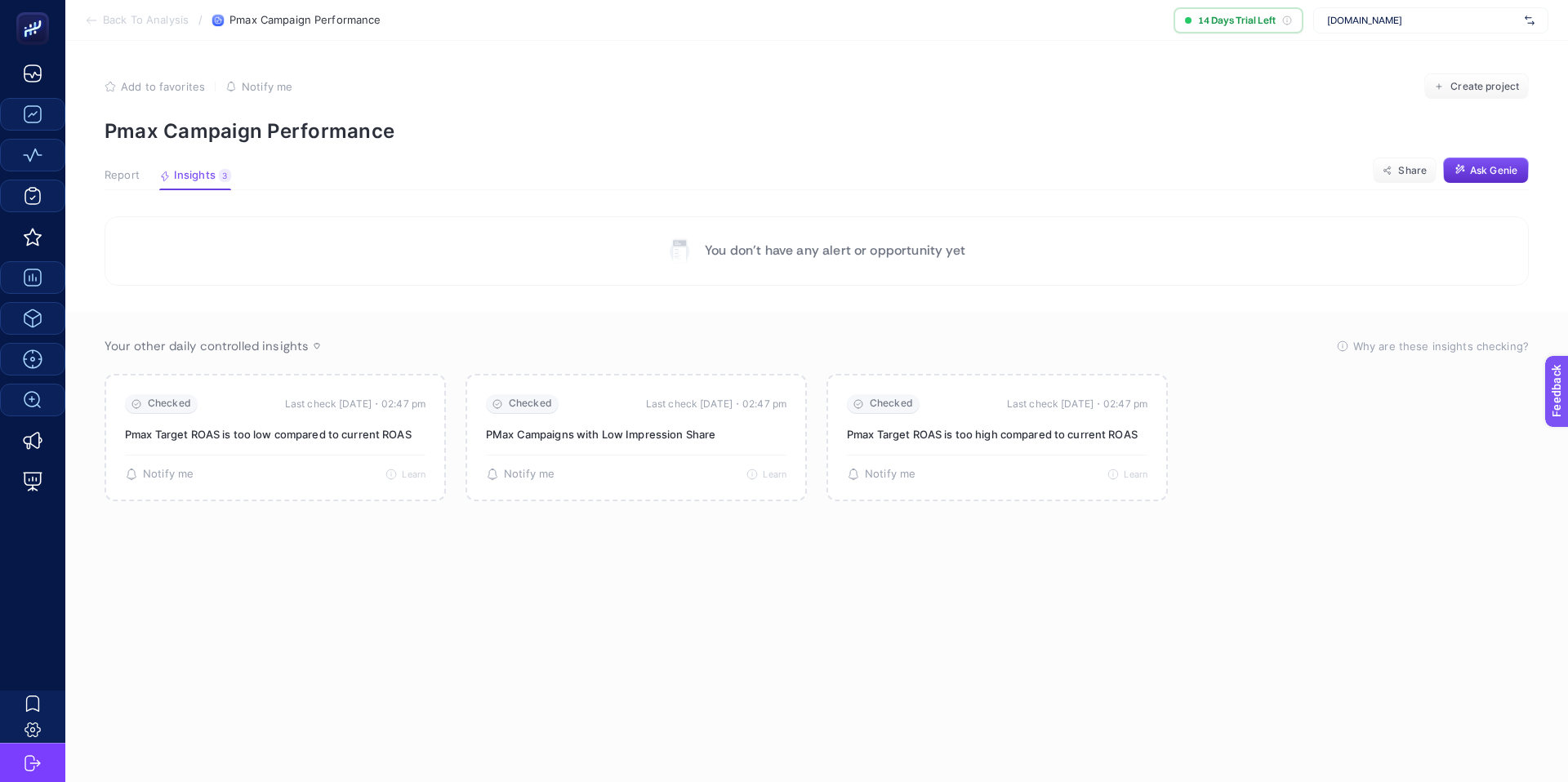
click at [106, 174] on span "Report" at bounding box center [122, 176] width 35 height 13
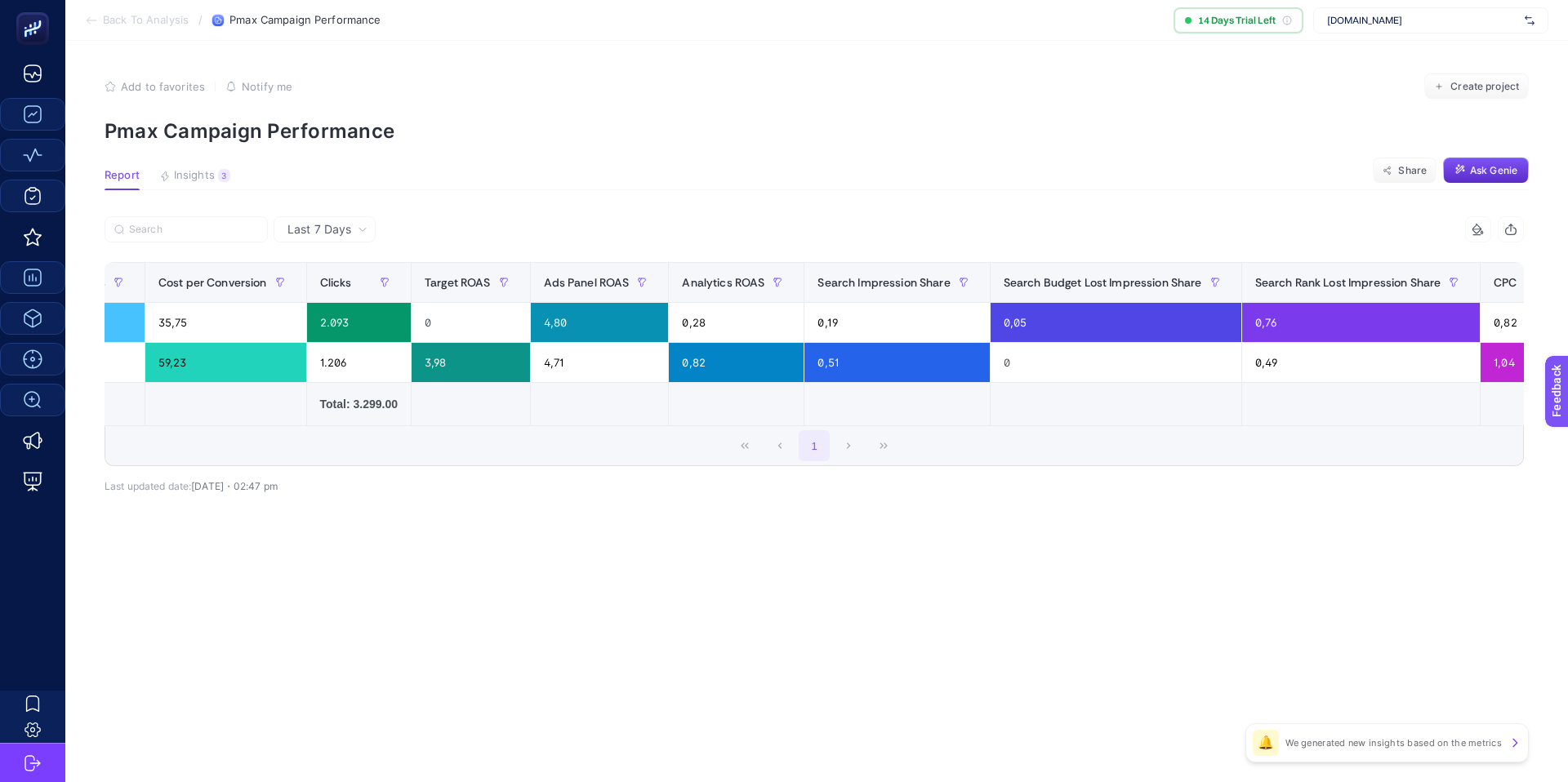
click at [1567, 285] on div "+" at bounding box center [1587, 282] width 31 height 13
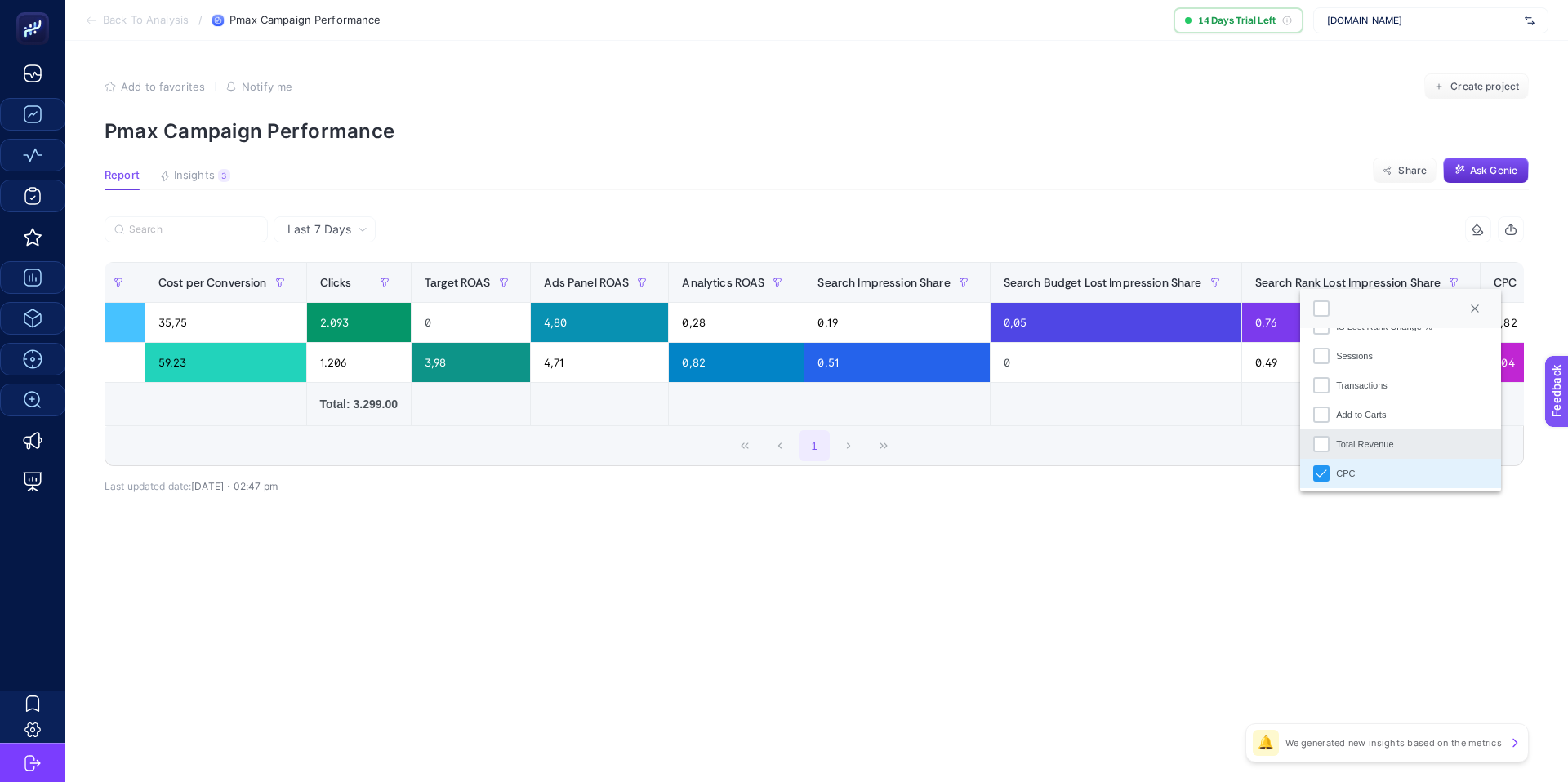
scroll to position [554, 0]
click at [1386, 432] on li "Total Revenue" at bounding box center [1400, 441] width 201 height 29
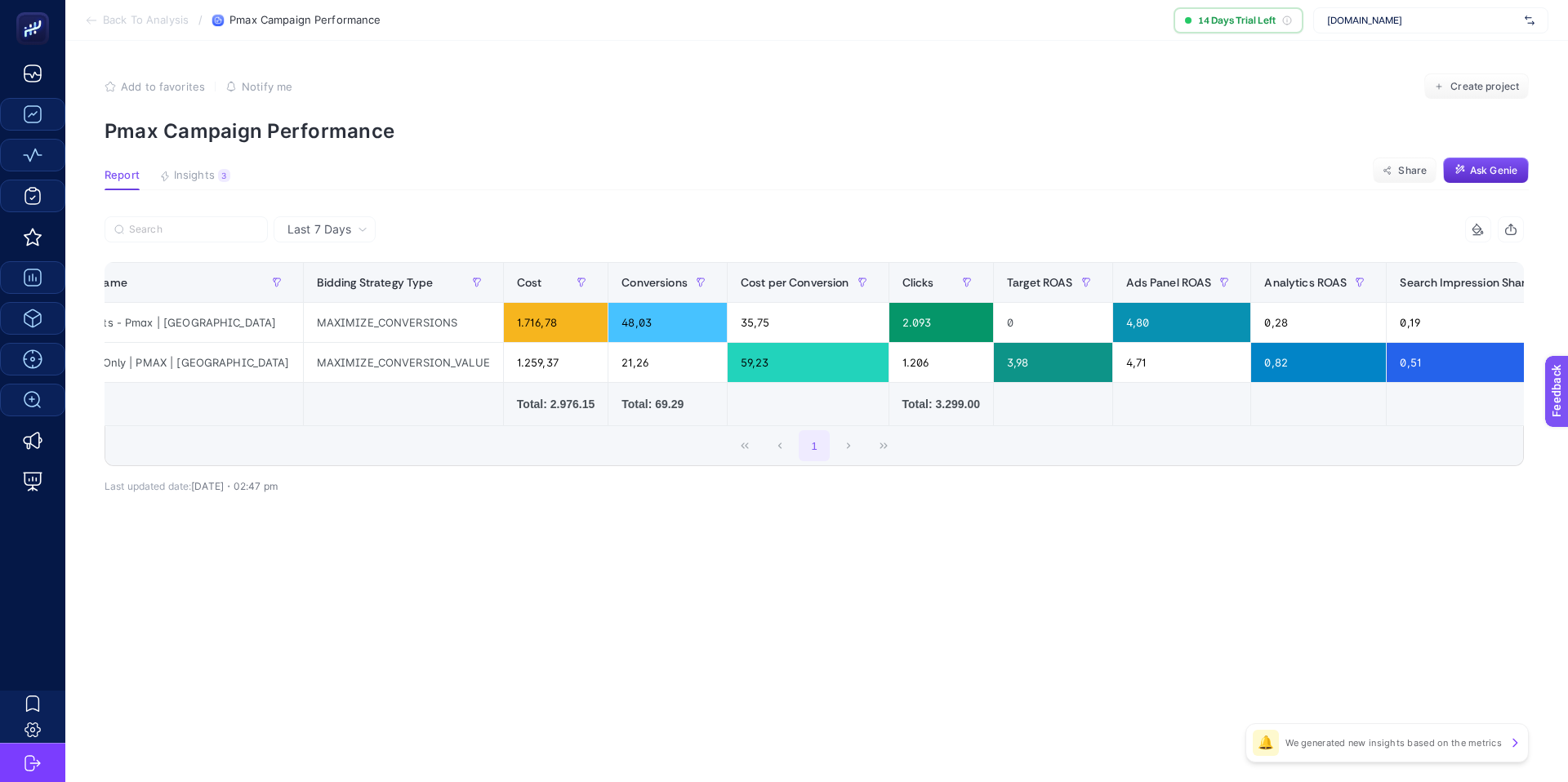
scroll to position [0, 0]
